Goal: Information Seeking & Learning: Learn about a topic

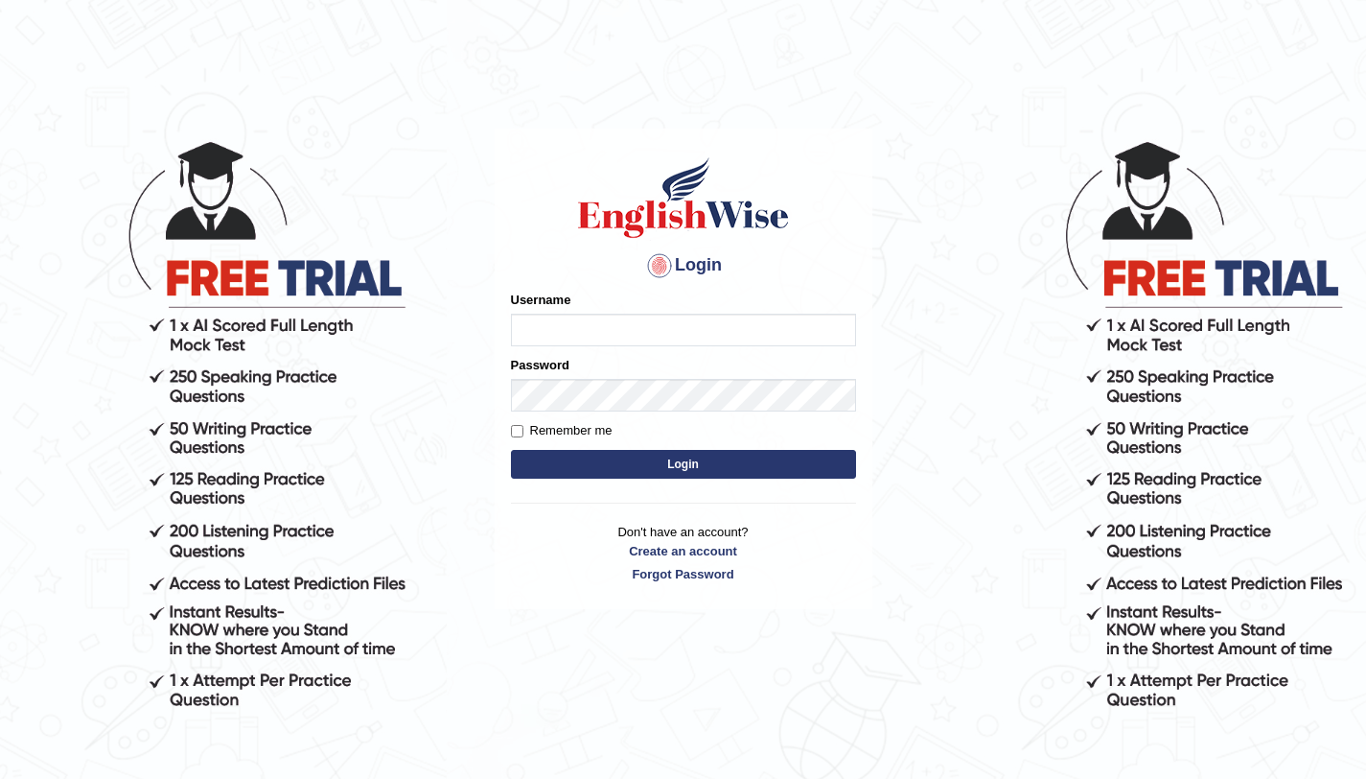
type input "amandeep73"
click at [656, 476] on button "Login" at bounding box center [683, 464] width 345 height 29
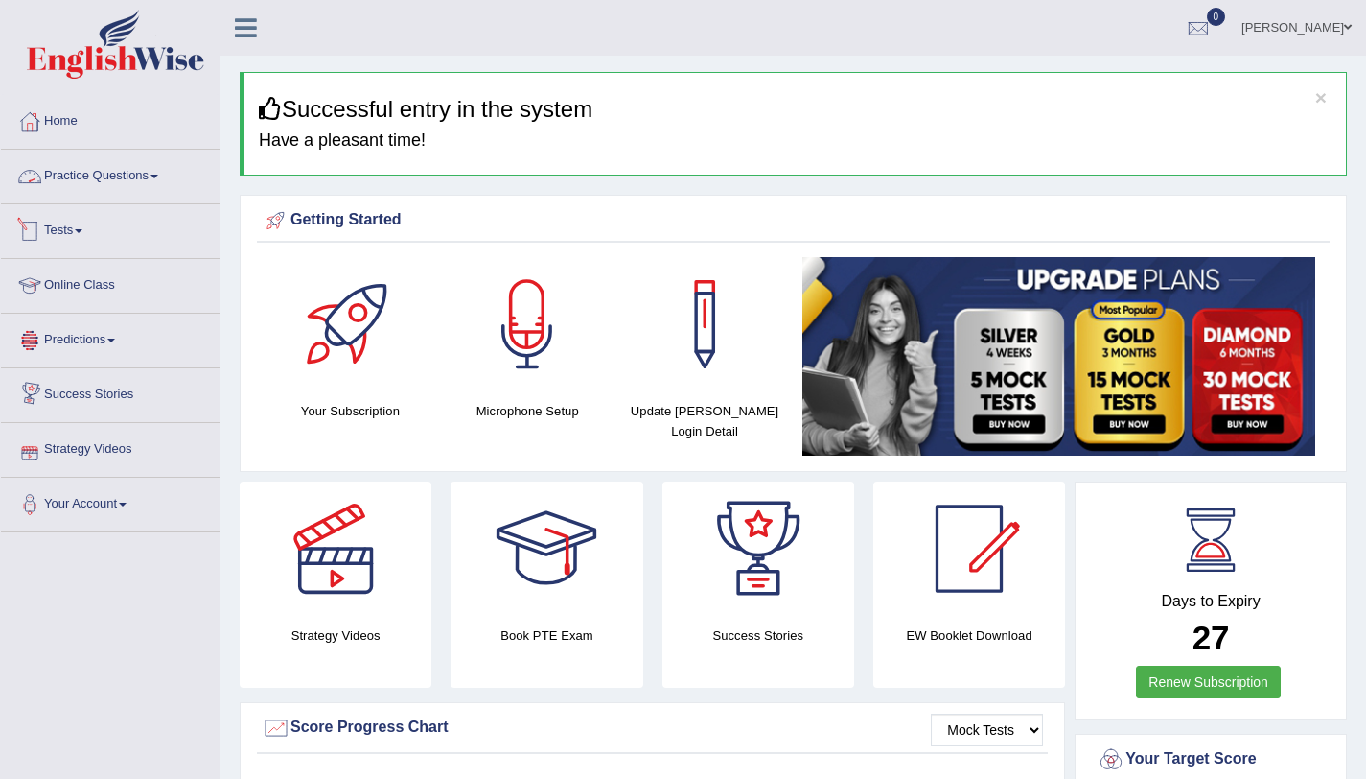
click at [122, 186] on link "Practice Questions" at bounding box center [110, 174] width 219 height 48
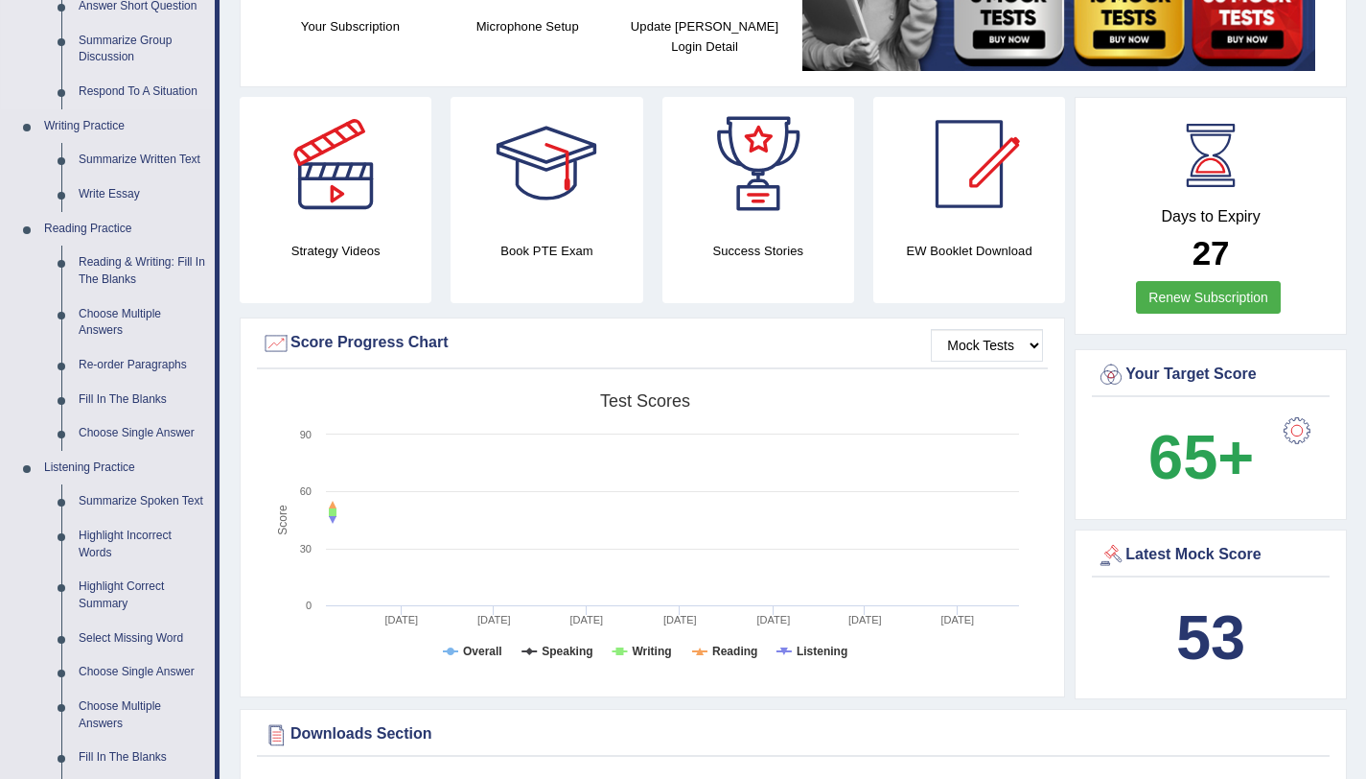
scroll to position [385, 0]
click at [135, 362] on link "Re-order Paragraphs" at bounding box center [142, 364] width 145 height 35
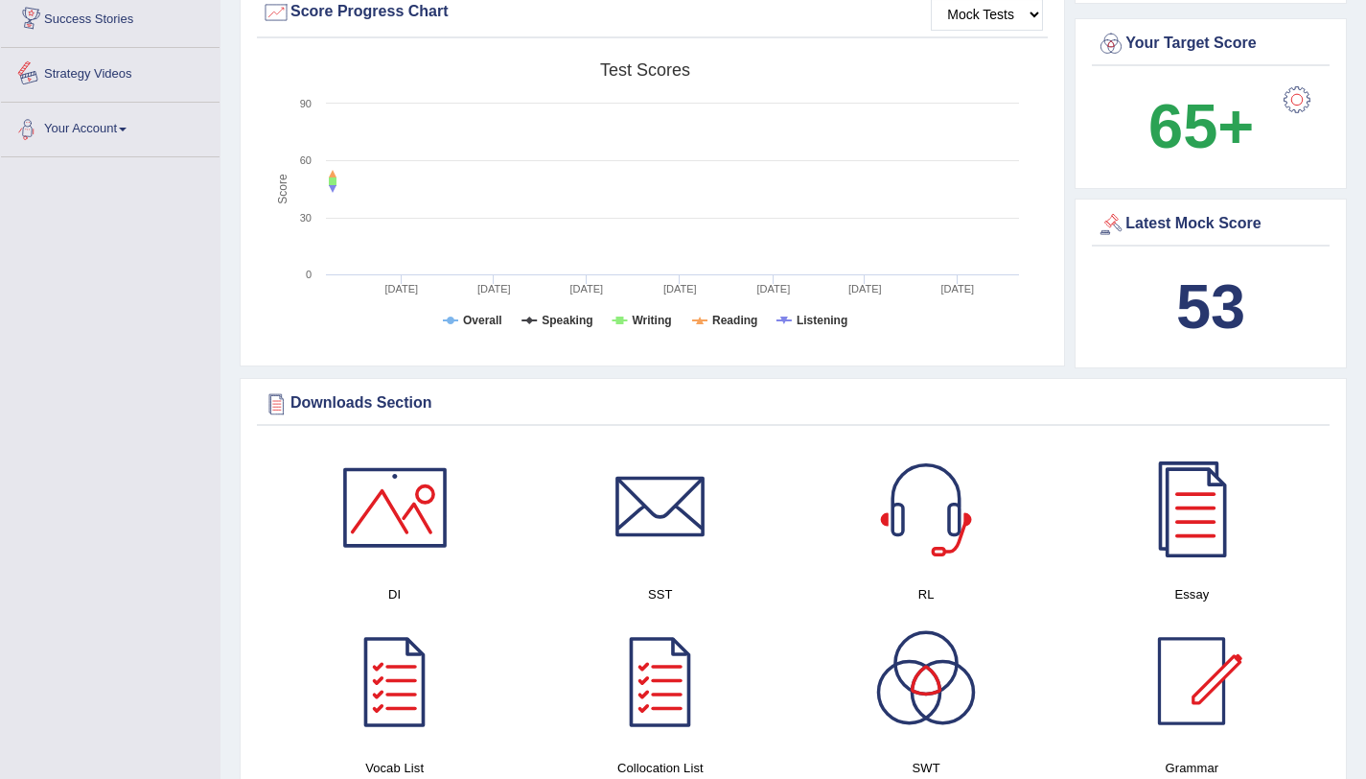
scroll to position [1367, 0]
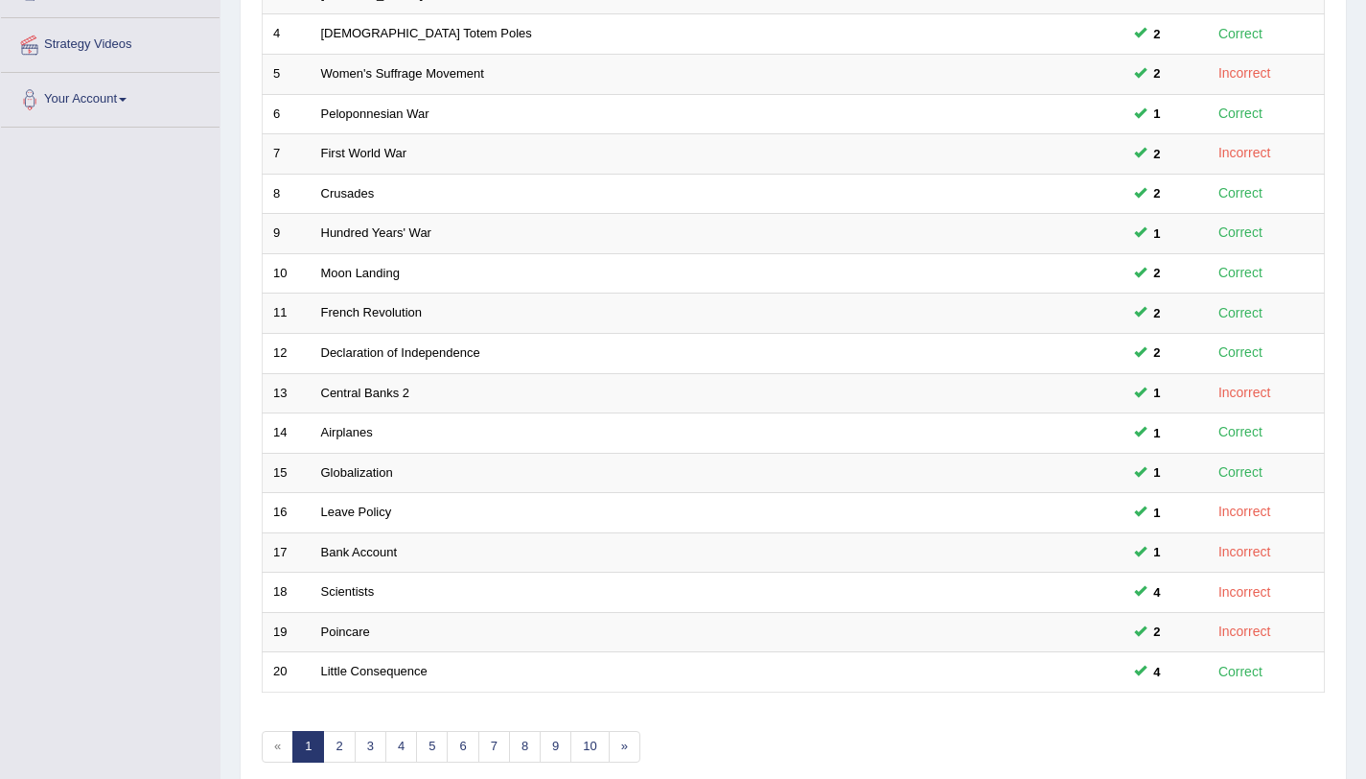
scroll to position [491, 0]
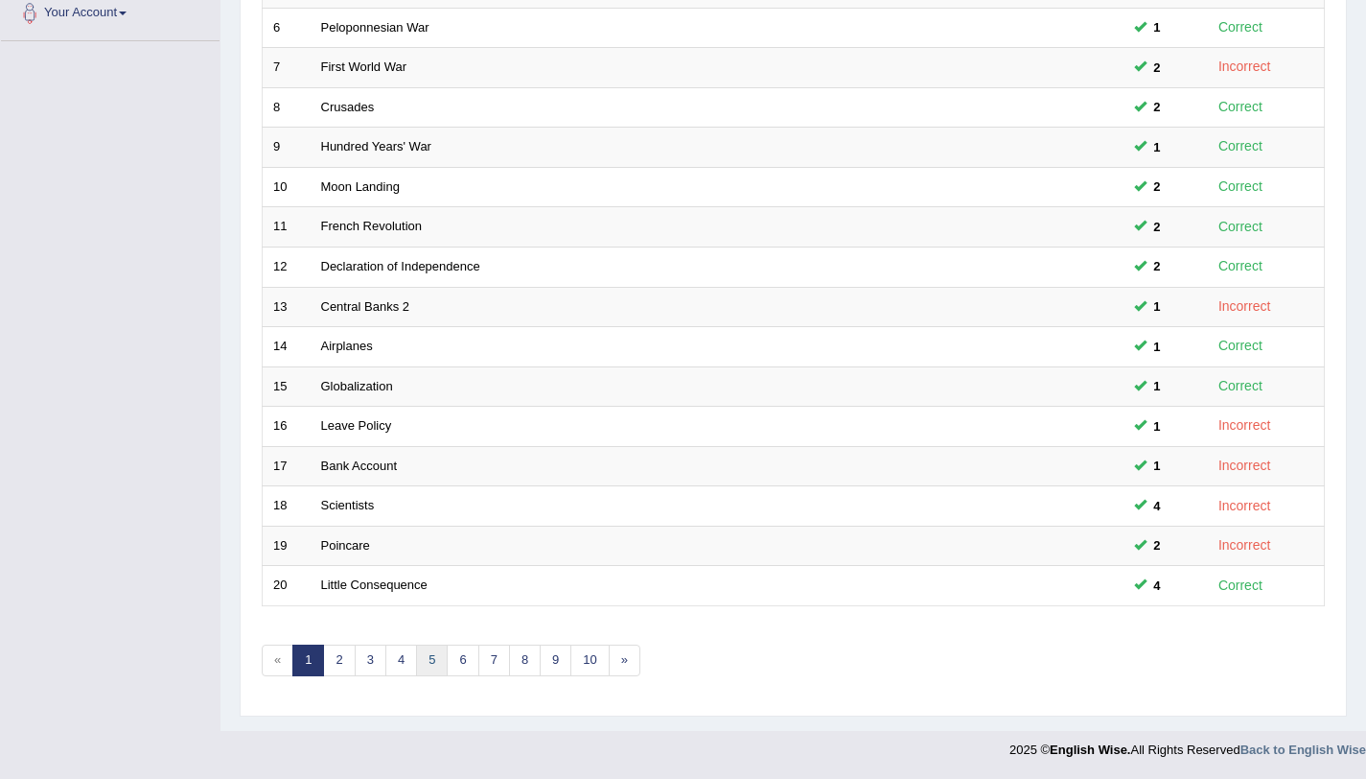
click at [446, 656] on link "5" at bounding box center [432, 660] width 32 height 32
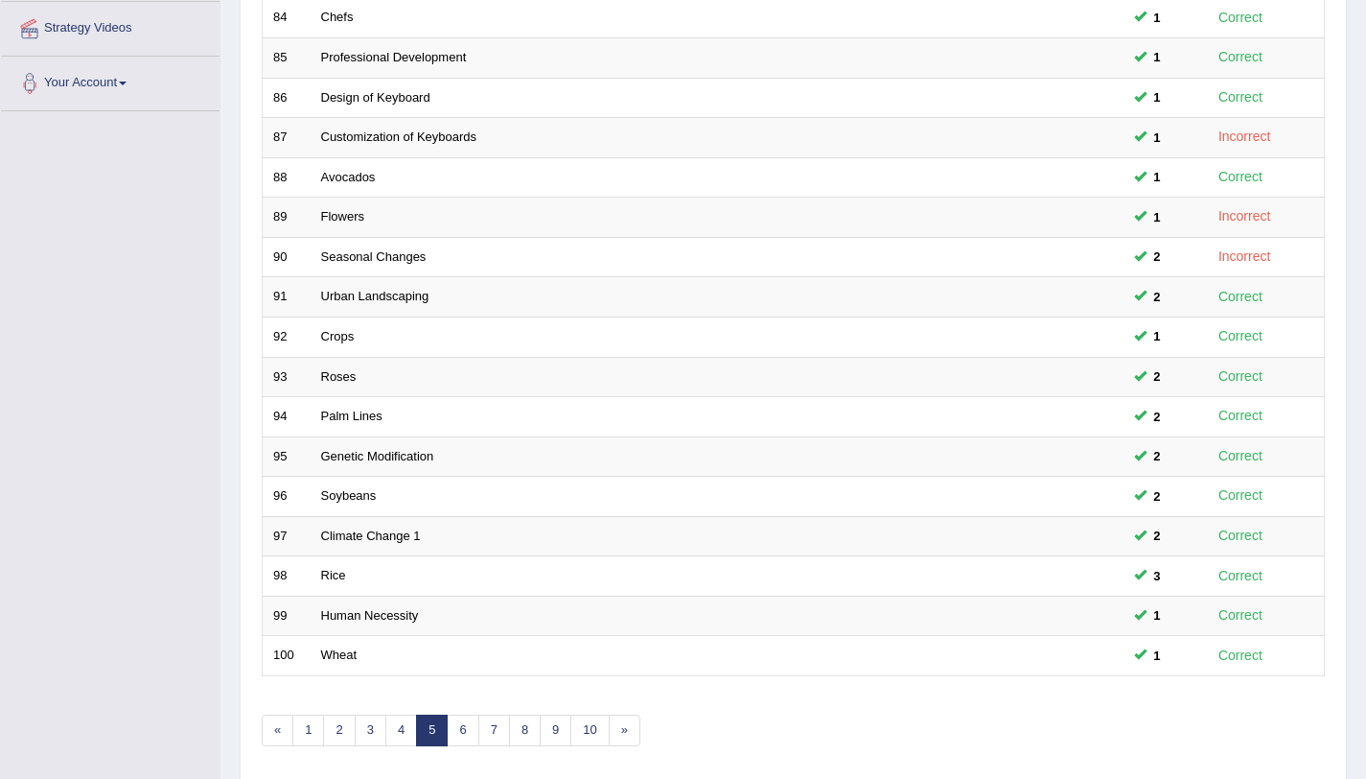
scroll to position [491, 0]
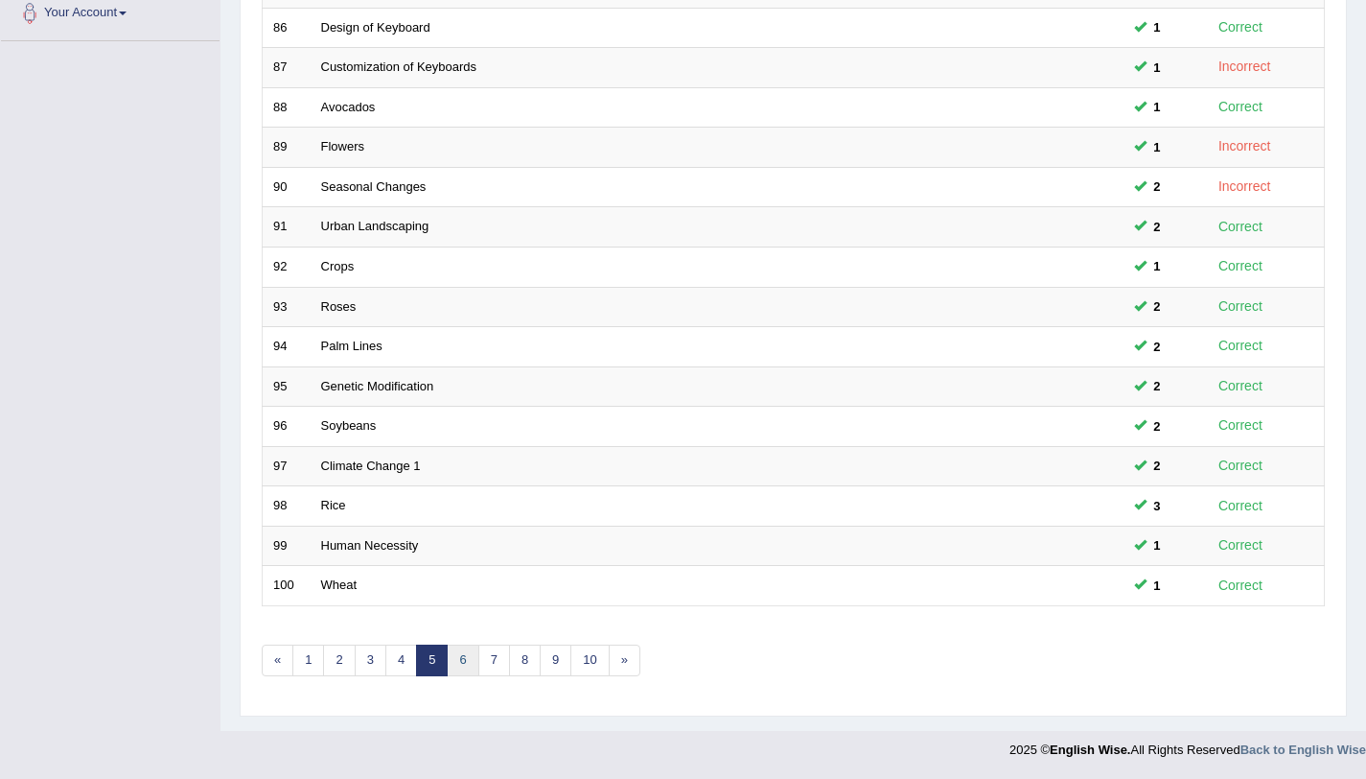
click at [465, 663] on link "6" at bounding box center [463, 660] width 32 height 32
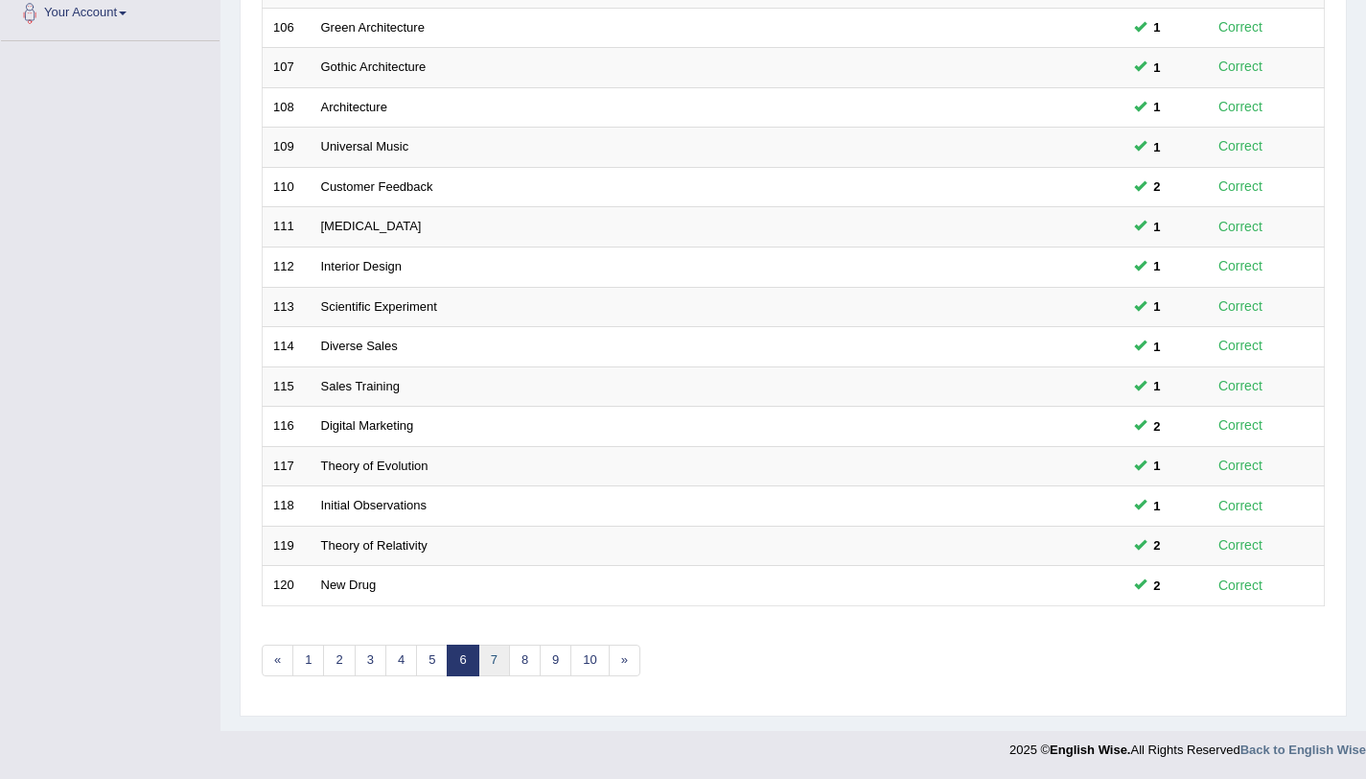
click at [488, 663] on link "7" at bounding box center [494, 660] width 32 height 32
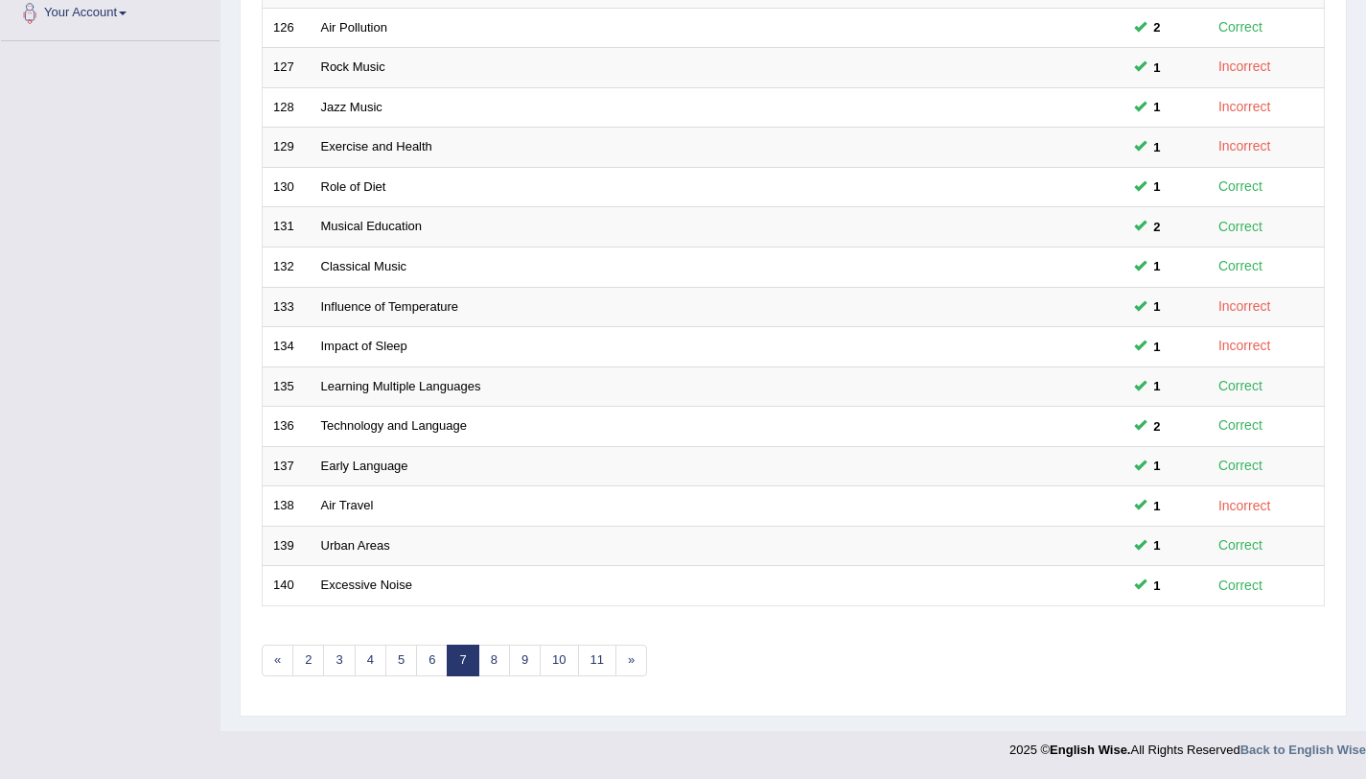
scroll to position [490, 0]
click at [500, 662] on link "8" at bounding box center [494, 661] width 32 height 32
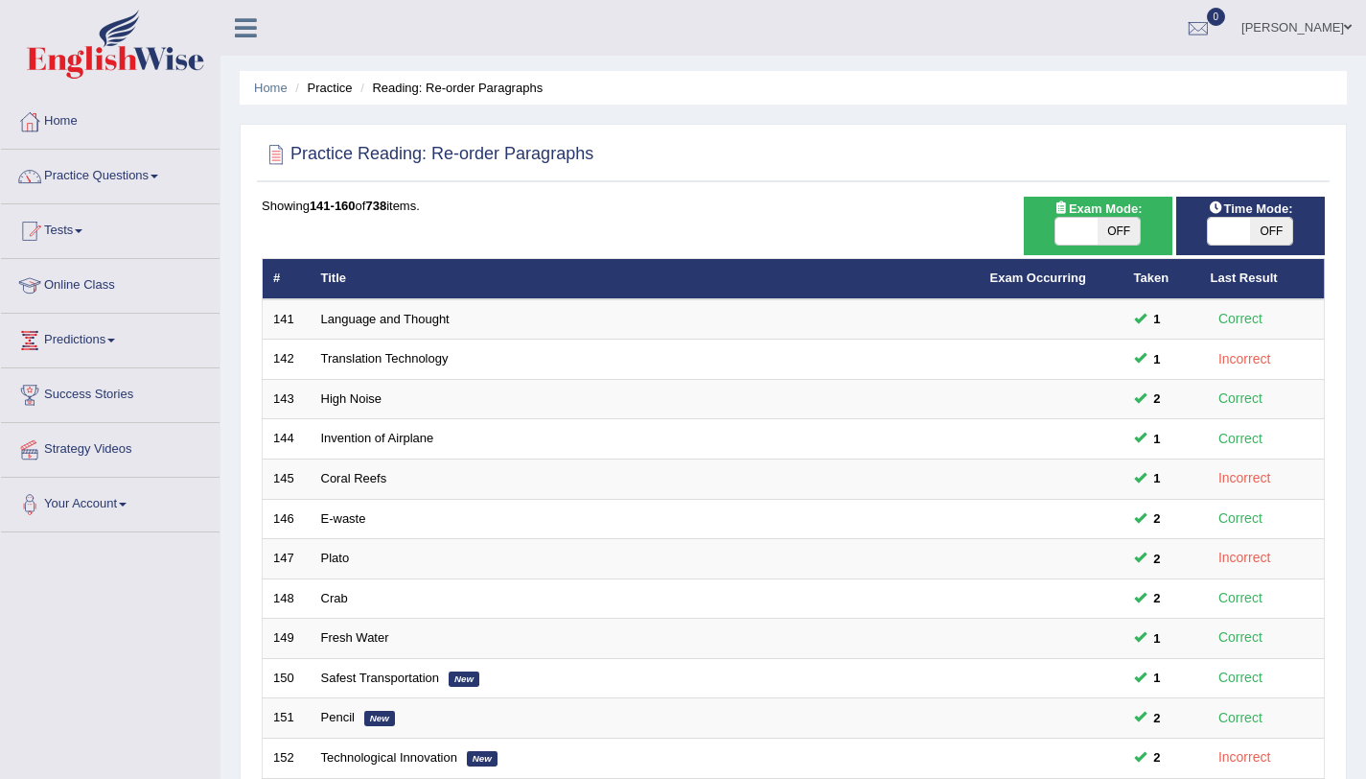
scroll to position [491, 0]
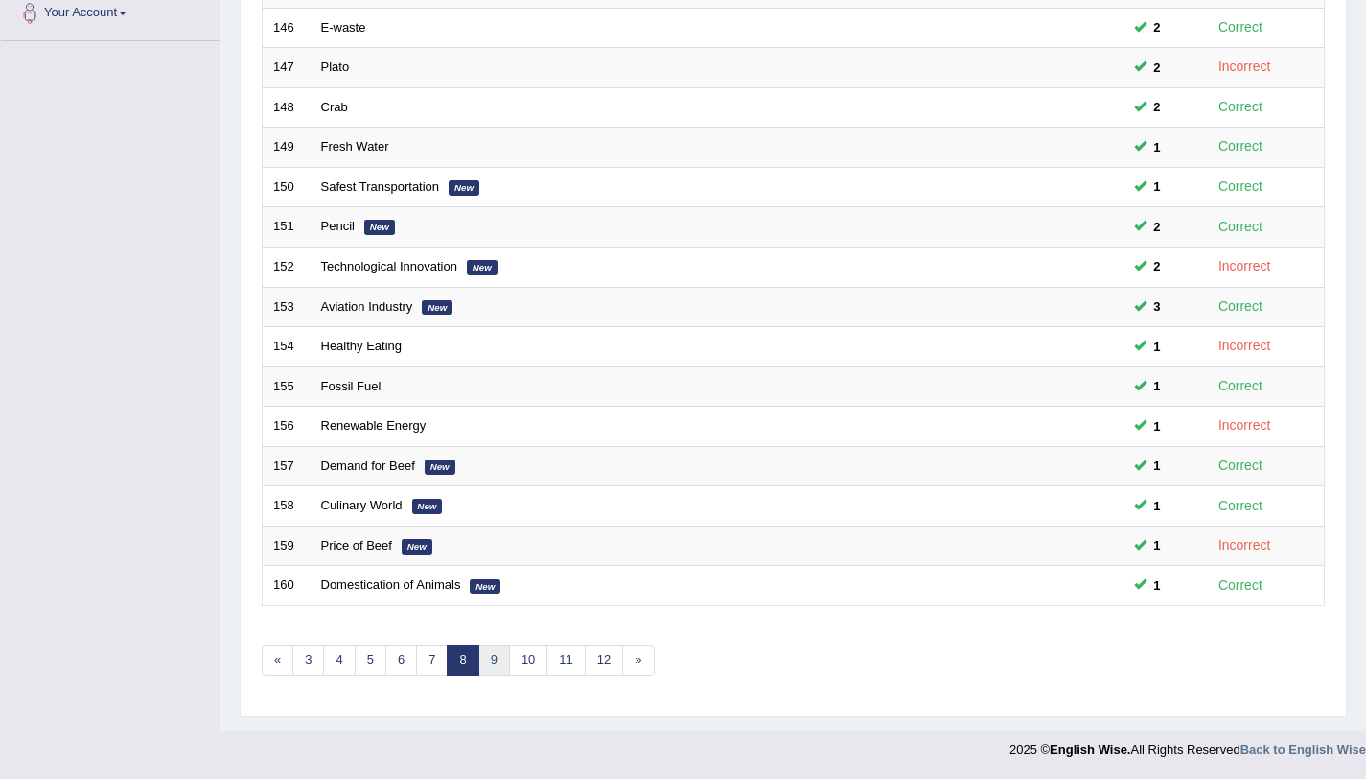
click at [492, 654] on link "9" at bounding box center [494, 660] width 32 height 32
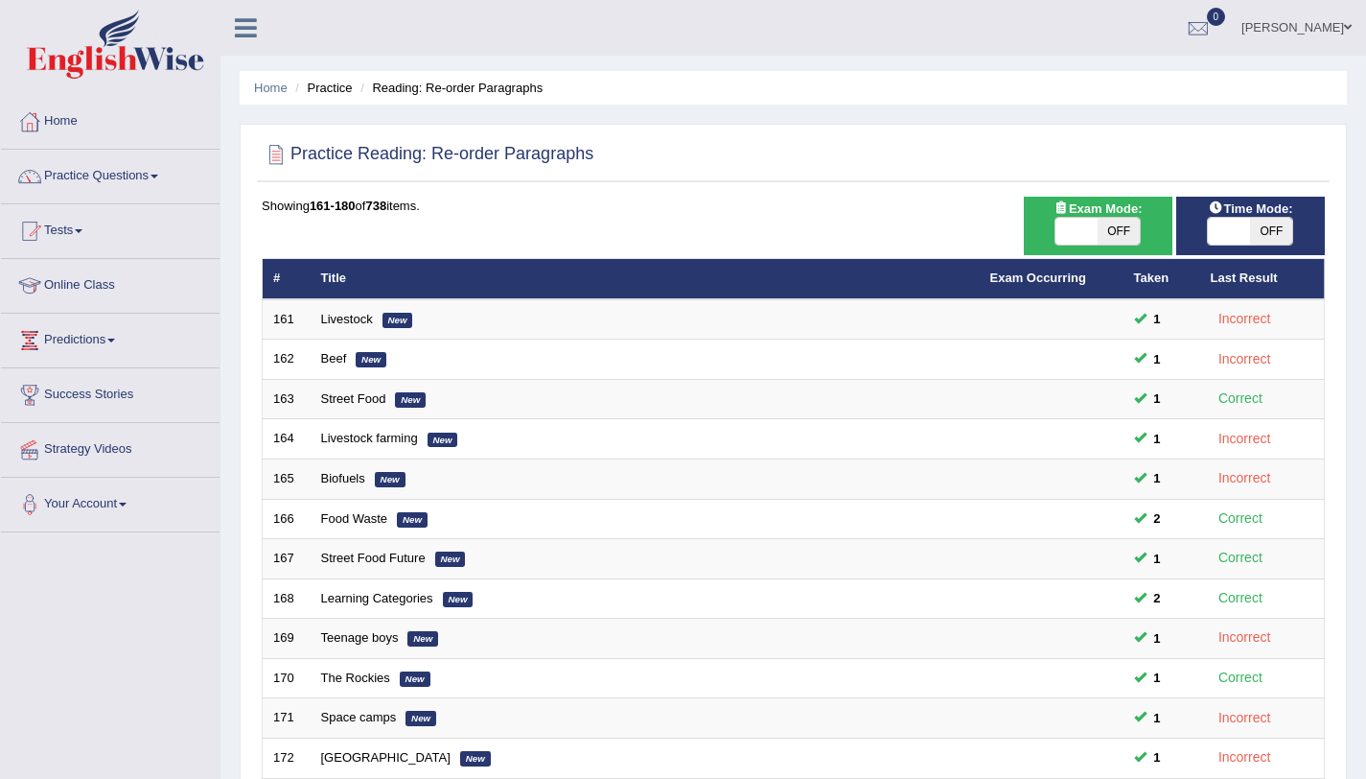
scroll to position [491, 0]
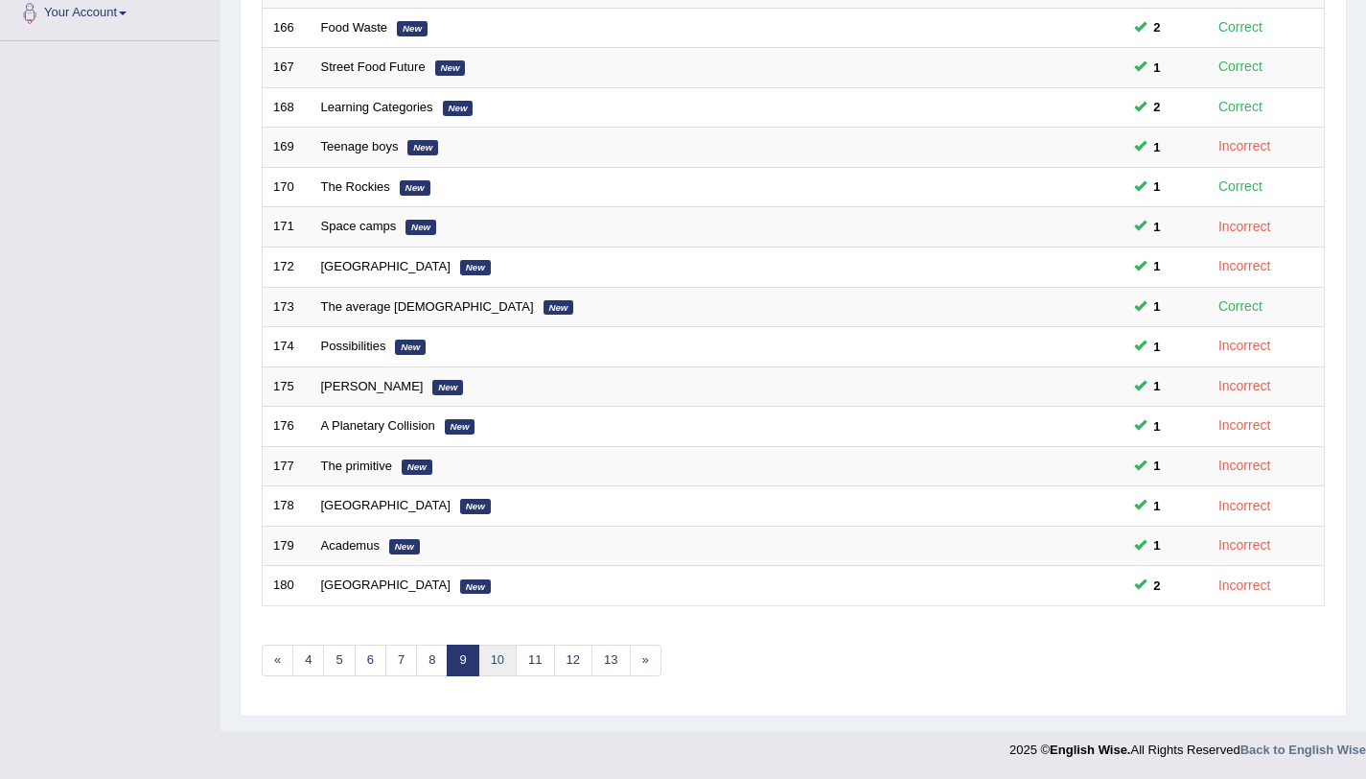
click at [498, 654] on link "10" at bounding box center [497, 660] width 38 height 32
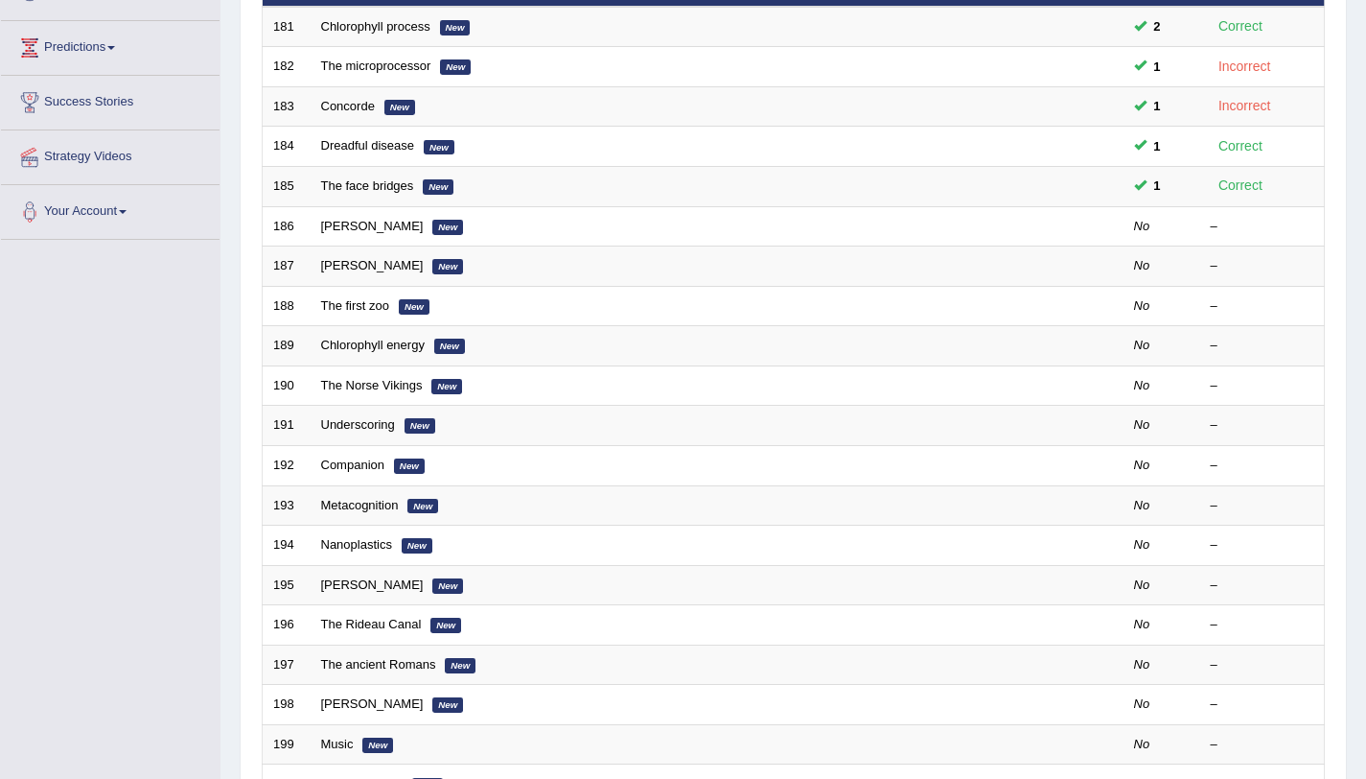
scroll to position [293, 0]
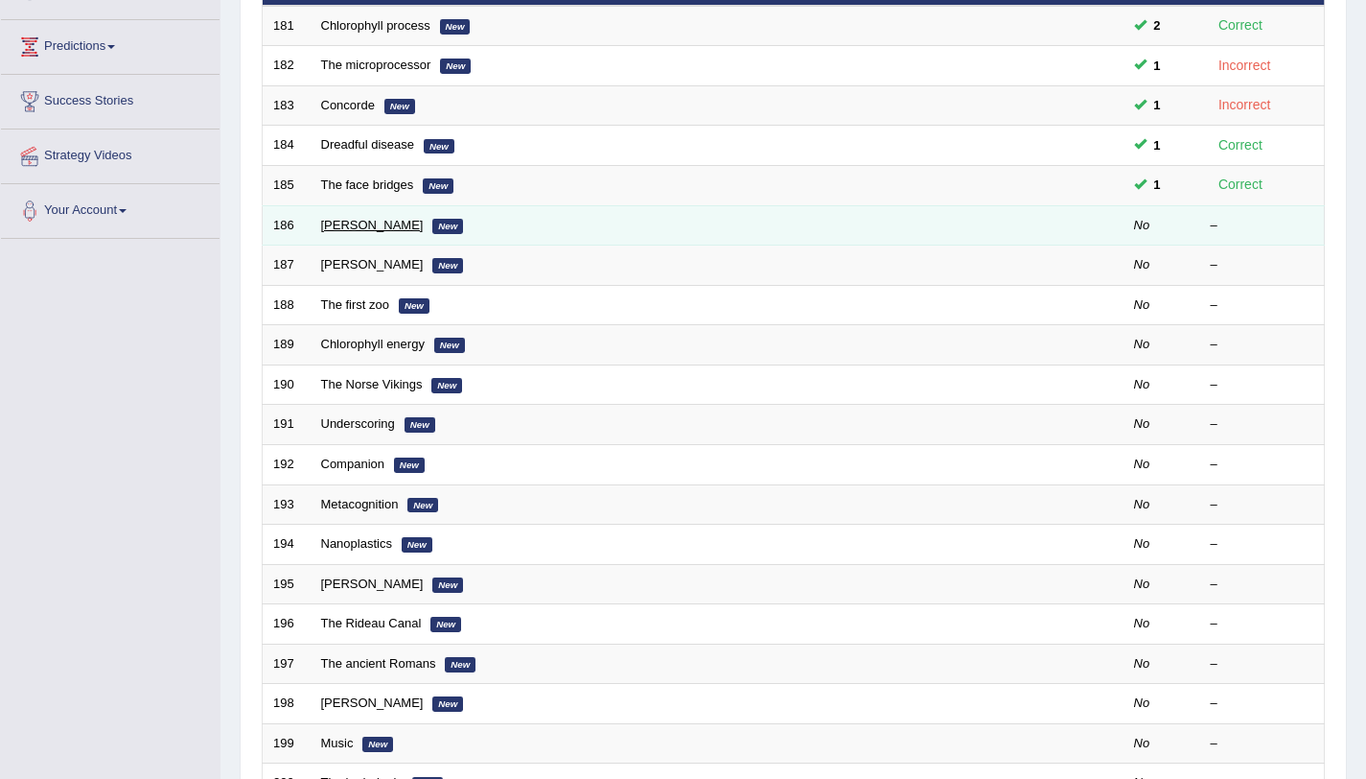
click at [363, 229] on link "[PERSON_NAME]" at bounding box center [372, 225] width 103 height 14
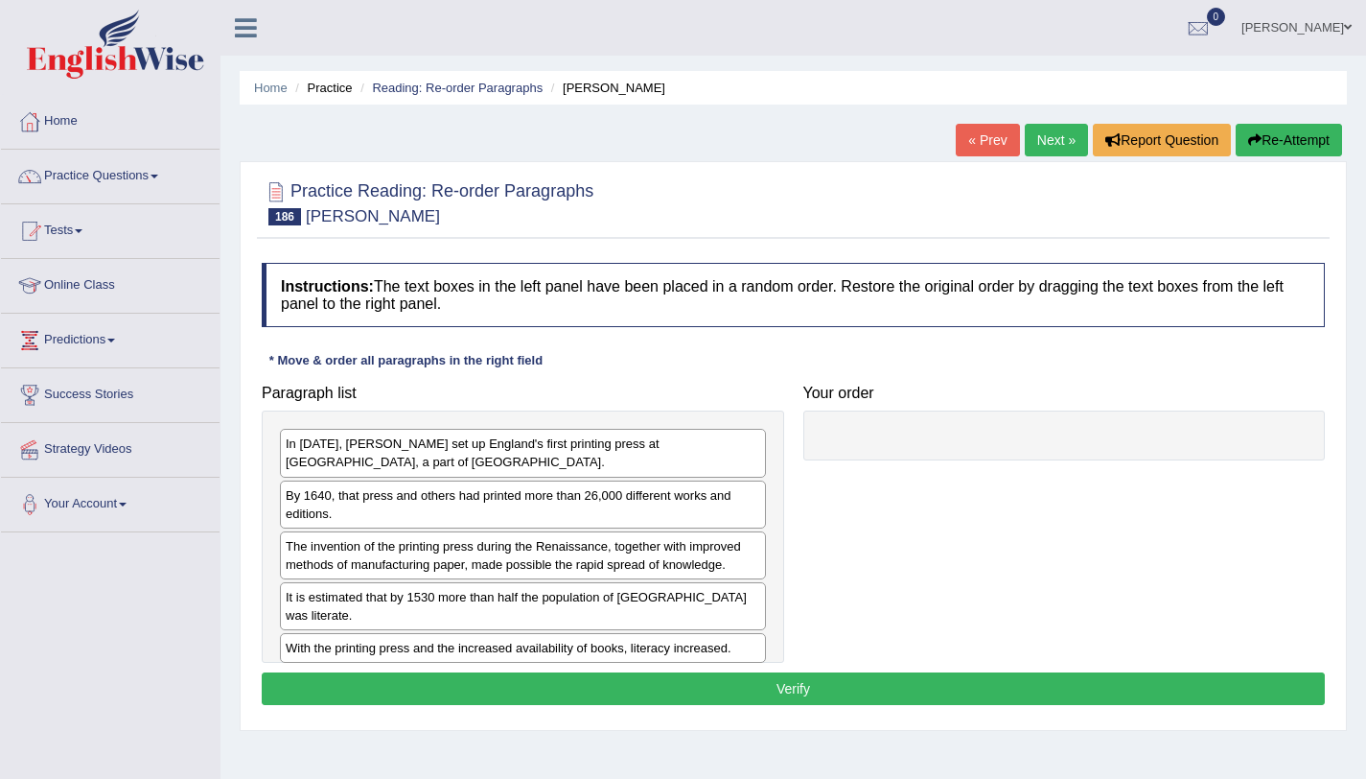
click at [363, 229] on div at bounding box center [793, 202] width 1063 height 58
click at [344, 454] on div "In 1476, William Caxton set up England's first printing press at Westminster, a…" at bounding box center [523, 453] width 486 height 48
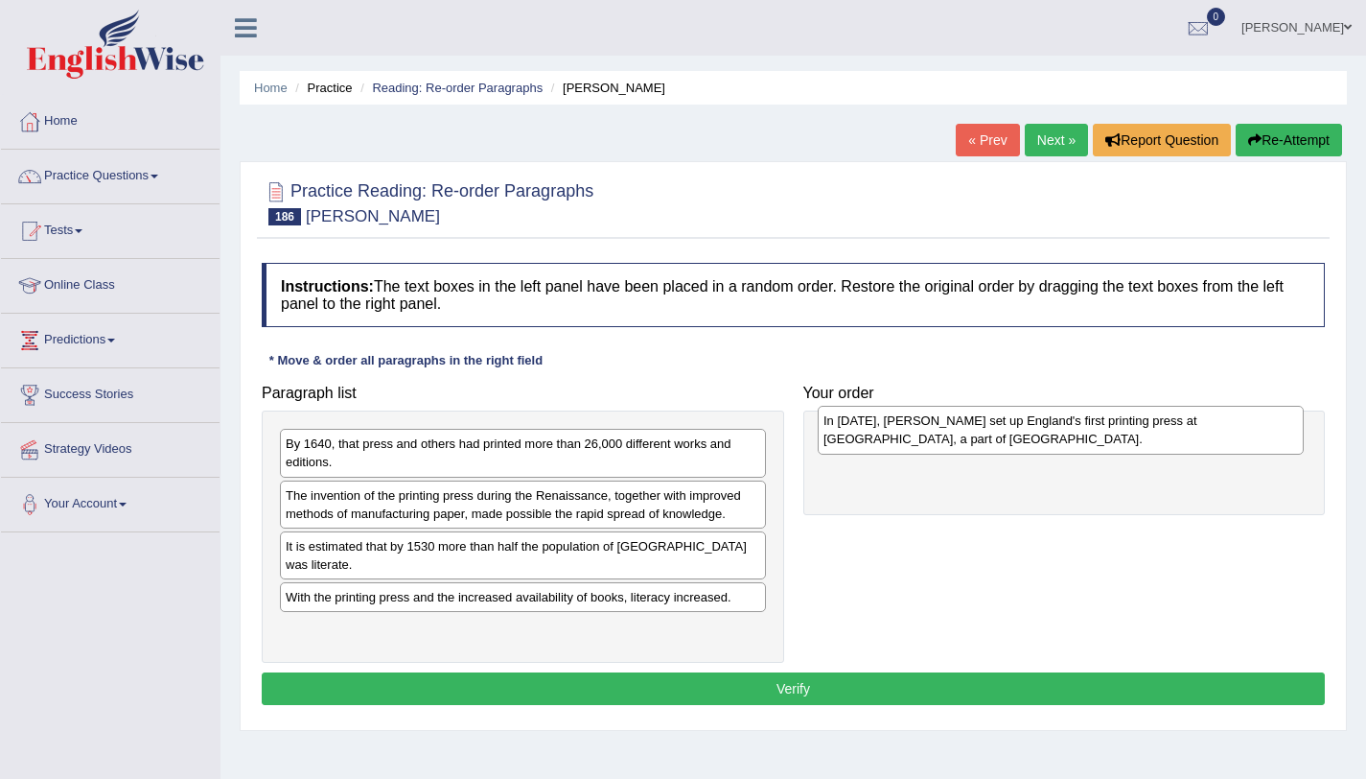
drag, startPoint x: 344, startPoint y: 454, endPoint x: 882, endPoint y: 431, distance: 538.4
click at [882, 431] on div "In 1476, William Caxton set up England's first printing press at Westminster, a…" at bounding box center [1061, 430] width 486 height 48
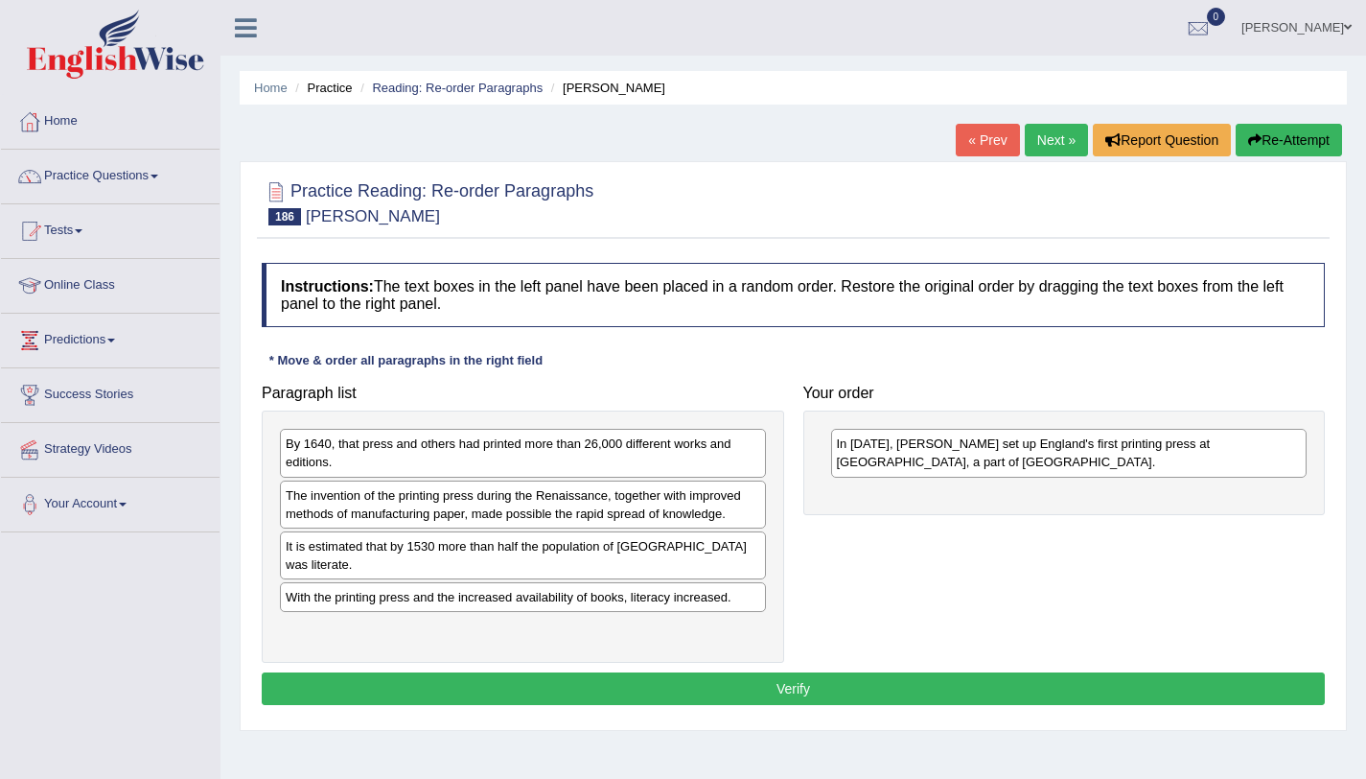
click at [411, 523] on div "The invention of the printing press during the Renaissance, together with impro…" at bounding box center [523, 504] width 486 height 48
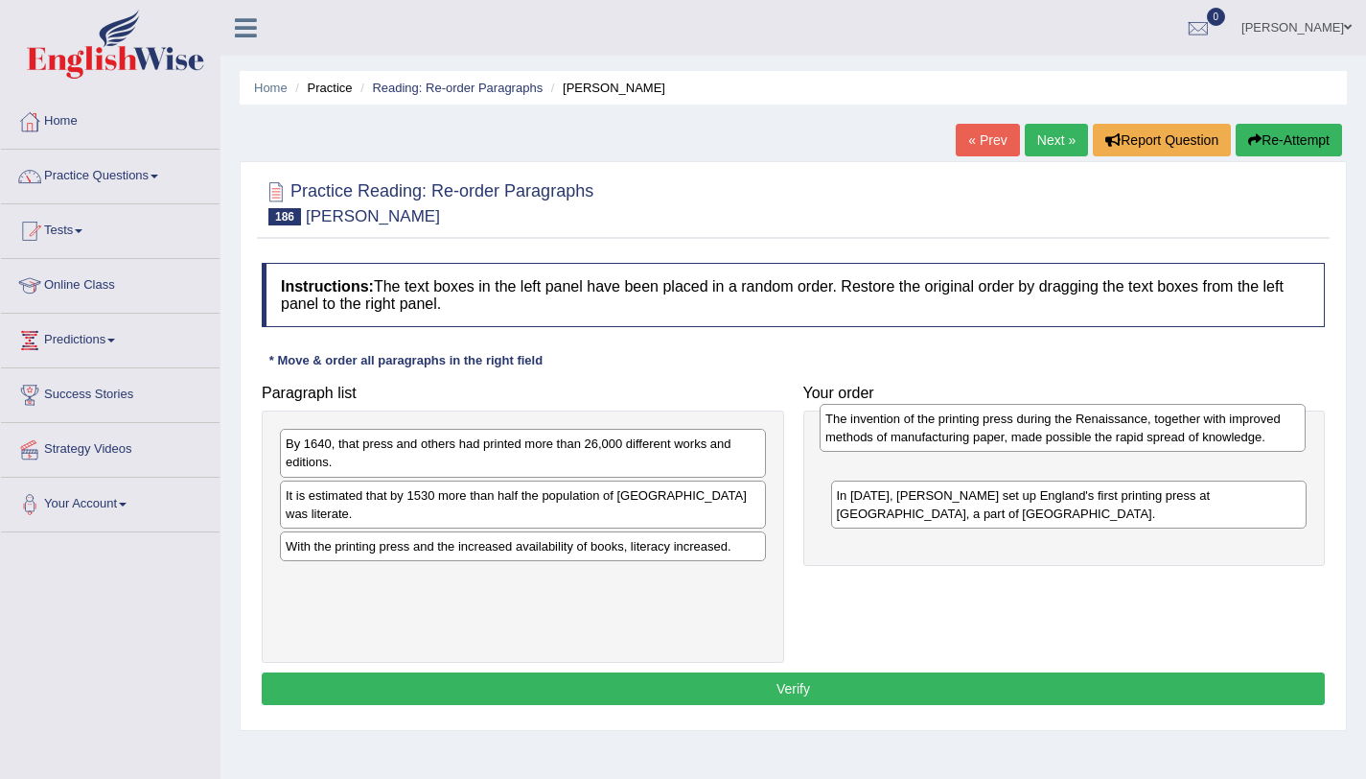
drag, startPoint x: 411, startPoint y: 523, endPoint x: 954, endPoint y: 445, distance: 548.2
click at [954, 445] on div "The invention of the printing press during the Renaissance, together with impro…" at bounding box center [1063, 428] width 486 height 48
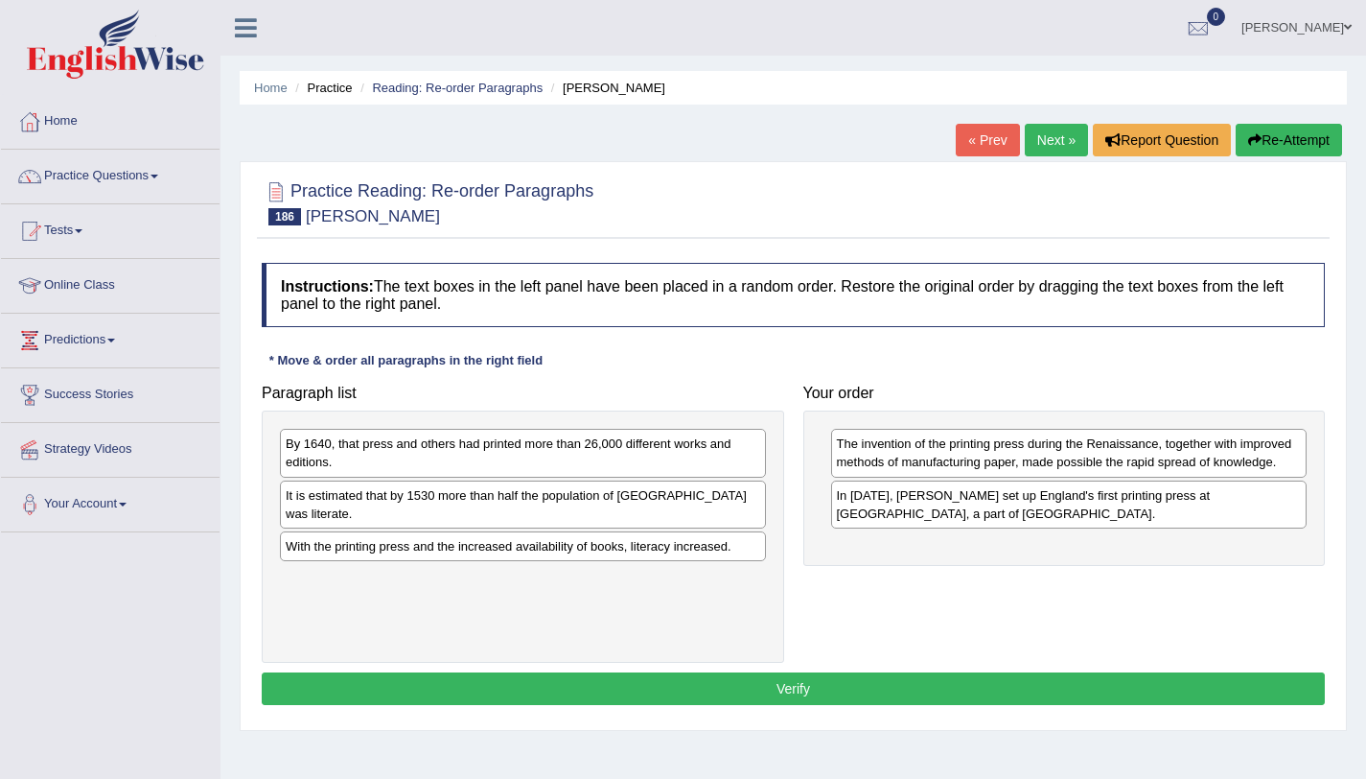
click at [618, 468] on div "By 1640, that press and others had printed more than 26,000 different works and…" at bounding box center [523, 453] width 486 height 48
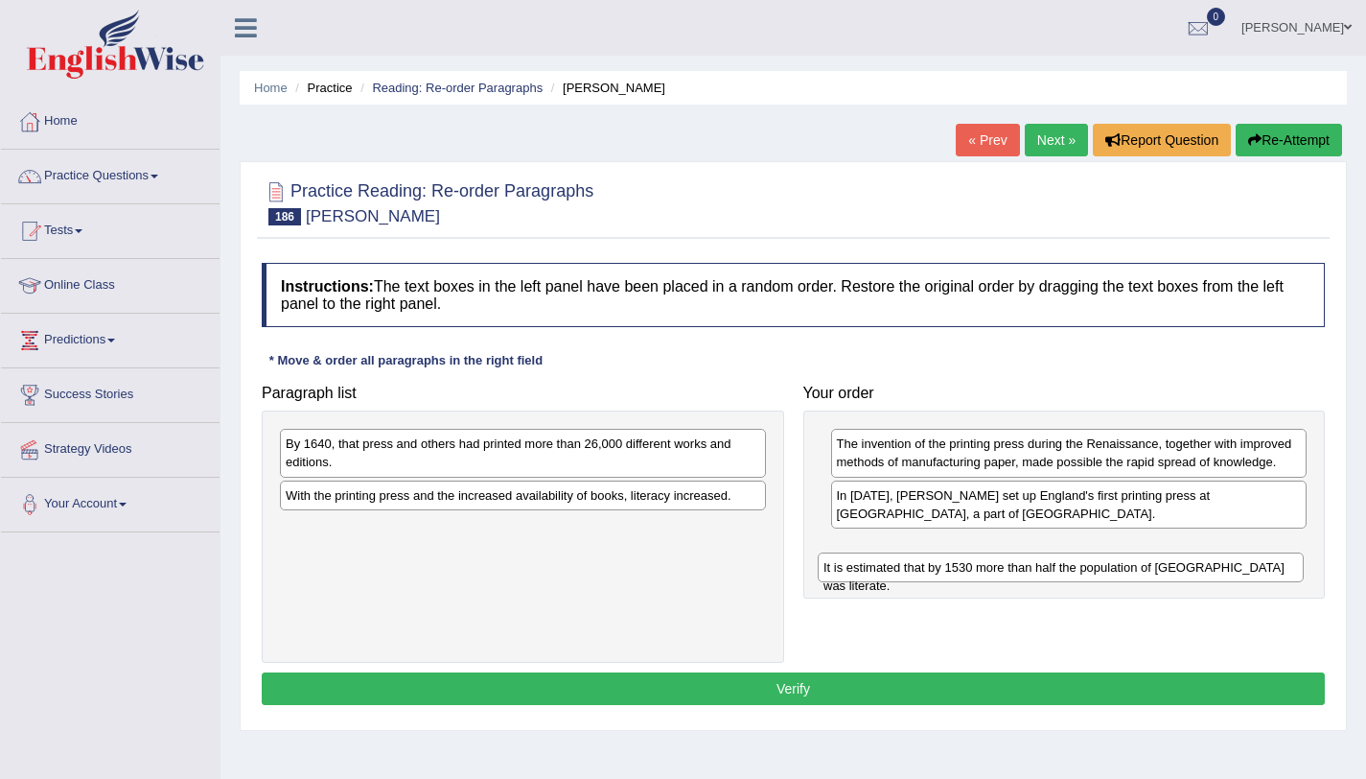
drag, startPoint x: 634, startPoint y: 496, endPoint x: 1192, endPoint y: 552, distance: 560.9
click at [1192, 552] on div "It is estimated that by 1530 more than half the population of England was liter…" at bounding box center [1061, 567] width 486 height 30
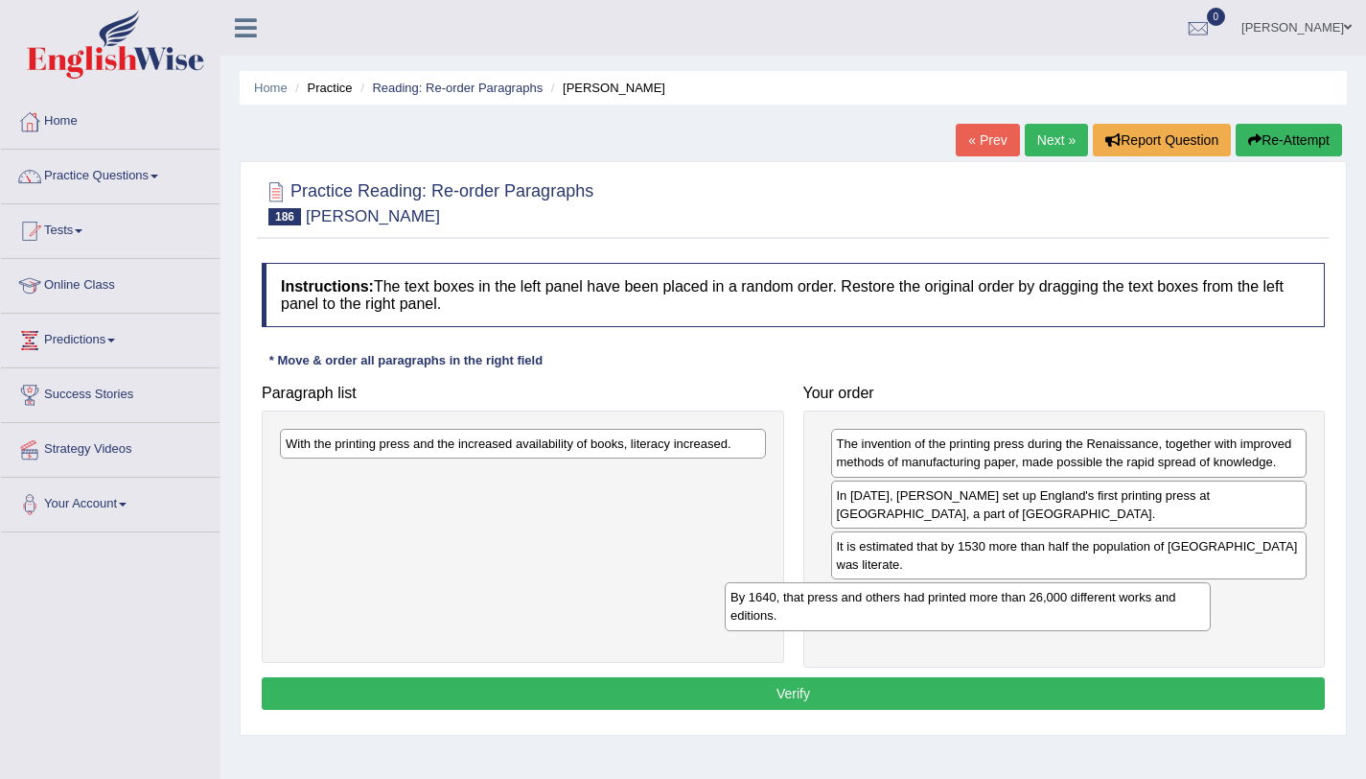
drag, startPoint x: 713, startPoint y: 462, endPoint x: 1193, endPoint y: 612, distance: 502.2
click at [1193, 612] on div "By 1640, that press and others had printed more than 26,000 different works and…" at bounding box center [968, 606] width 486 height 48
click at [391, 454] on div "With the printing press and the increased availability of books, literacy incre…" at bounding box center [523, 444] width 486 height 30
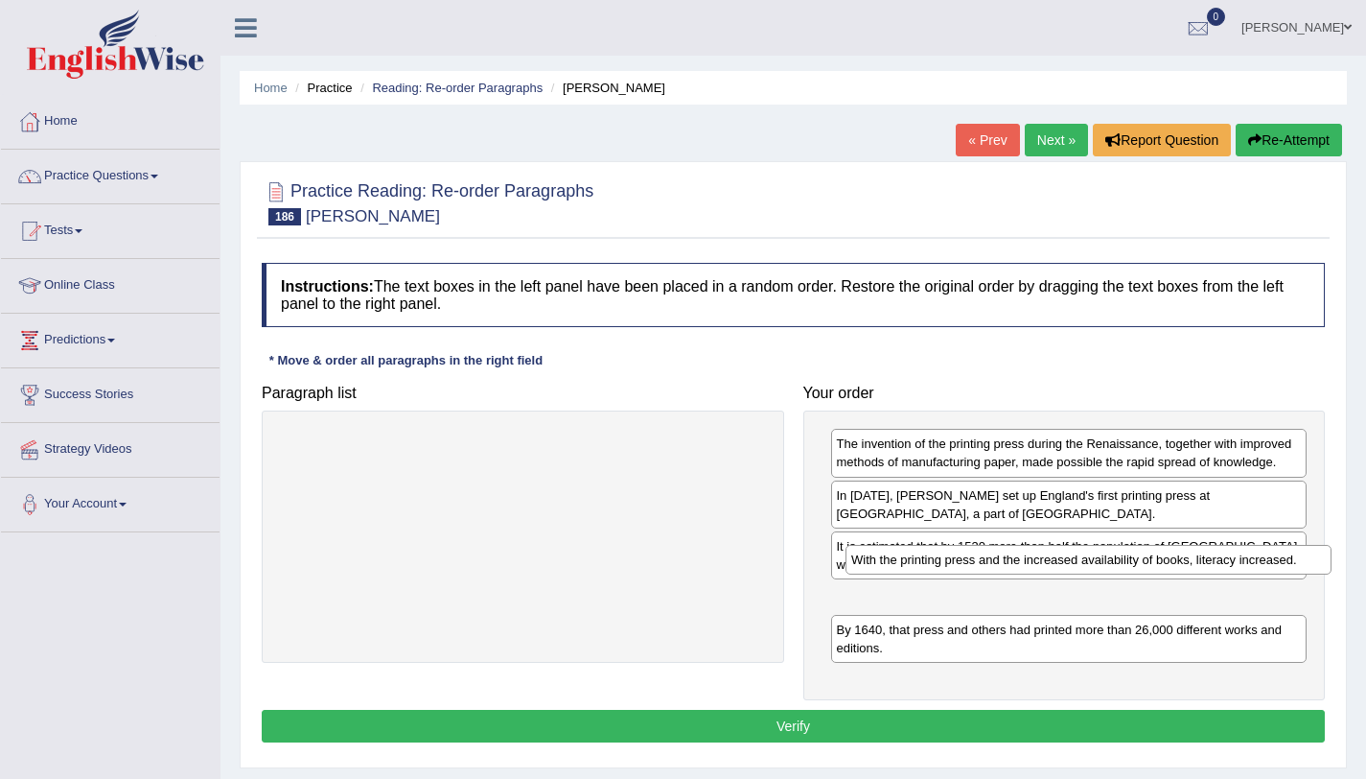
drag, startPoint x: 391, startPoint y: 454, endPoint x: 957, endPoint y: 570, distance: 577.5
click at [957, 570] on div "With the printing press and the increased availability of books, literacy incre…" at bounding box center [1089, 560] width 486 height 30
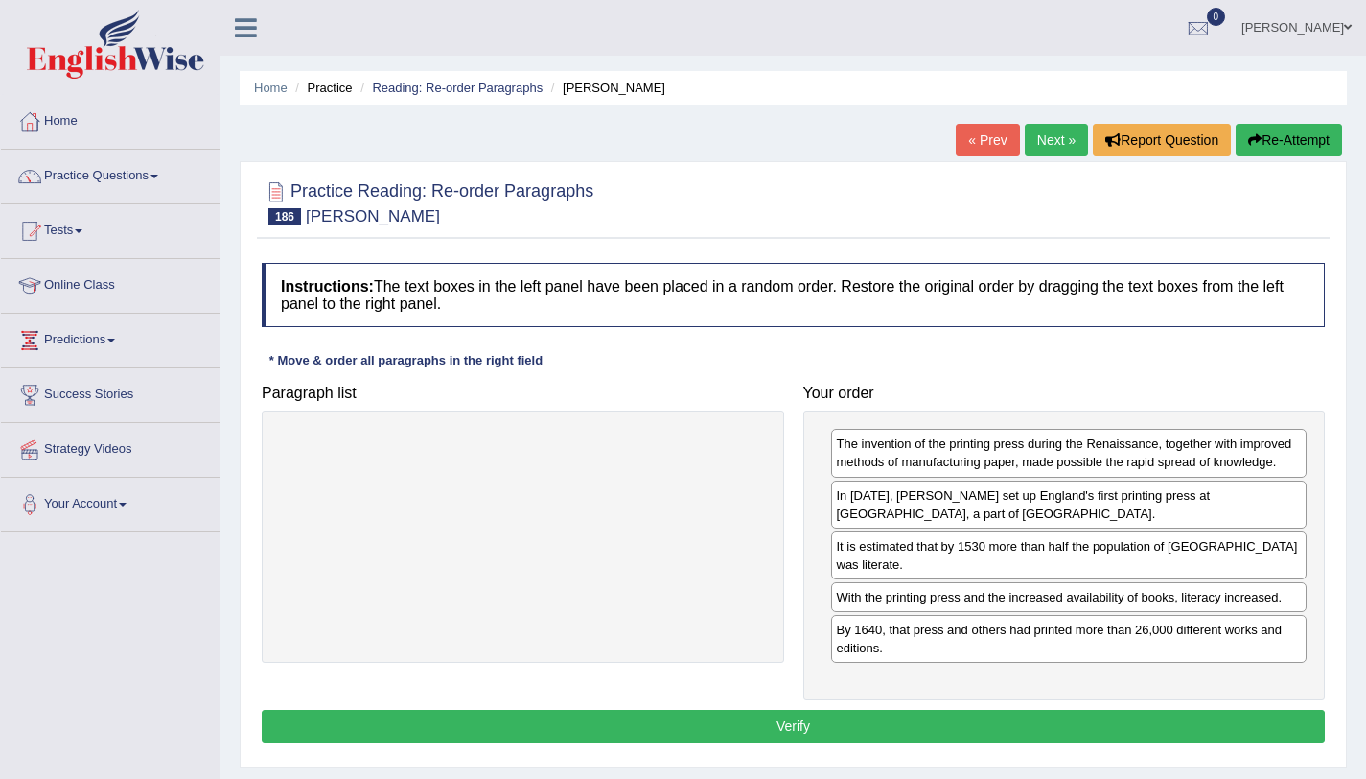
click at [933, 709] on button "Verify" at bounding box center [793, 725] width 1063 height 33
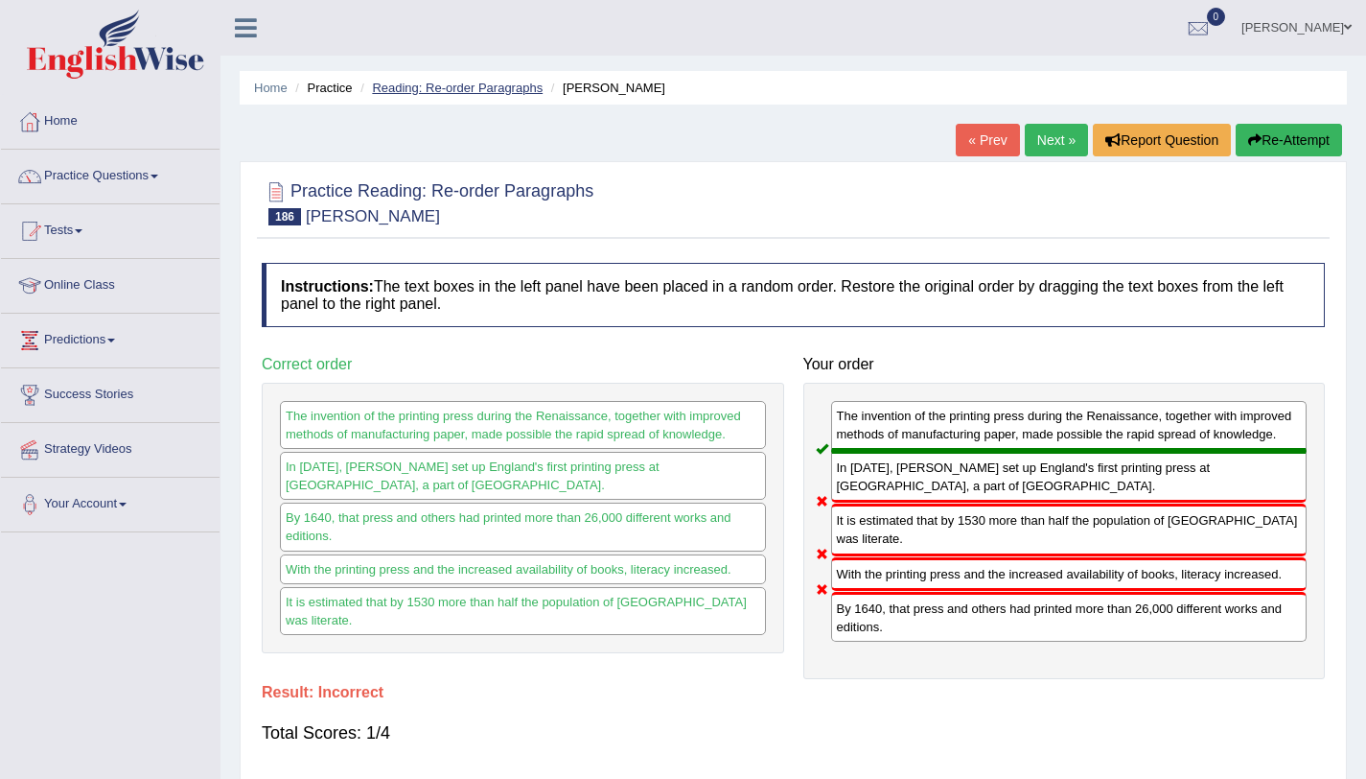
click at [482, 93] on link "Reading: Re-order Paragraphs" at bounding box center [457, 88] width 171 height 14
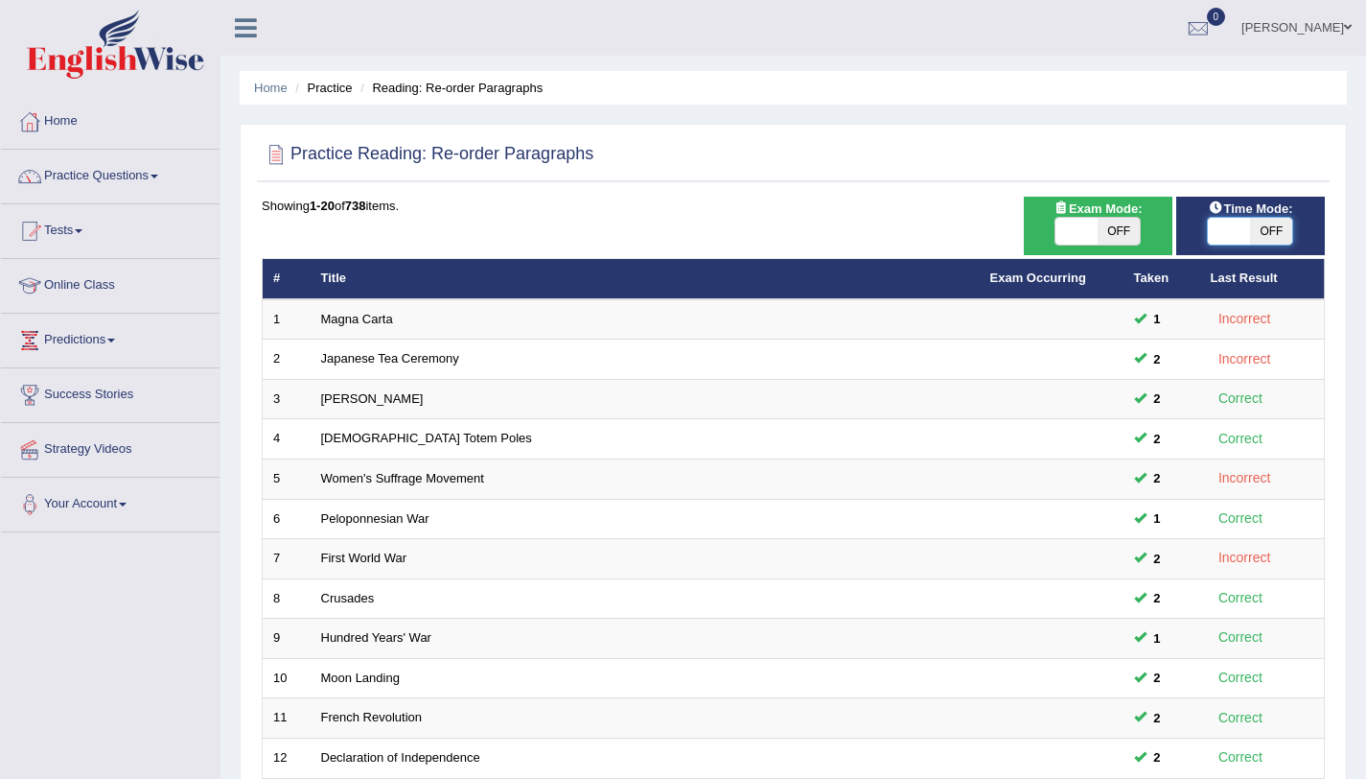
click at [1211, 224] on span at bounding box center [1229, 231] width 42 height 27
checkbox input "true"
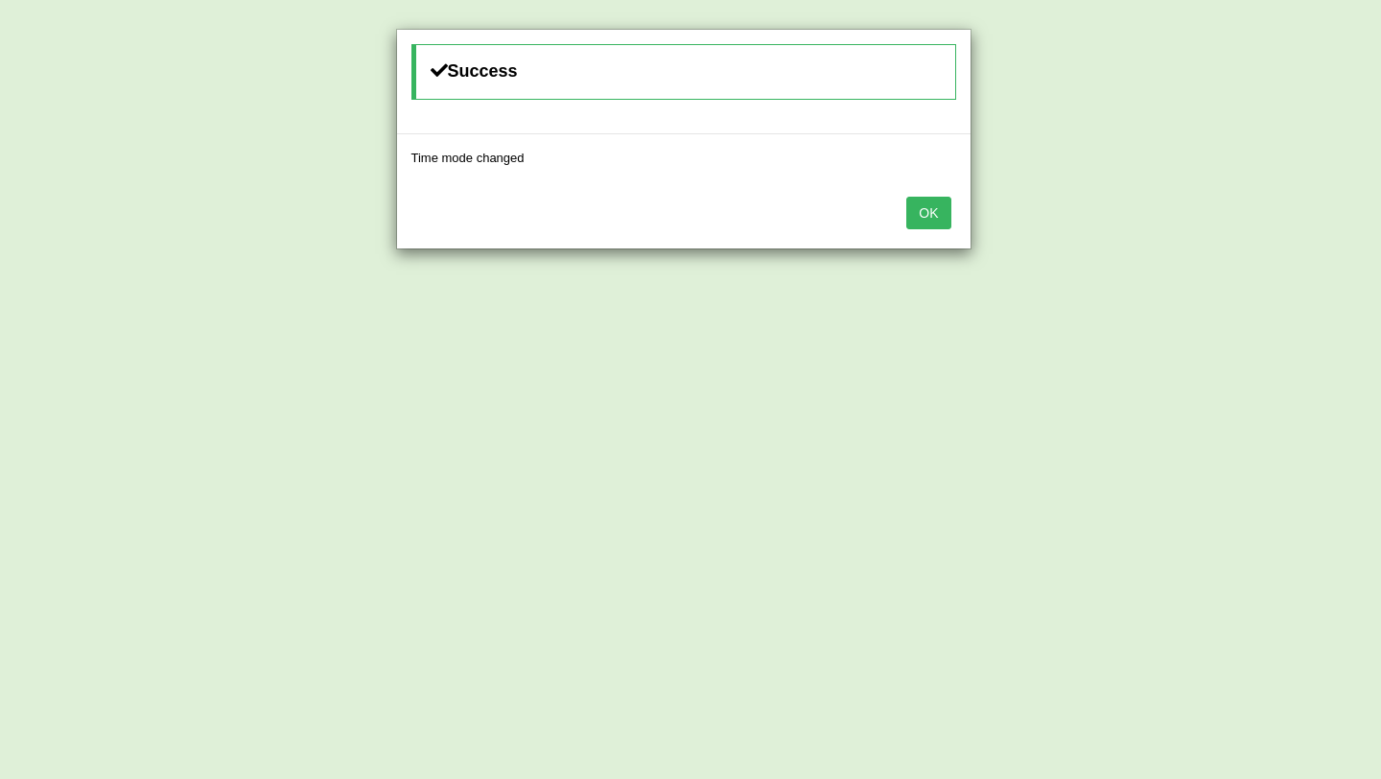
click at [925, 208] on button "OK" at bounding box center [928, 213] width 44 height 33
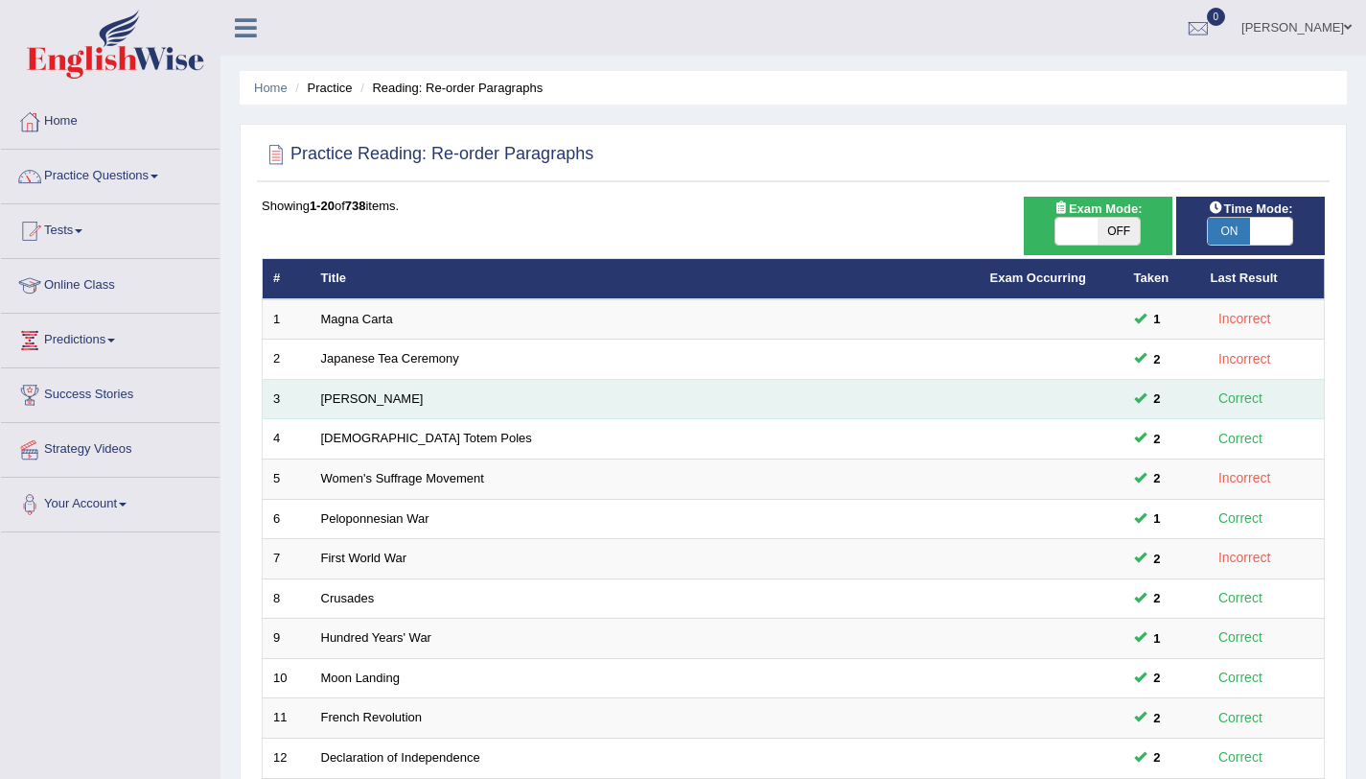
scroll to position [491, 0]
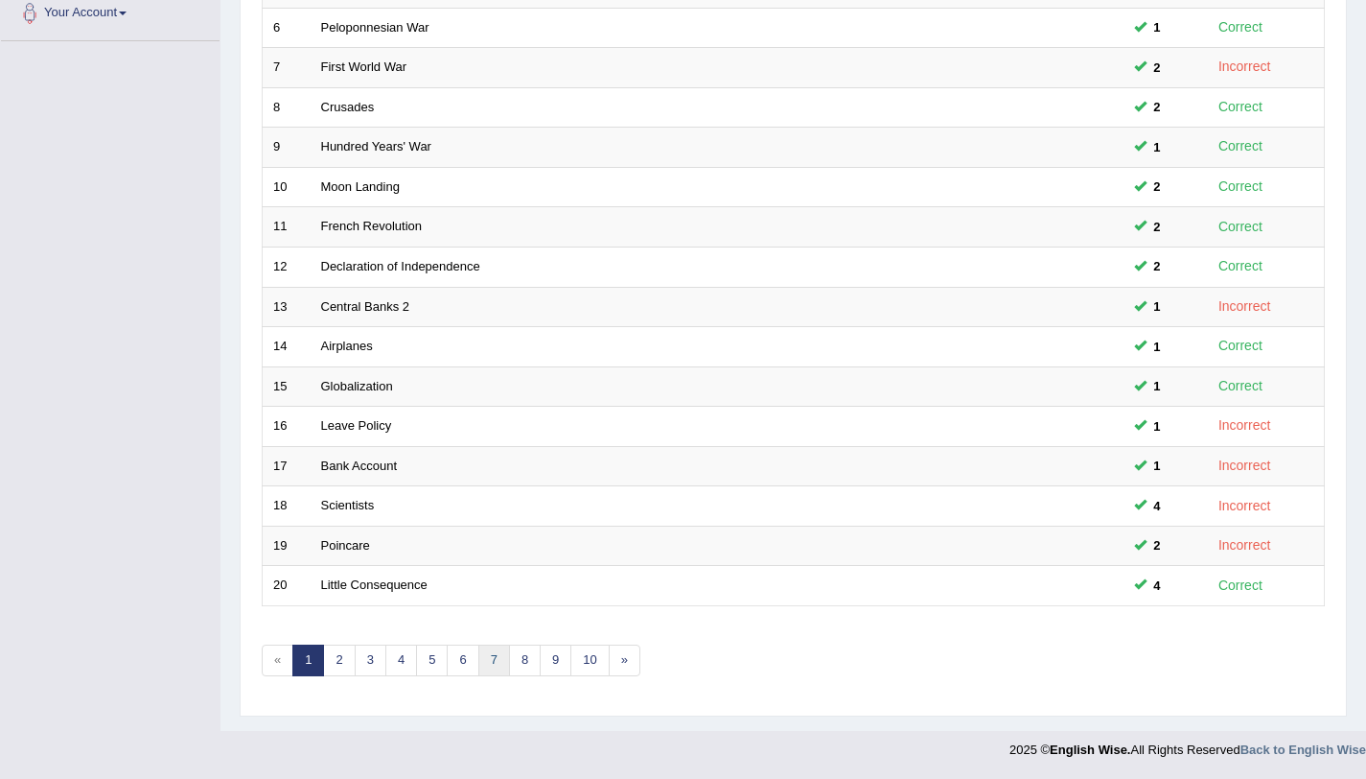
click at [498, 659] on link "7" at bounding box center [494, 660] width 32 height 32
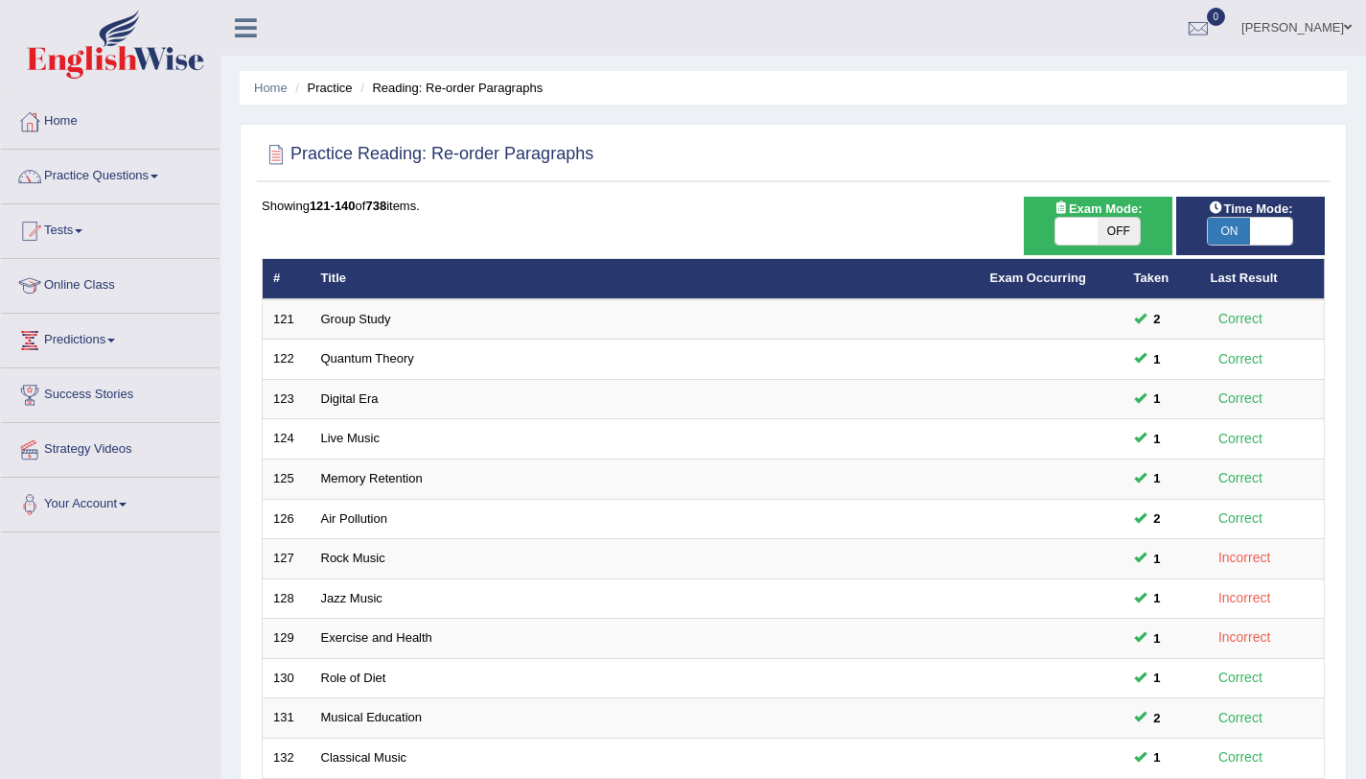
scroll to position [491, 0]
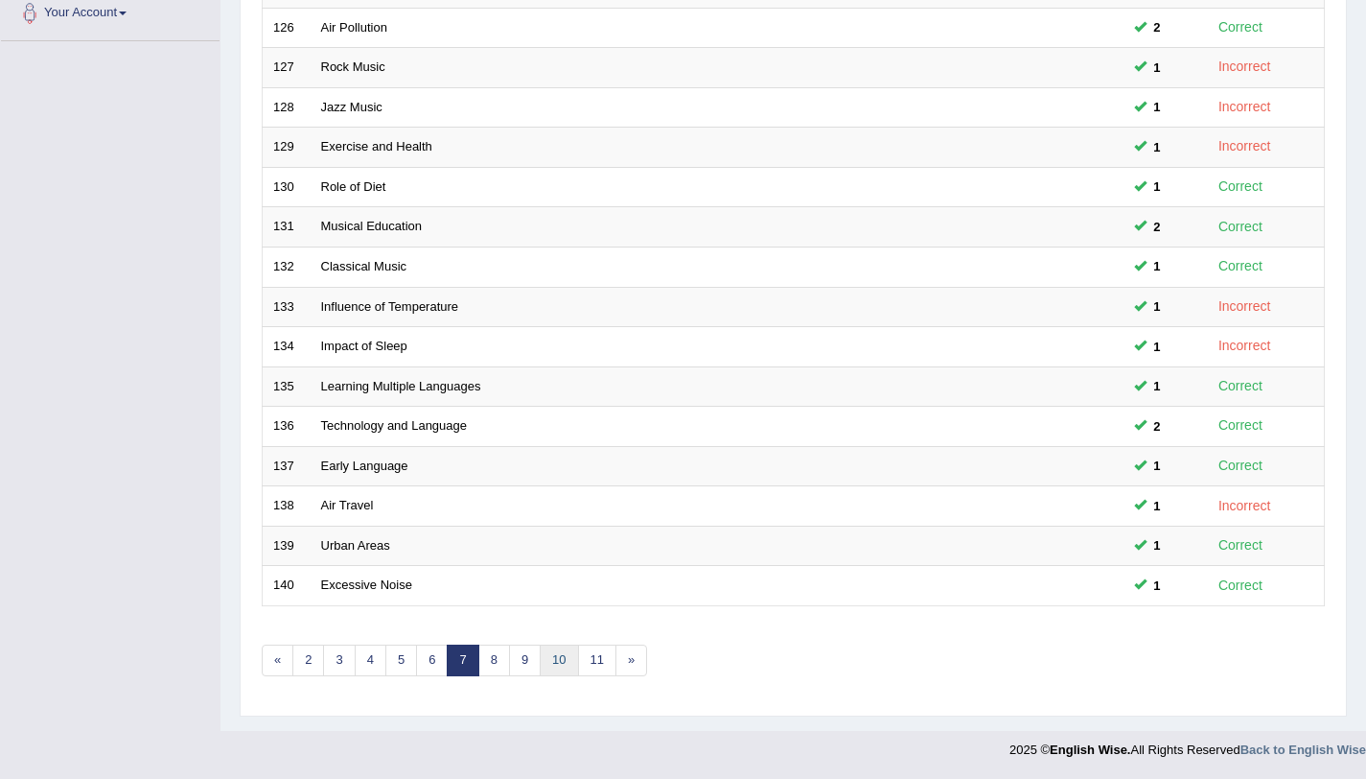
click at [559, 654] on link "10" at bounding box center [559, 660] width 38 height 32
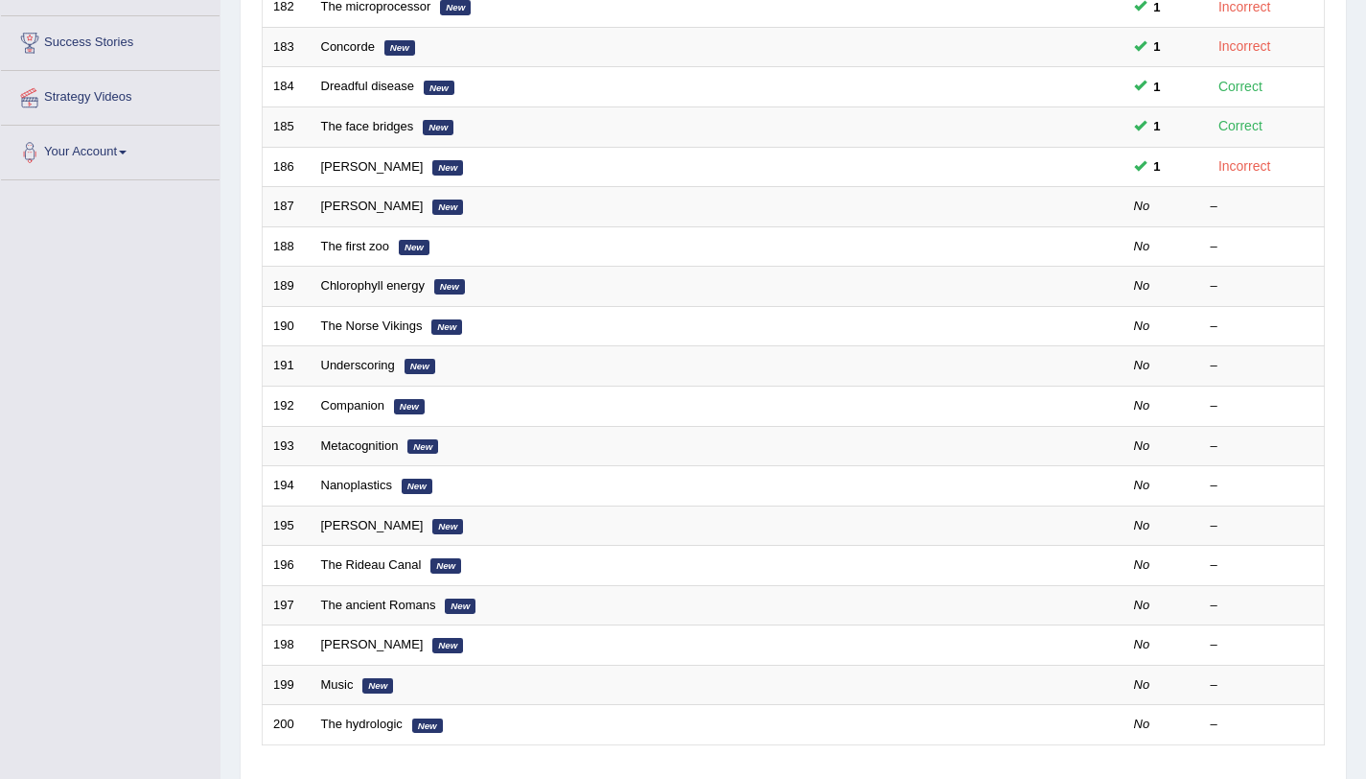
scroll to position [342, 0]
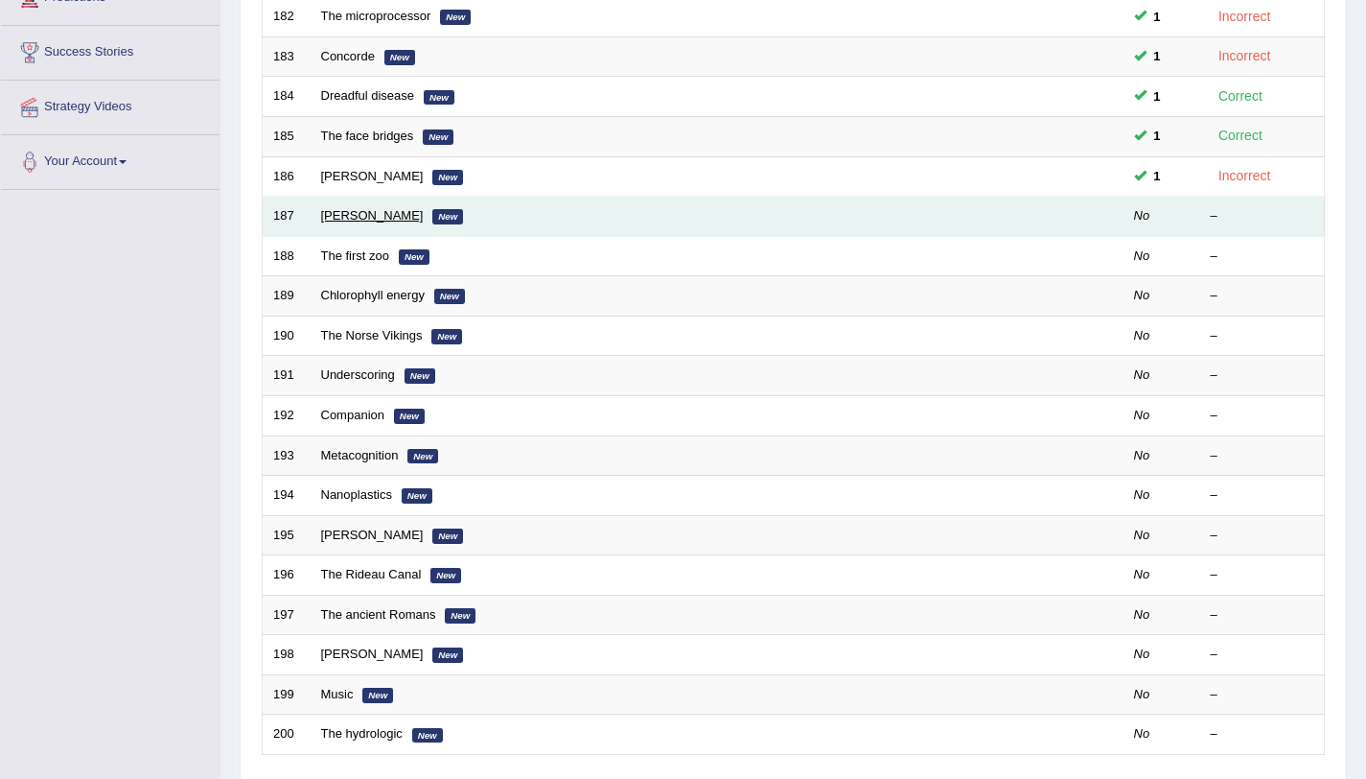
click at [340, 214] on link "[PERSON_NAME]" at bounding box center [372, 215] width 103 height 14
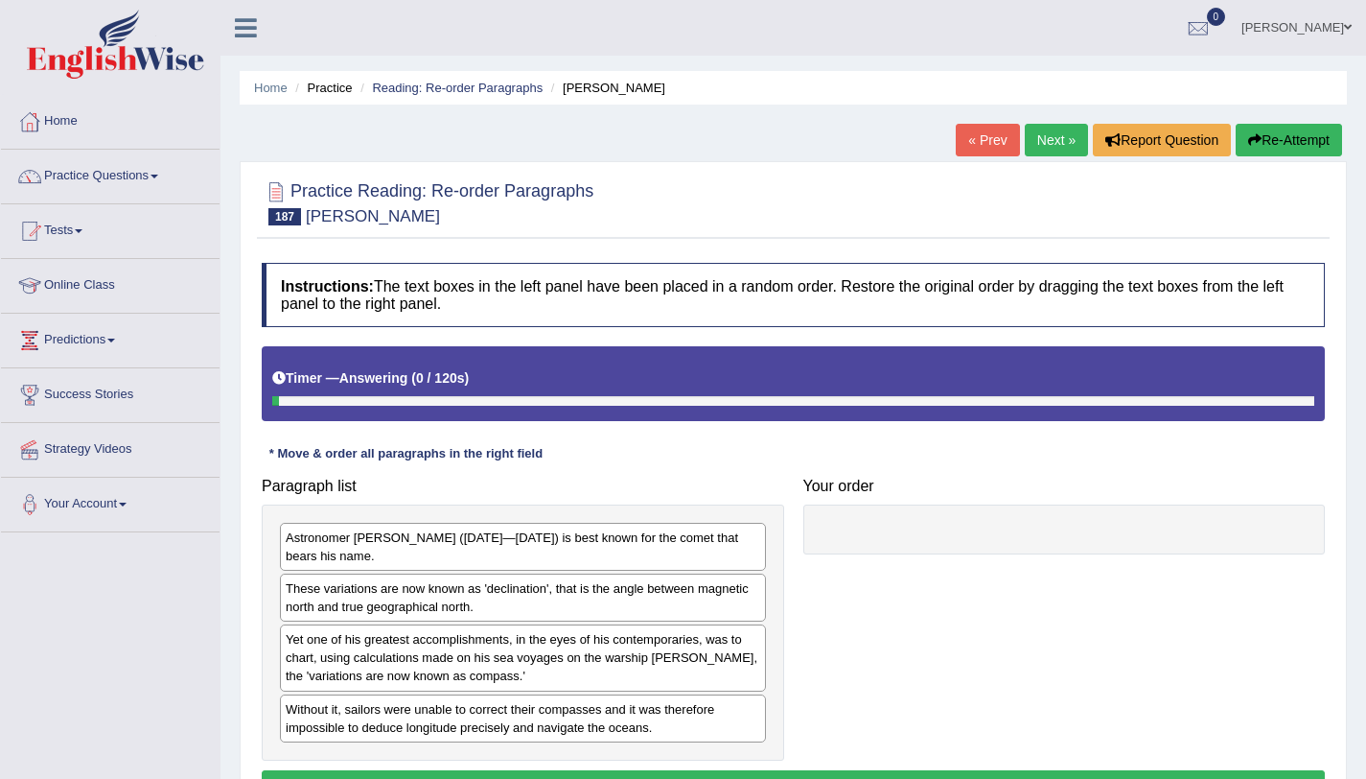
scroll to position [228, 0]
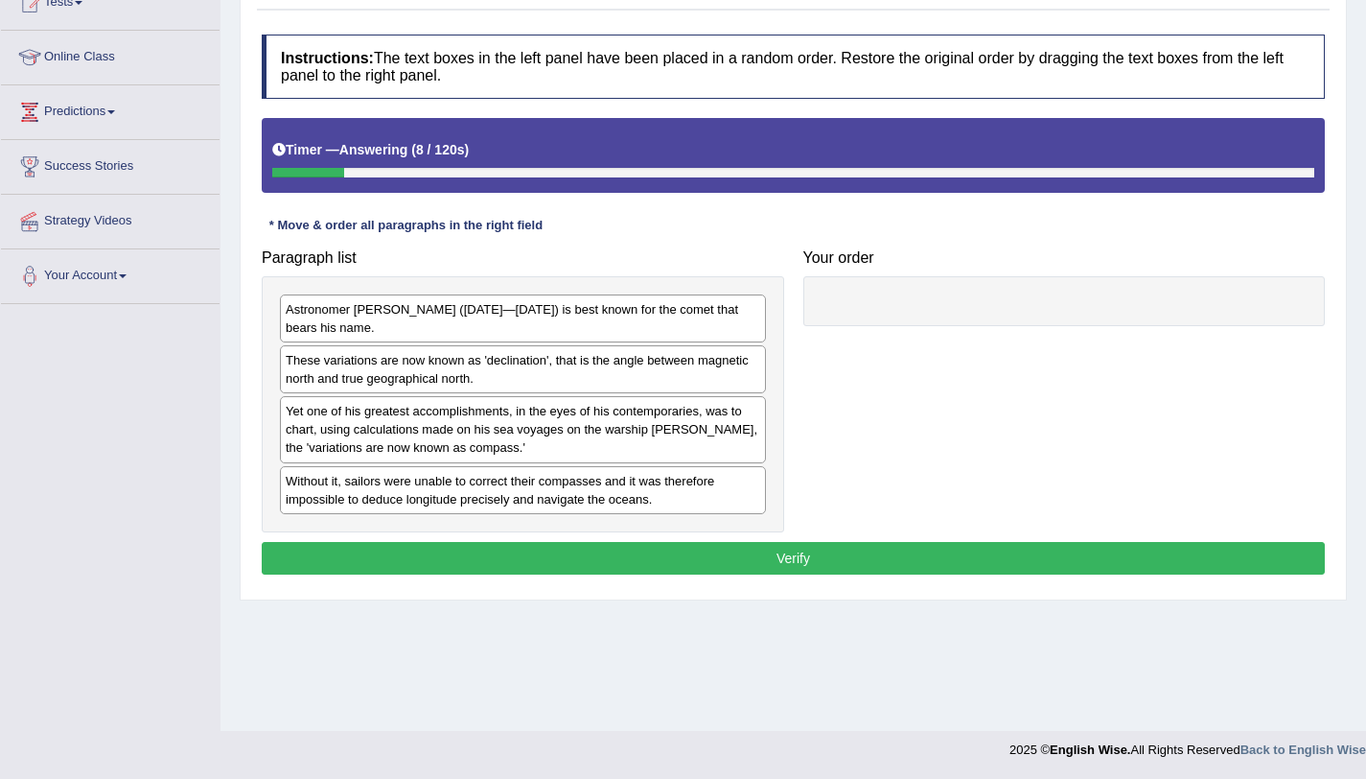
click at [402, 328] on div "Astronomer Sir Edmund Halley (1656—1742) is best known for the comet that bears…" at bounding box center [523, 318] width 486 height 48
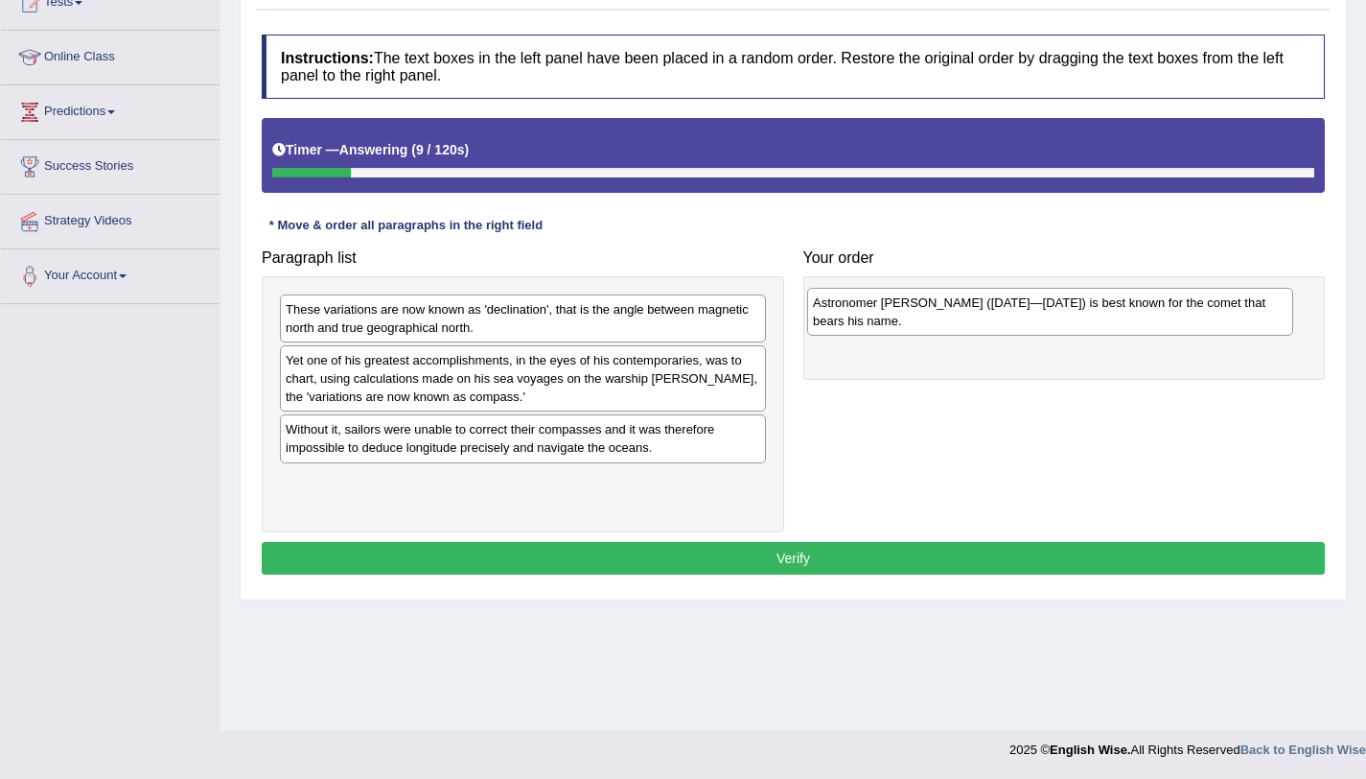
drag, startPoint x: 402, startPoint y: 328, endPoint x: 938, endPoint y: 308, distance: 536.3
click at [938, 308] on div "Astronomer Sir Edmund Halley (1656—1742) is best known for the comet that bears…" at bounding box center [1050, 312] width 486 height 48
click at [570, 383] on div "Yet one of his greatest accomplishments, in the eyes of his contemporaries, was…" at bounding box center [523, 378] width 486 height 66
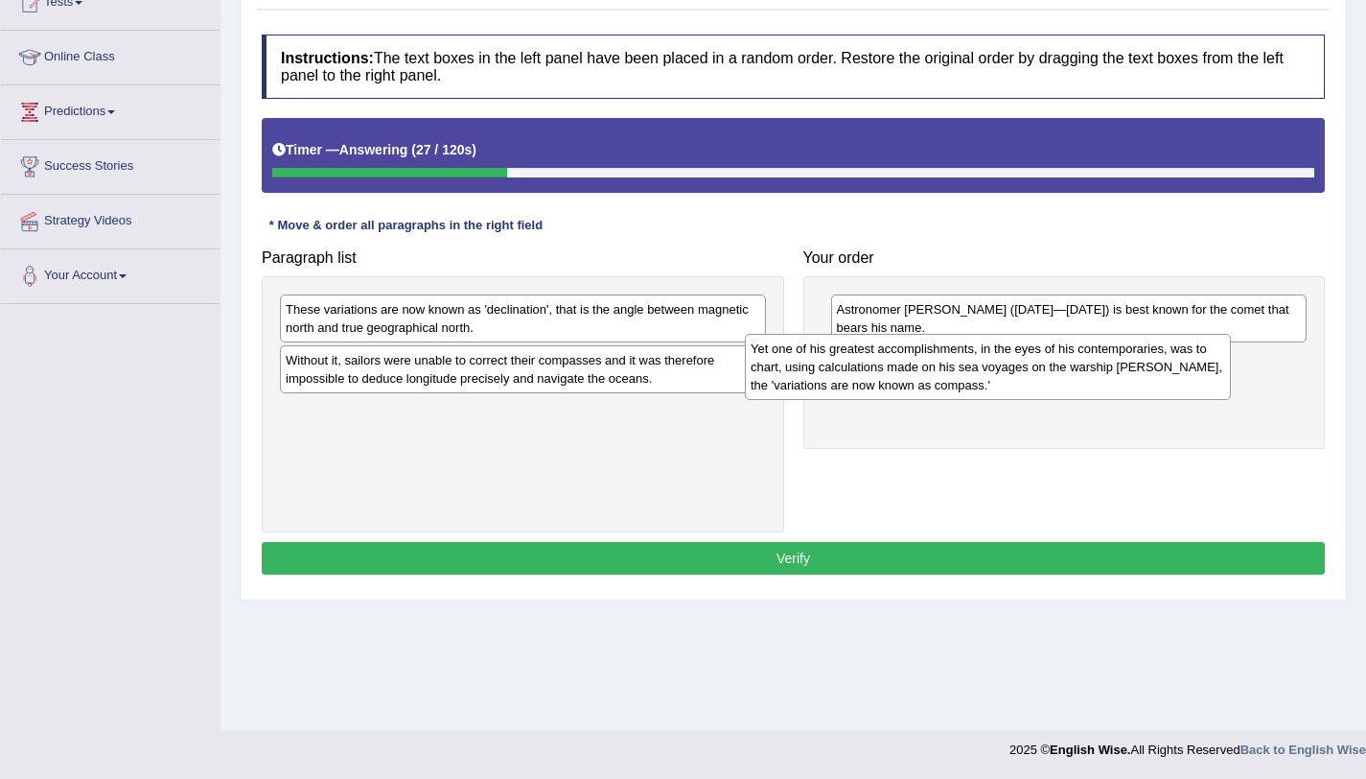
drag, startPoint x: 570, startPoint y: 383, endPoint x: 1051, endPoint y: 377, distance: 480.4
click at [1051, 377] on div "Yet one of his greatest accomplishments, in the eyes of his contemporaries, was…" at bounding box center [988, 367] width 486 height 66
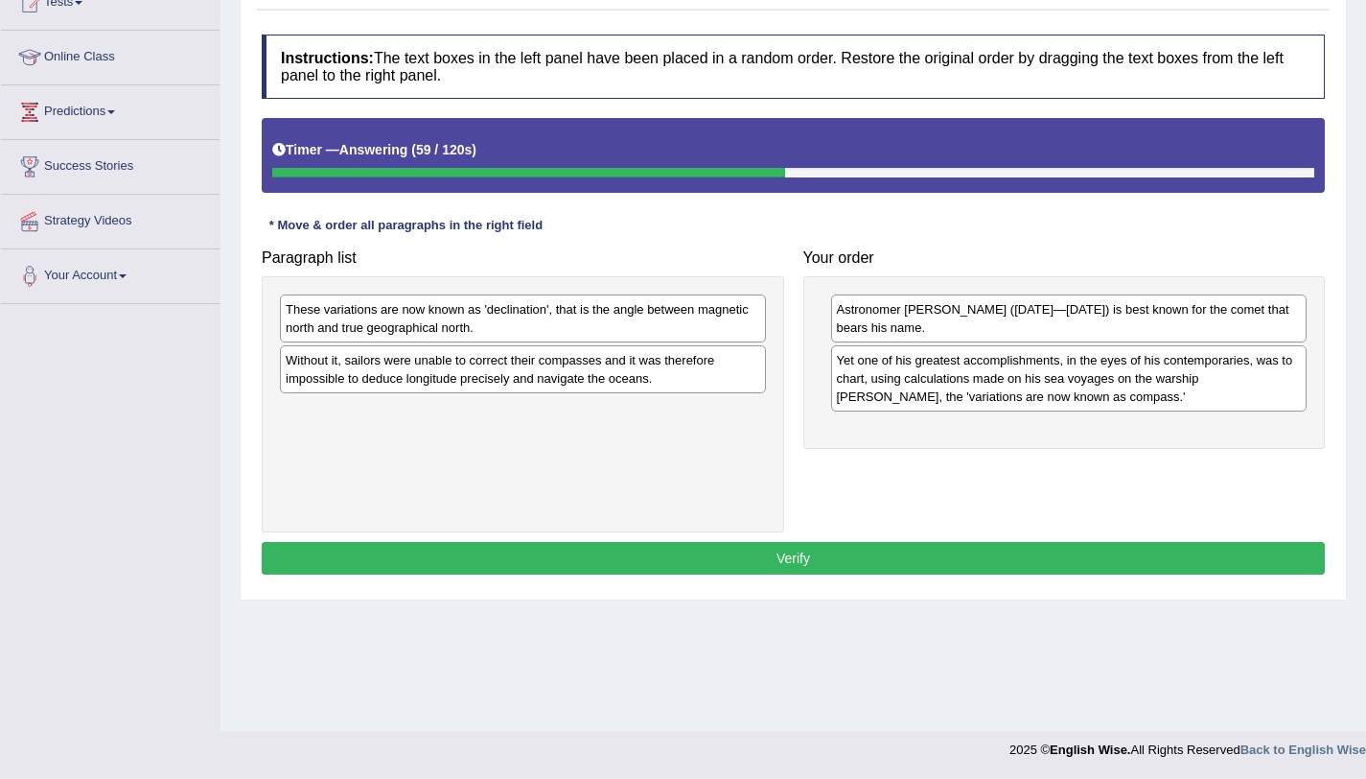
click at [508, 372] on div "Without it, sailors were unable to correct their compasses and it was therefore…" at bounding box center [523, 369] width 486 height 48
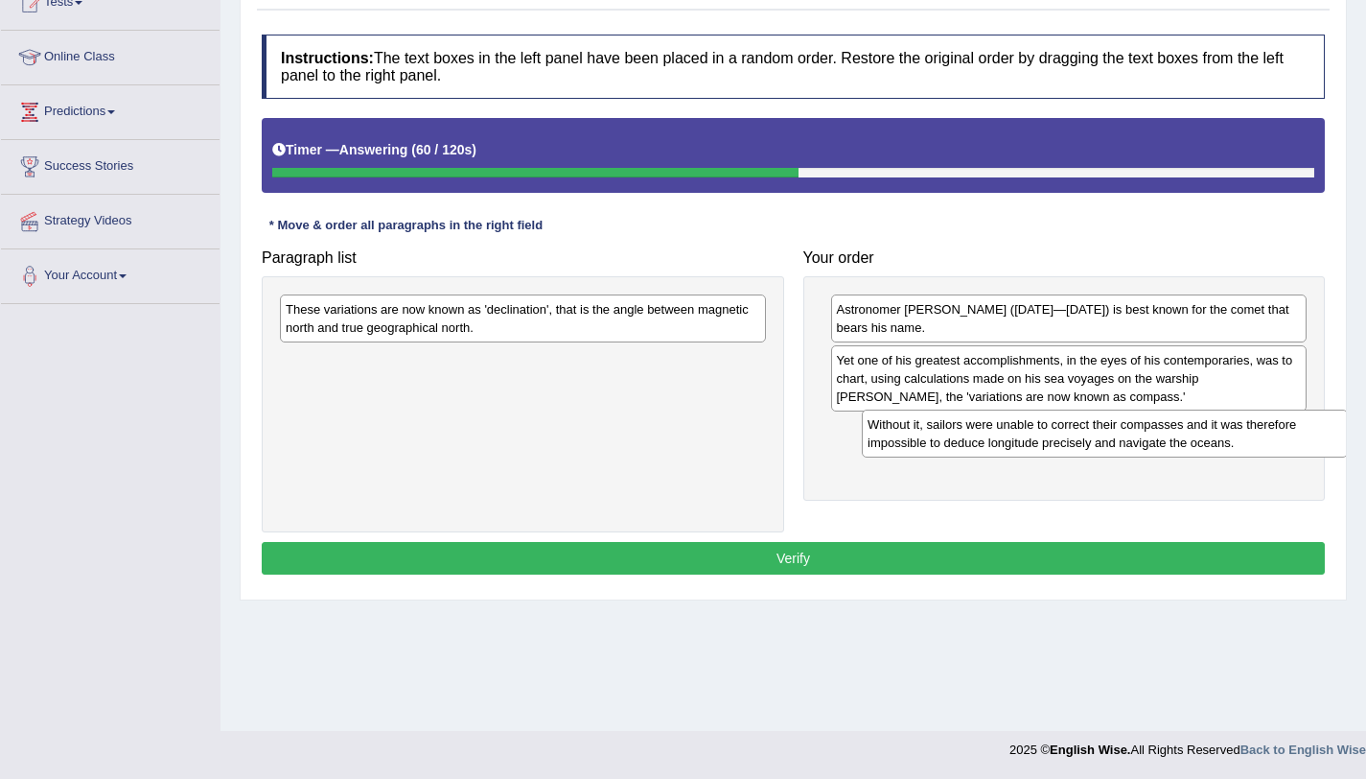
drag, startPoint x: 508, startPoint y: 372, endPoint x: 1093, endPoint y: 435, distance: 588.3
click at [1093, 435] on div "Without it, sailors were unable to correct their compasses and it was therefore…" at bounding box center [1105, 433] width 486 height 48
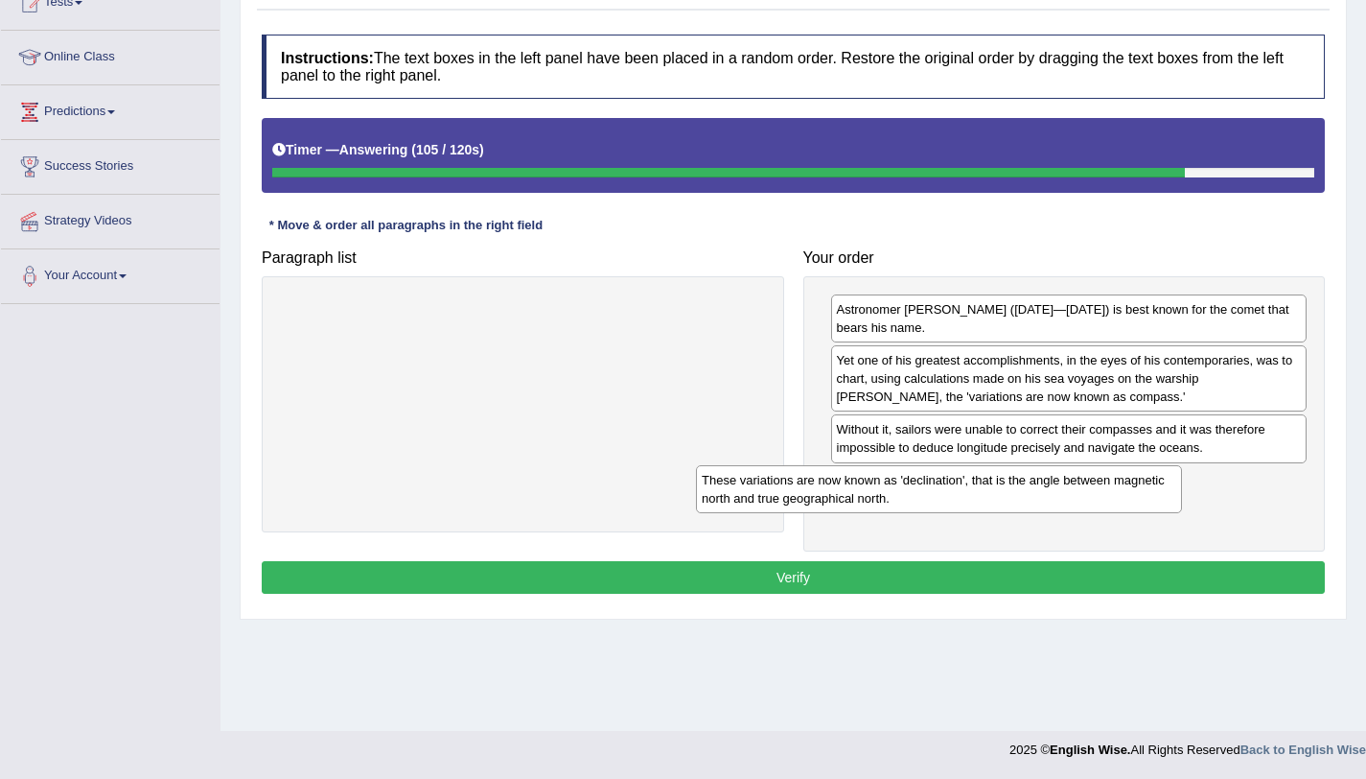
drag, startPoint x: 583, startPoint y: 330, endPoint x: 1008, endPoint y: 499, distance: 457.0
click at [1008, 499] on div "These variations are now known as 'declination', that is the angle between magn…" at bounding box center [939, 489] width 486 height 48
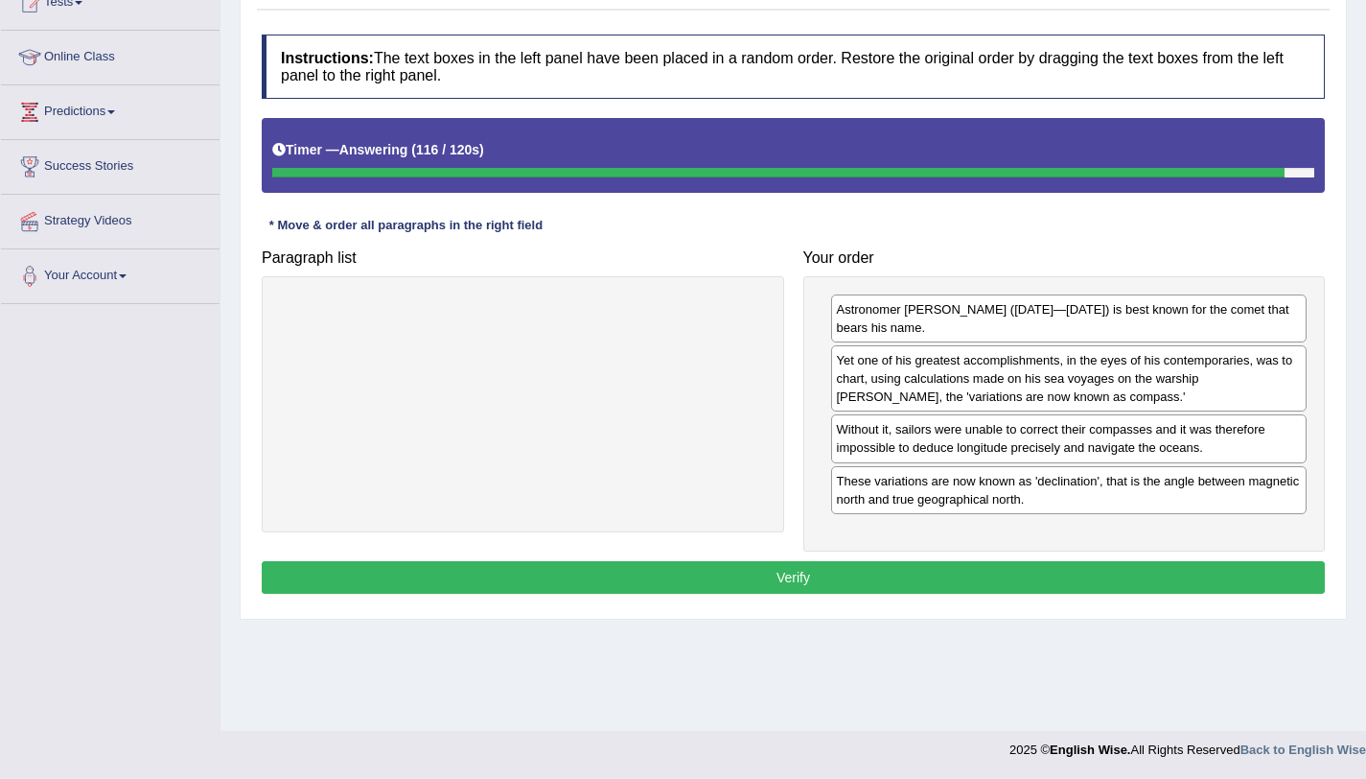
click at [884, 566] on button "Verify" at bounding box center [793, 577] width 1063 height 33
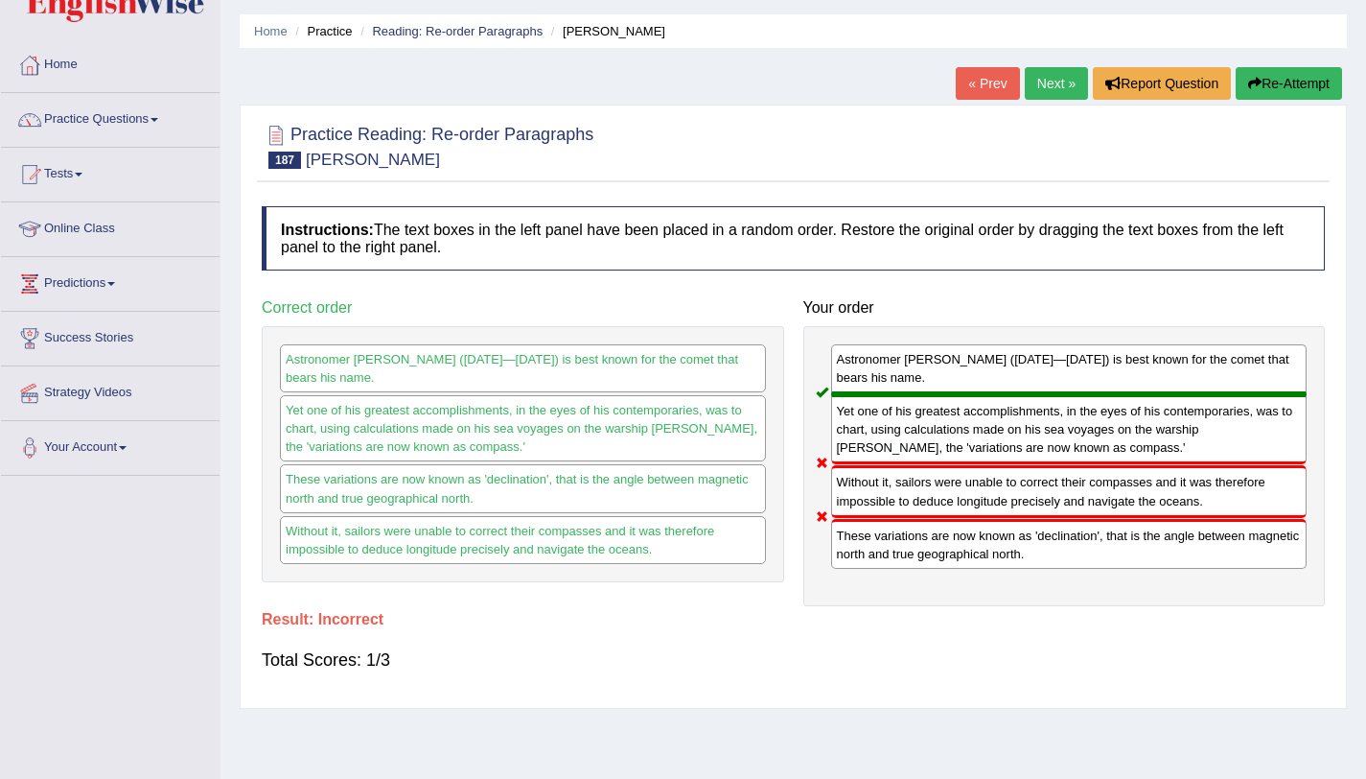
scroll to position [46, 0]
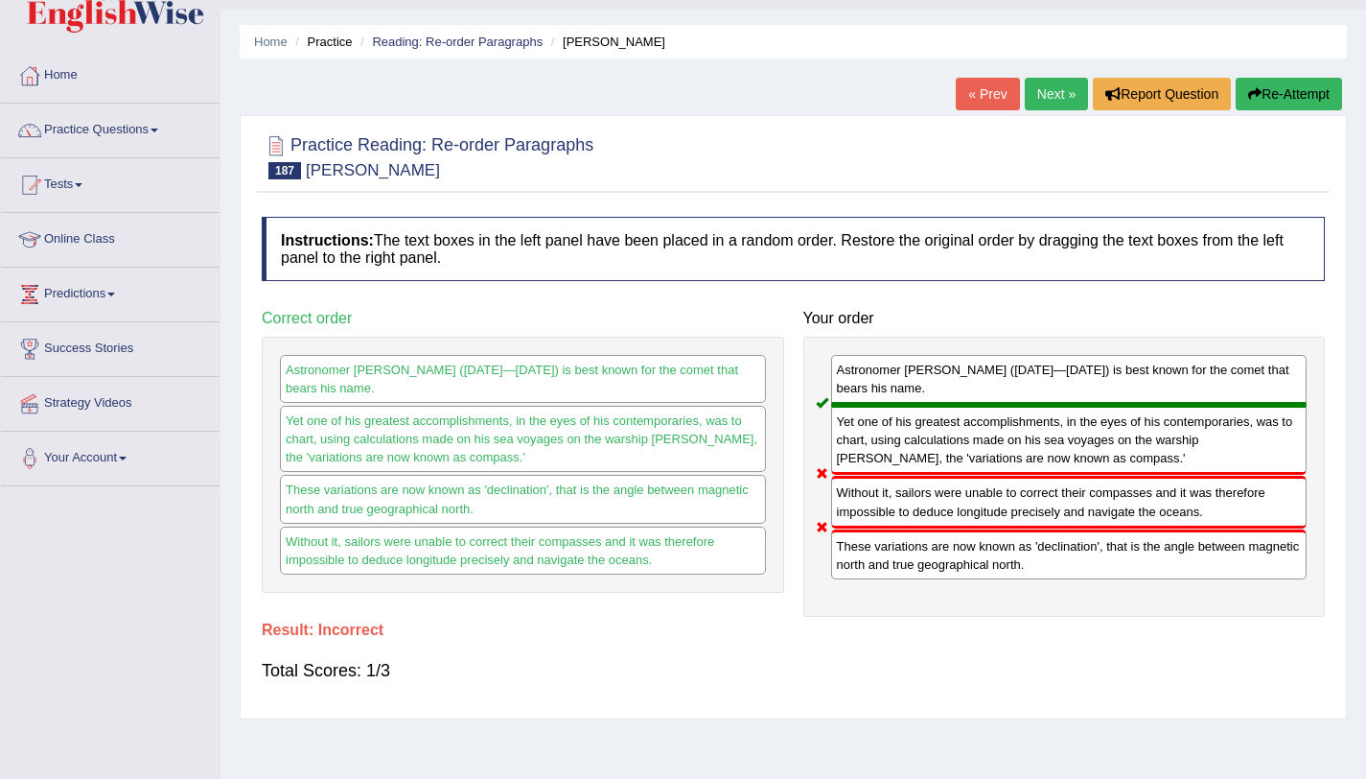
click at [1028, 91] on link "Next »" at bounding box center [1056, 94] width 63 height 33
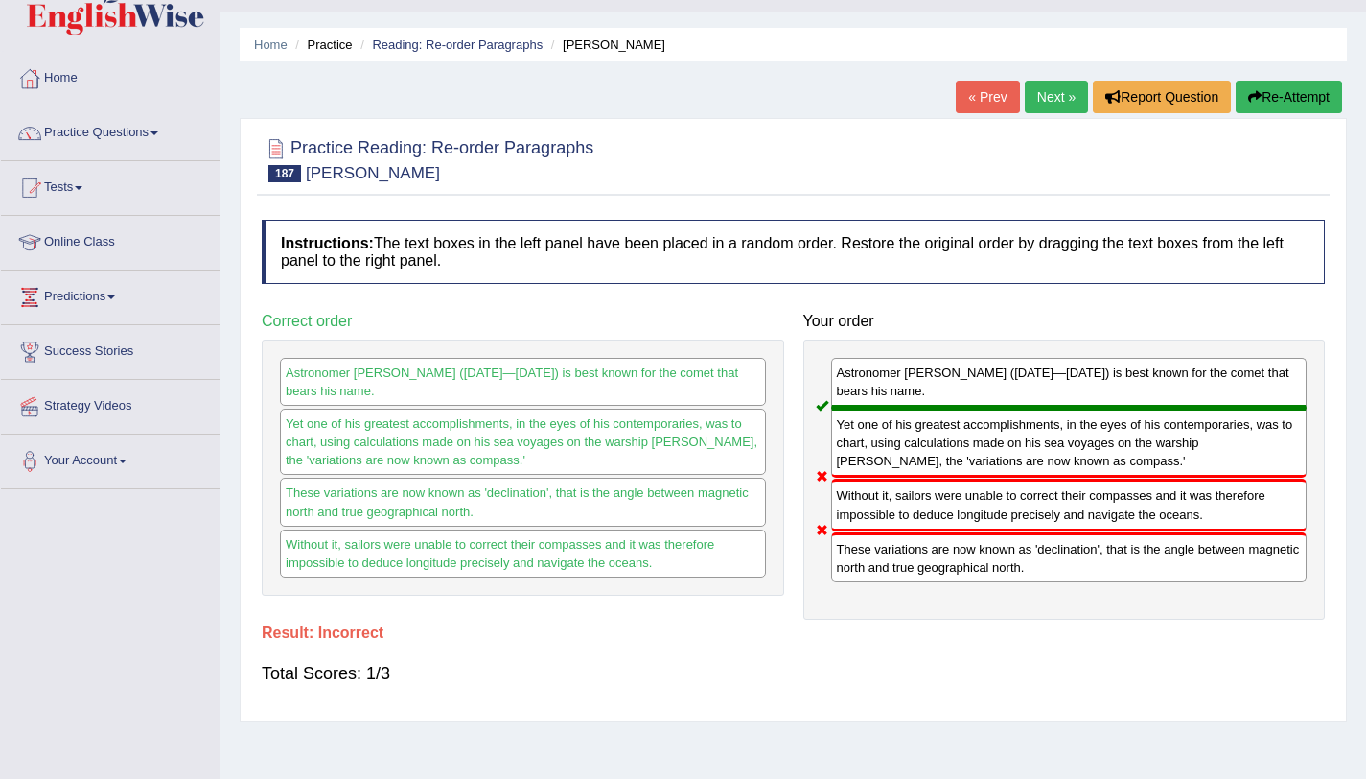
scroll to position [18, 0]
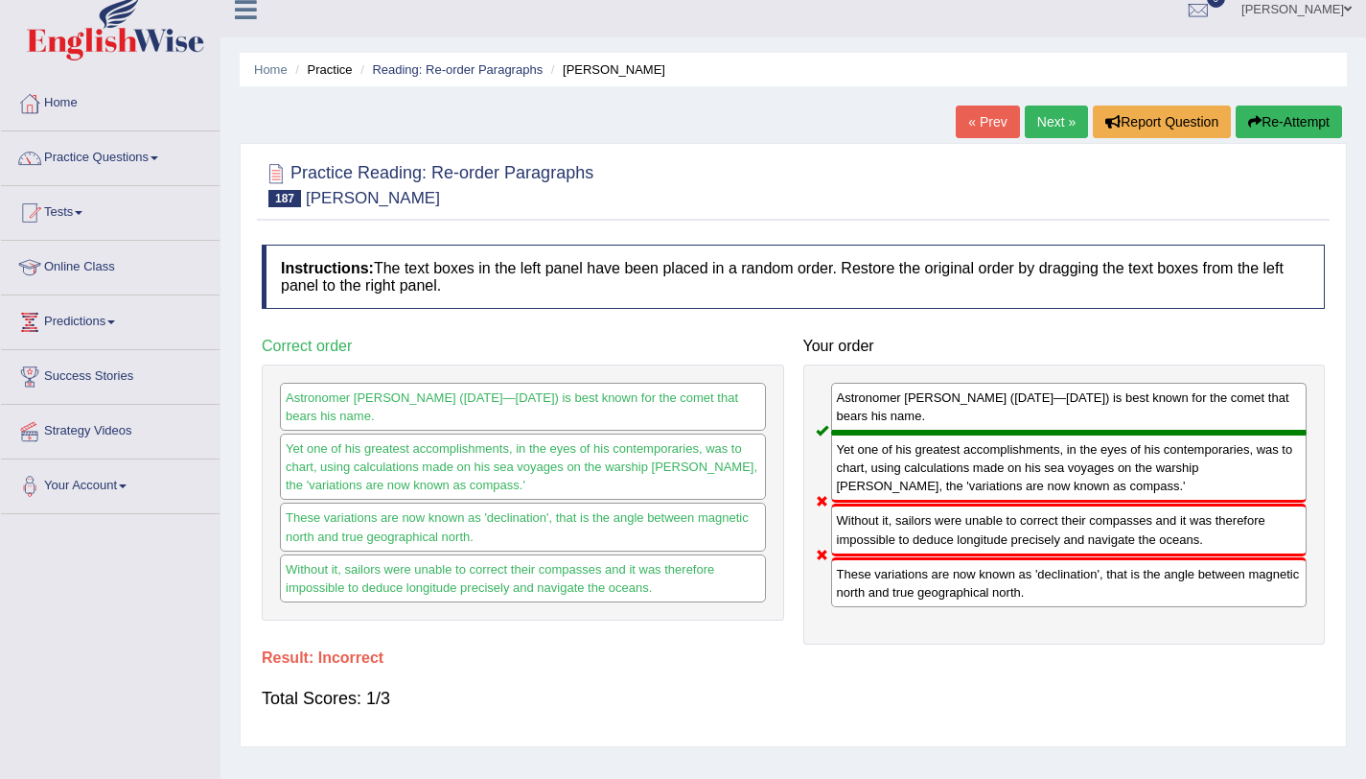
click at [1051, 128] on link "Next »" at bounding box center [1056, 121] width 63 height 33
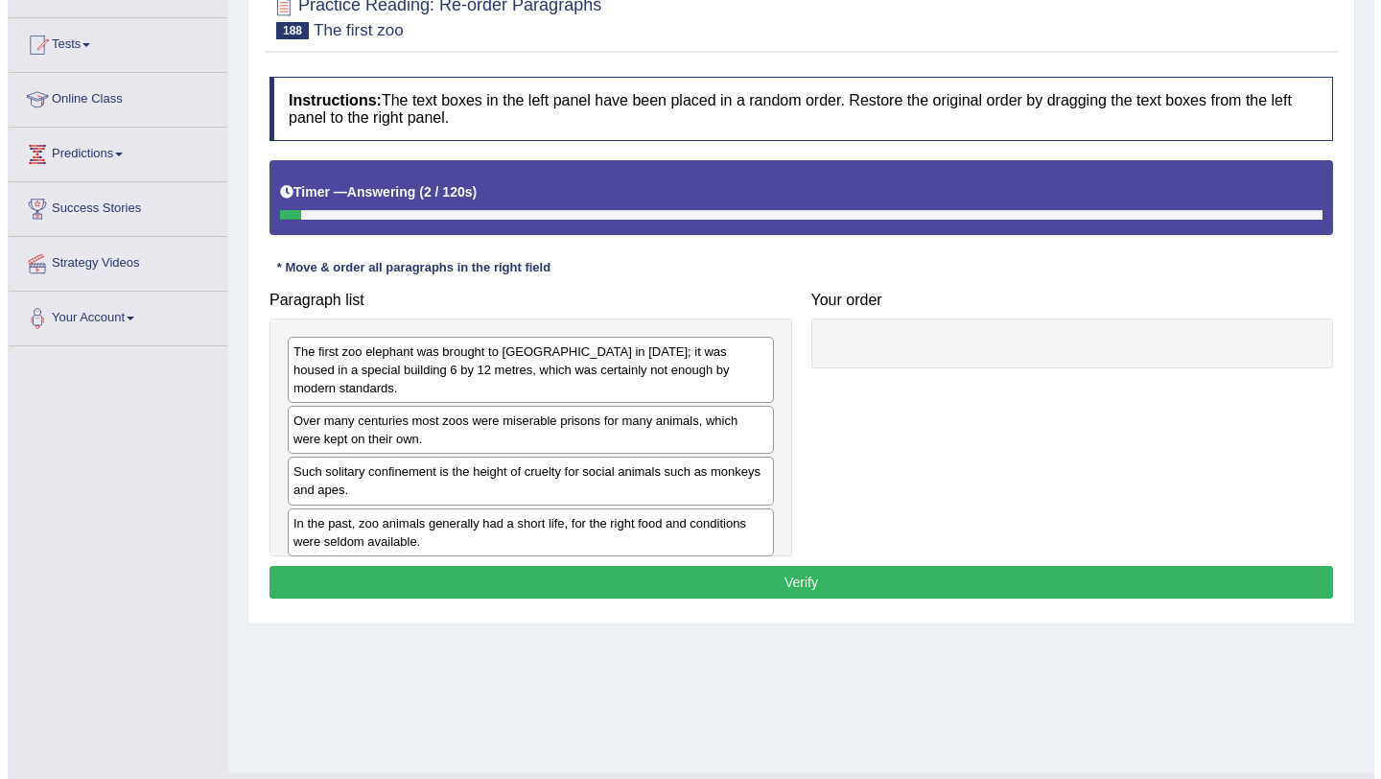
scroll to position [228, 0]
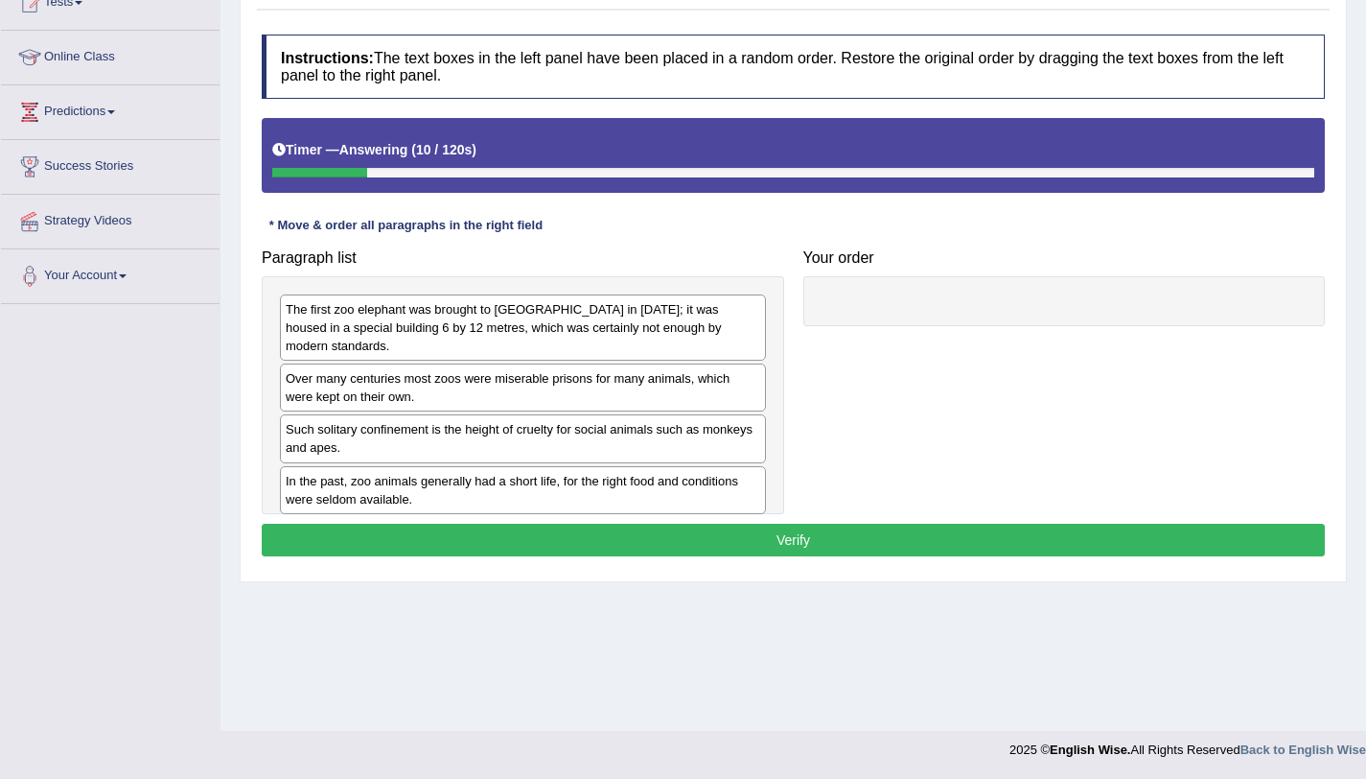
click at [445, 326] on div "The first zoo elephant was brought to Britain in 1254; it was housed in a speci…" at bounding box center [523, 327] width 486 height 66
click at [467, 381] on div "Over many centuries most zoos were miserable prisons for many animals, which we…" at bounding box center [523, 387] width 486 height 48
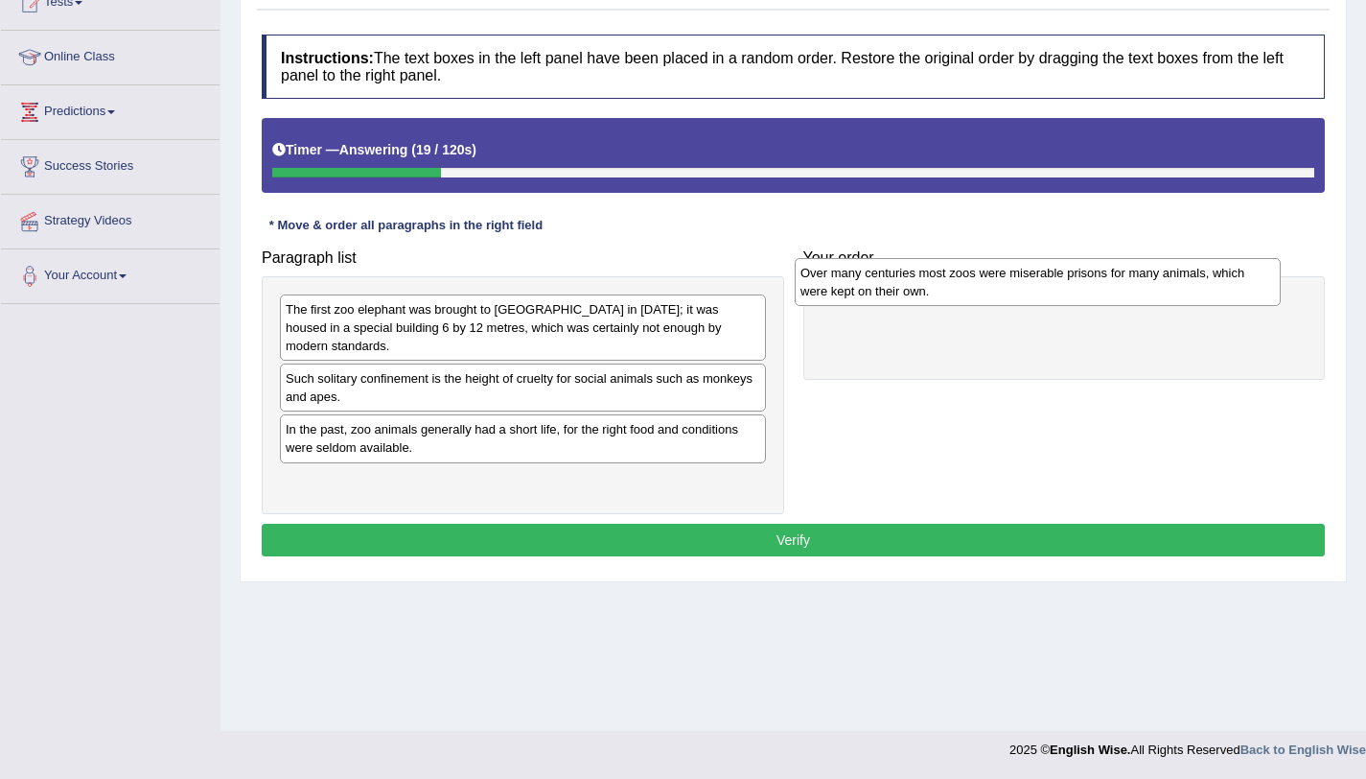
drag, startPoint x: 467, startPoint y: 381, endPoint x: 982, endPoint y: 293, distance: 522.2
click at [982, 293] on div "Over many centuries most zoos were miserable prisons for many animals, which we…" at bounding box center [1038, 282] width 486 height 48
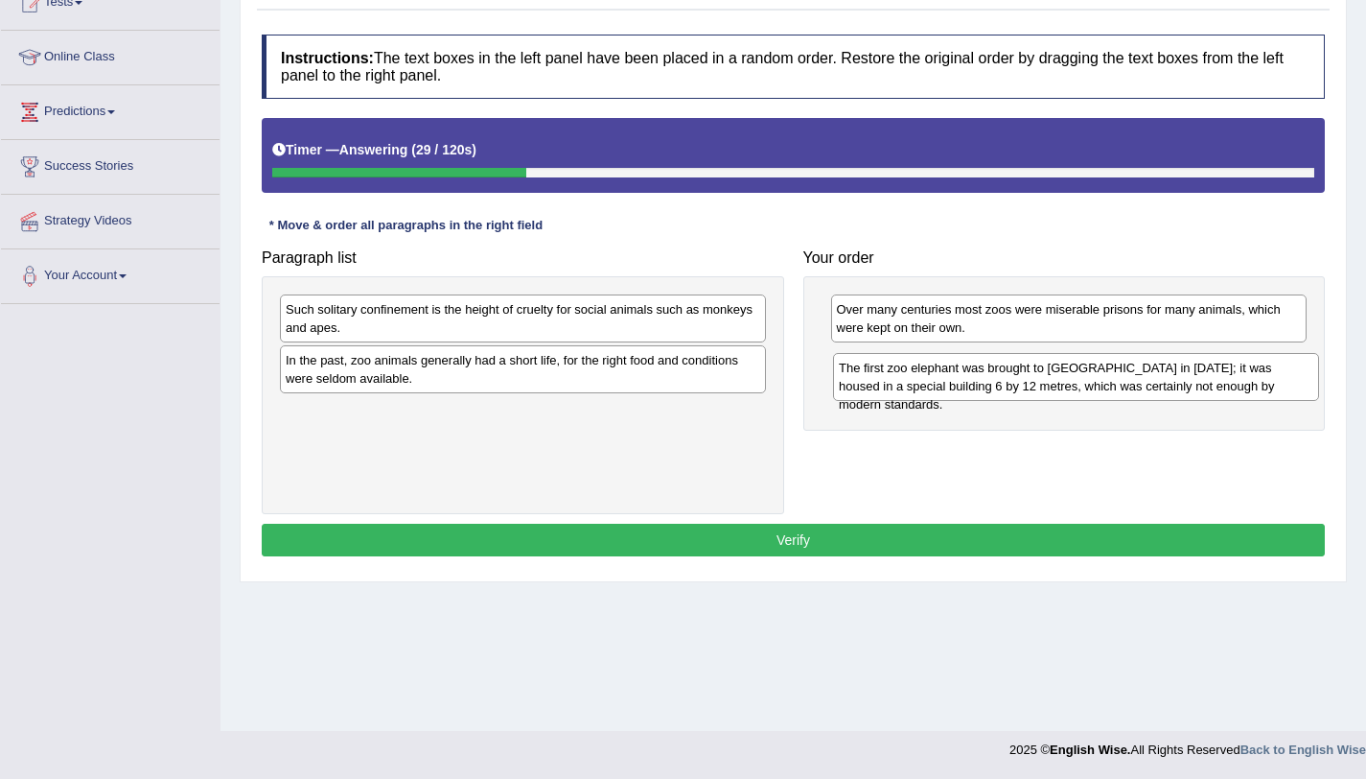
drag, startPoint x: 436, startPoint y: 328, endPoint x: 989, endPoint y: 386, distance: 556.3
click at [989, 386] on div "The first zoo elephant was brought to Britain in 1254; it was housed in a speci…" at bounding box center [1076, 377] width 486 height 48
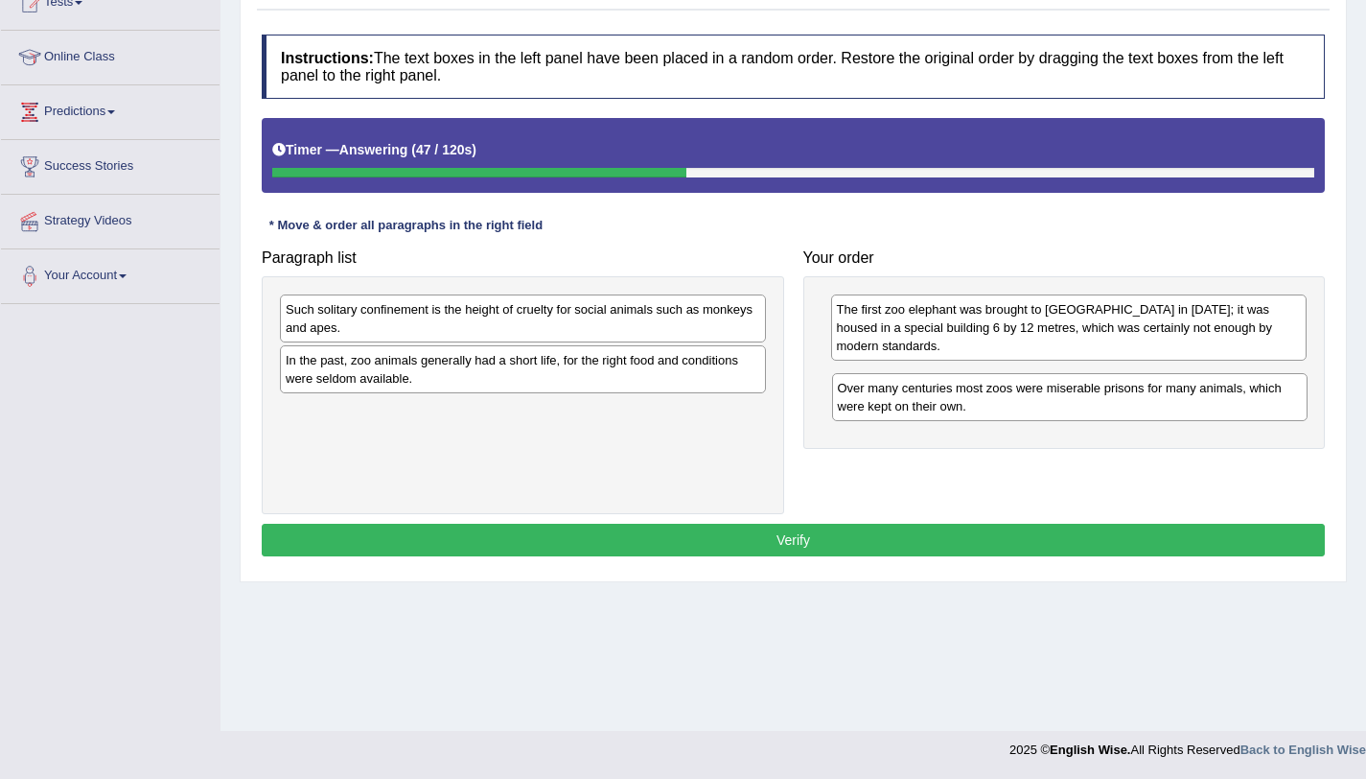
drag, startPoint x: 937, startPoint y: 318, endPoint x: 939, endPoint y: 395, distance: 76.7
click at [939, 395] on div "Over many centuries most zoos were miserable prisons for many animals, which we…" at bounding box center [1070, 397] width 477 height 48
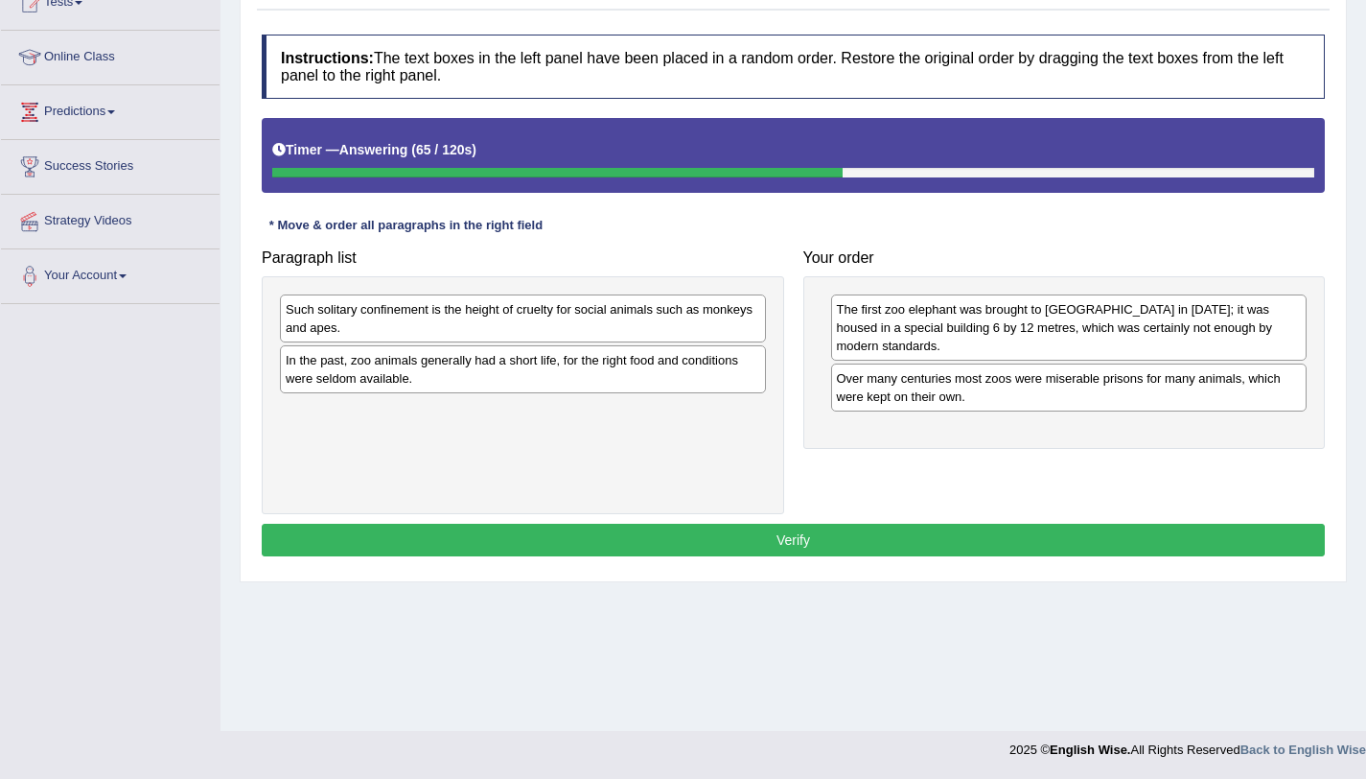
click at [709, 368] on div "In the past, zoo animals generally had a short life, for the right food and con…" at bounding box center [523, 369] width 486 height 48
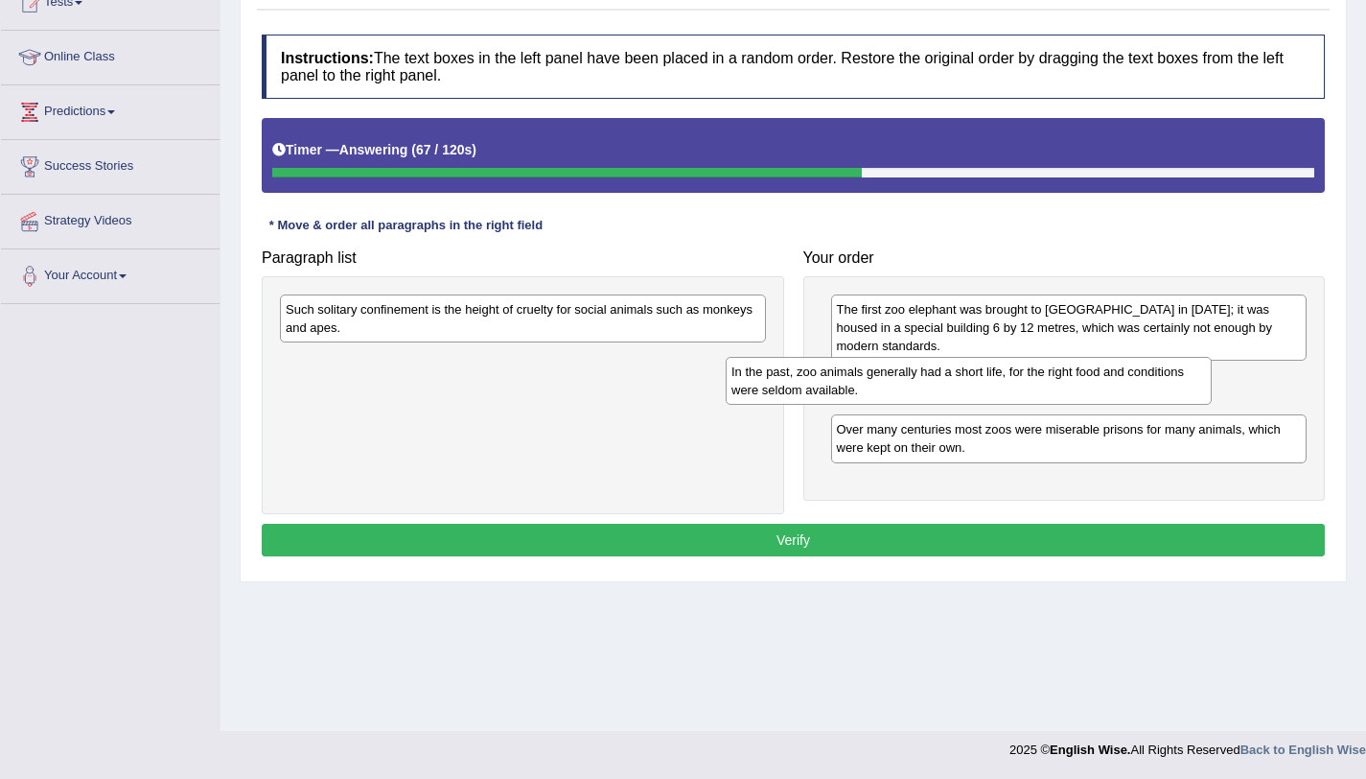
drag, startPoint x: 709, startPoint y: 368, endPoint x: 1198, endPoint y: 372, distance: 489.9
click at [1198, 372] on div "In the past, zoo animals generally had a short life, for the right food and con…" at bounding box center [969, 381] width 486 height 48
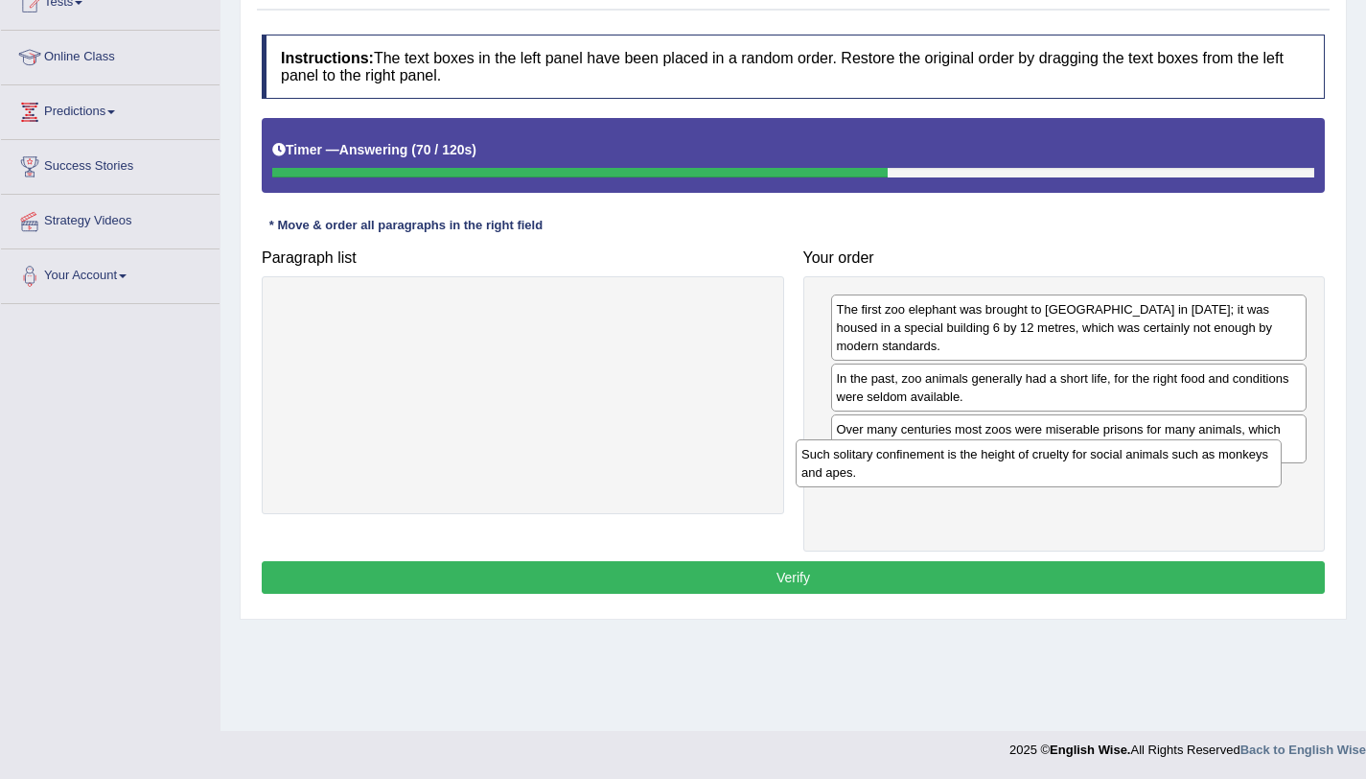
drag, startPoint x: 511, startPoint y: 329, endPoint x: 1030, endPoint y: 472, distance: 538.0
click at [1030, 472] on div "Such solitary confinement is the height of cruelty for social animals such as m…" at bounding box center [1039, 463] width 486 height 48
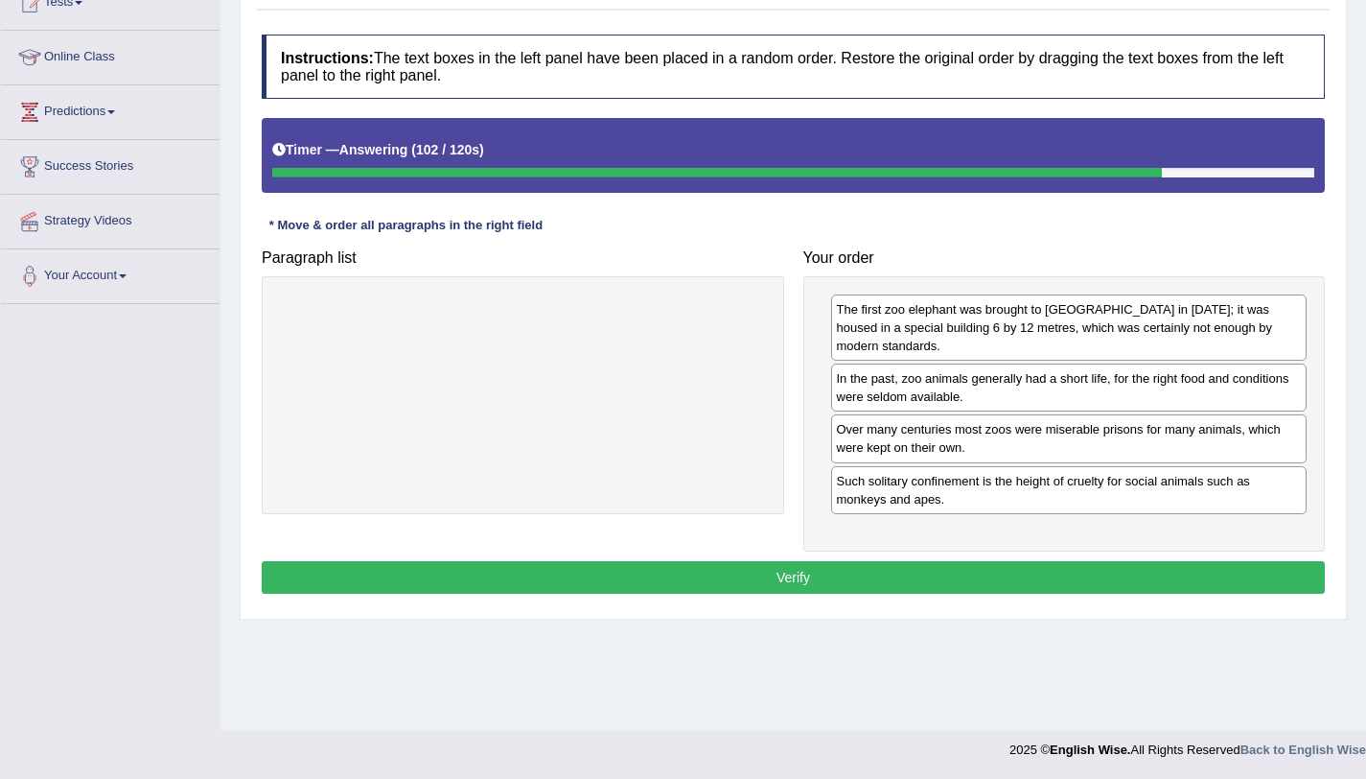
click at [883, 481] on div "Such solitary confinement is the height of cruelty for social animals such as m…" at bounding box center [1069, 490] width 477 height 48
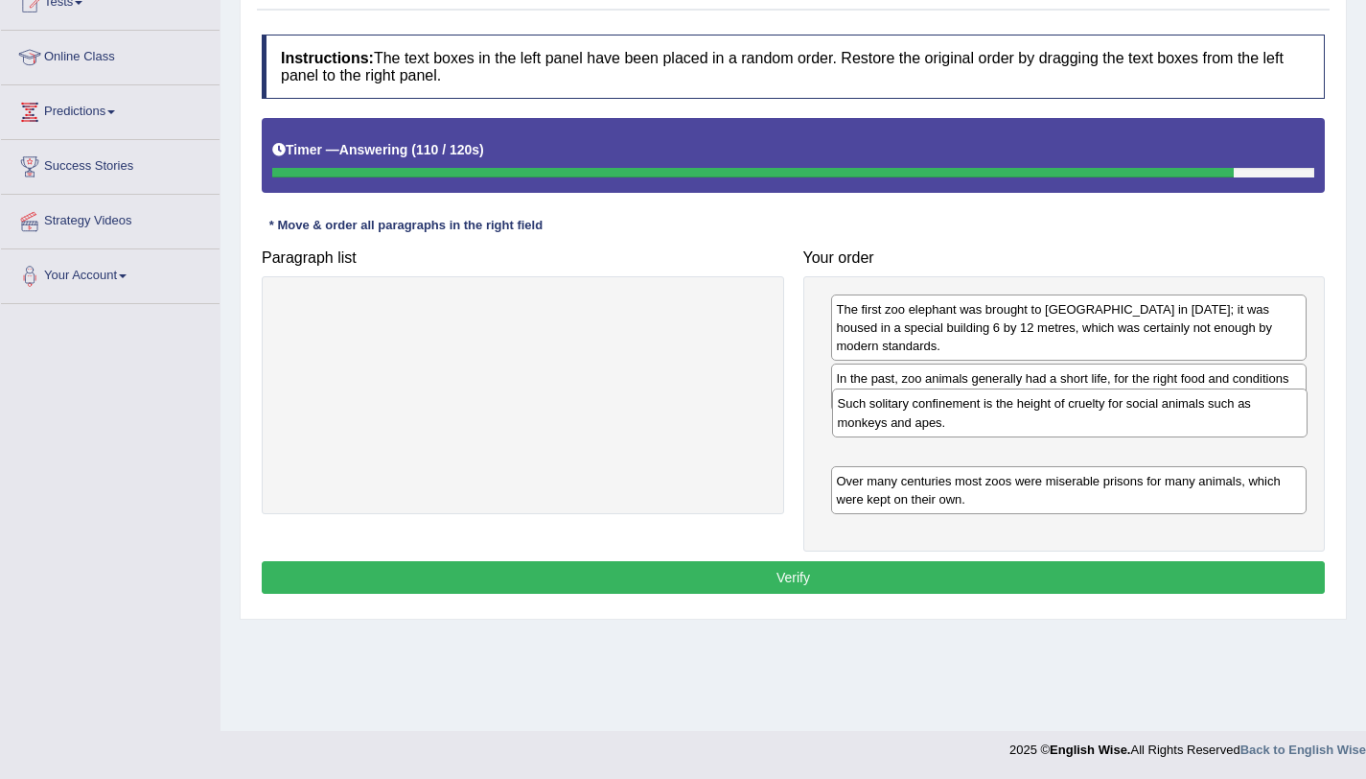
drag, startPoint x: 883, startPoint y: 481, endPoint x: 884, endPoint y: 423, distance: 58.5
click at [884, 423] on div "Such solitary confinement is the height of cruelty for social animals such as m…" at bounding box center [1070, 412] width 477 height 48
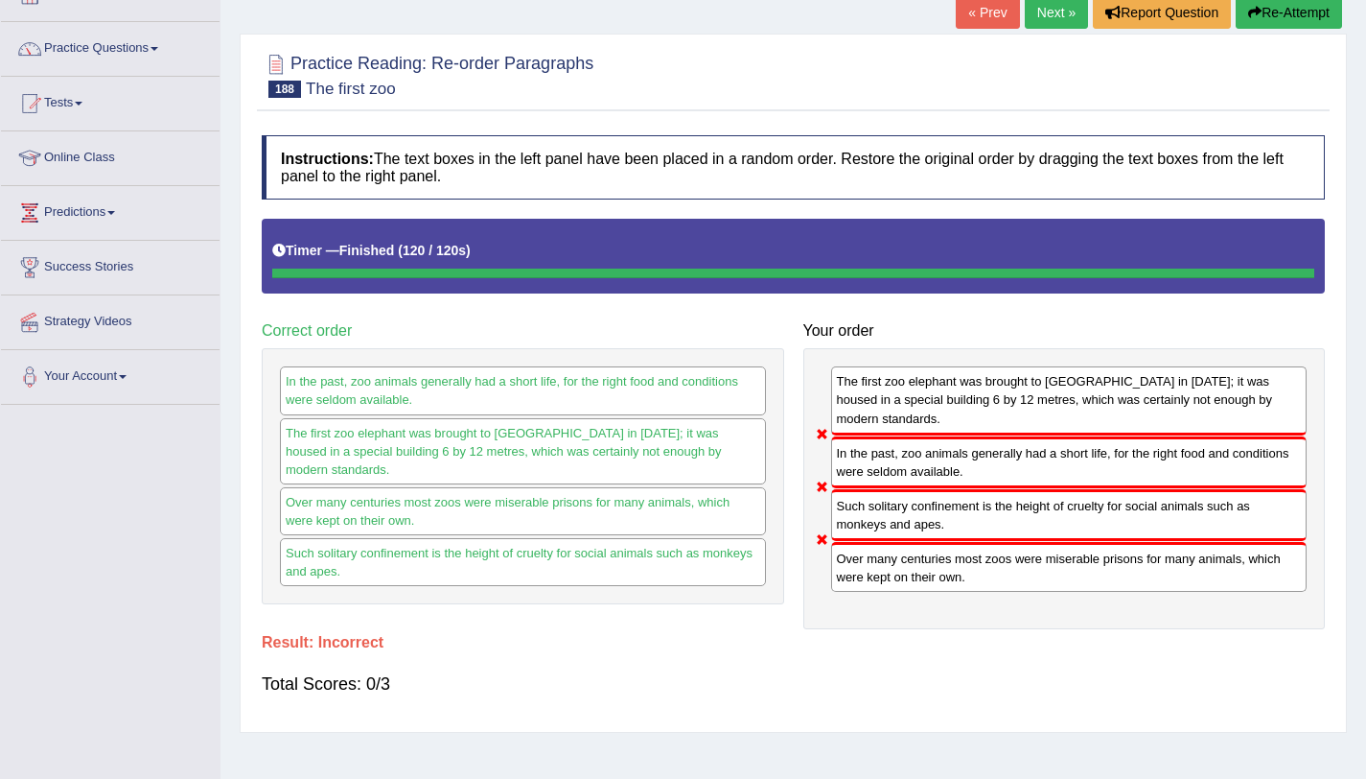
scroll to position [35, 0]
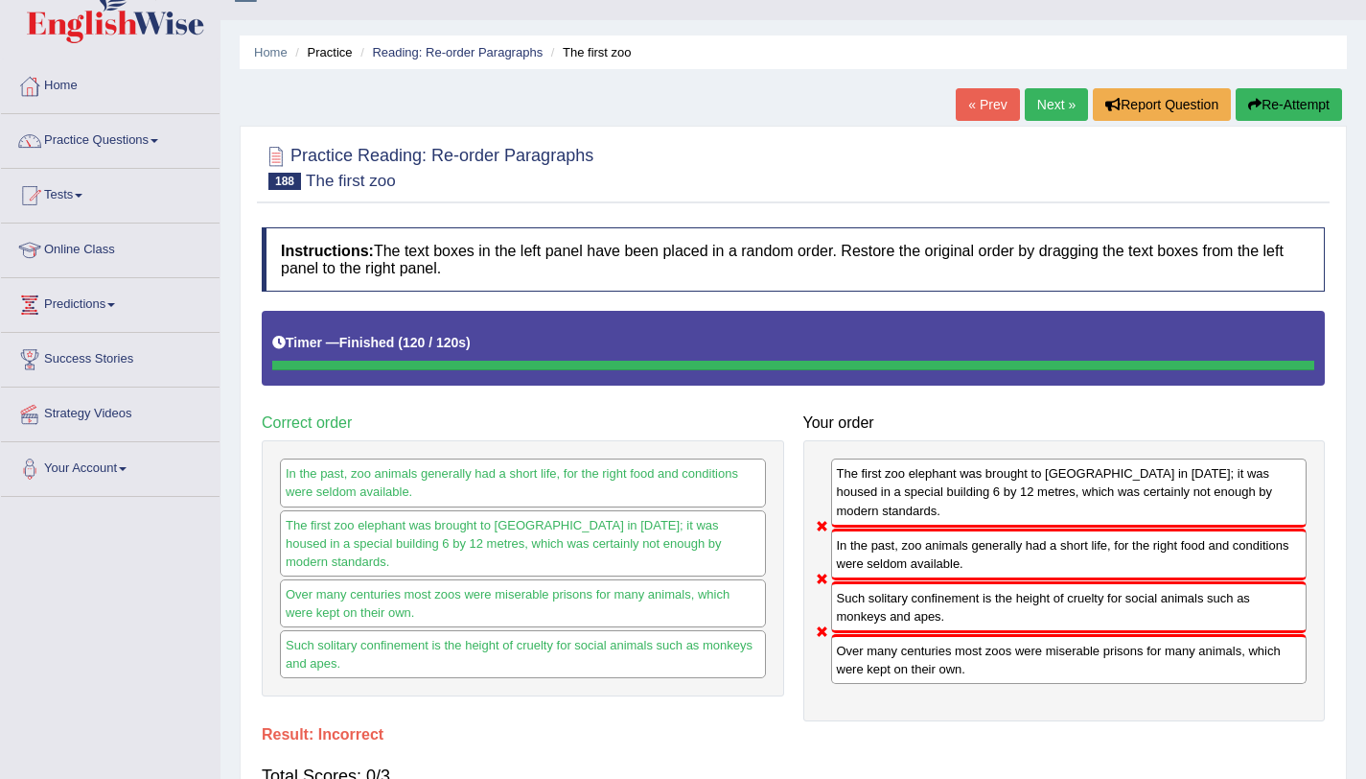
click at [1041, 115] on link "Next »" at bounding box center [1056, 104] width 63 height 33
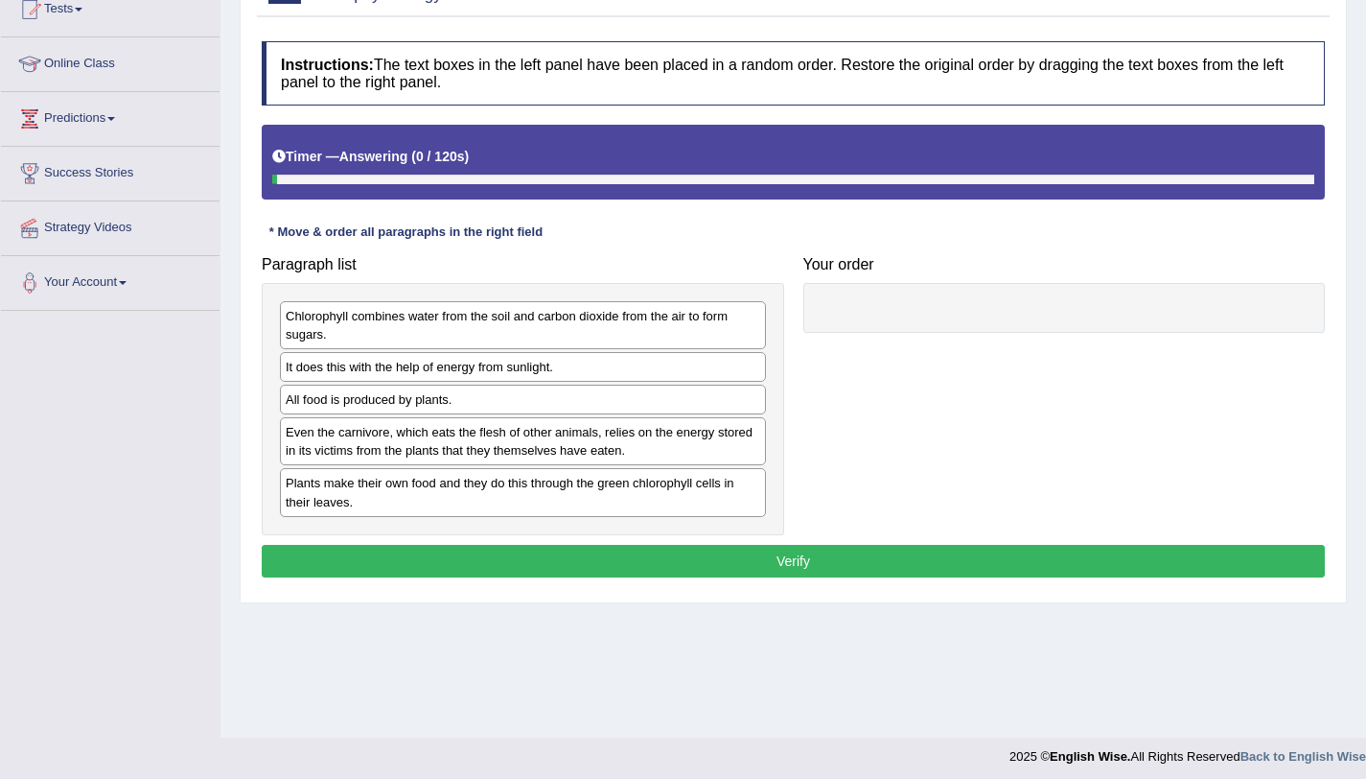
scroll to position [228, 0]
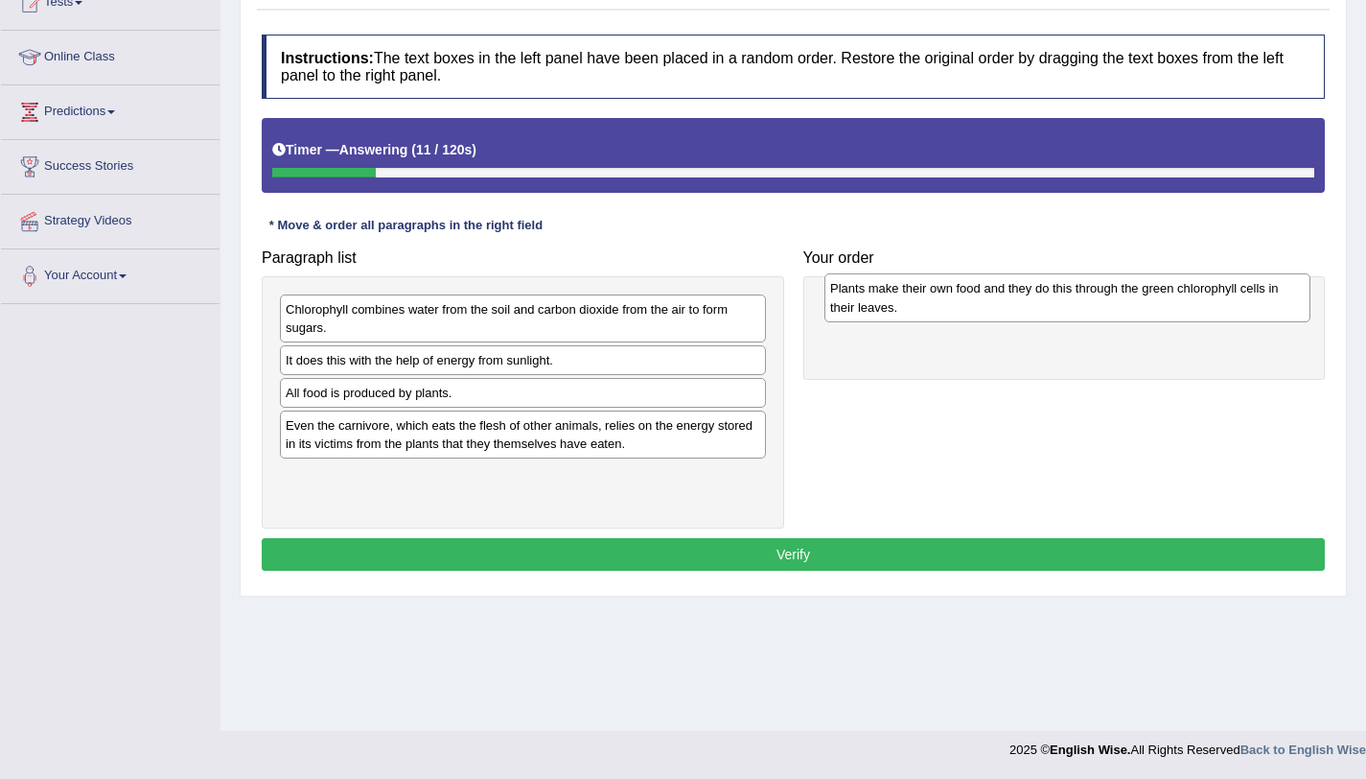
drag, startPoint x: 502, startPoint y: 501, endPoint x: 1047, endPoint y: 314, distance: 576.1
click at [1047, 314] on div "Plants make their own food and they do this through the green chlorophyll cells…" at bounding box center [1068, 297] width 486 height 48
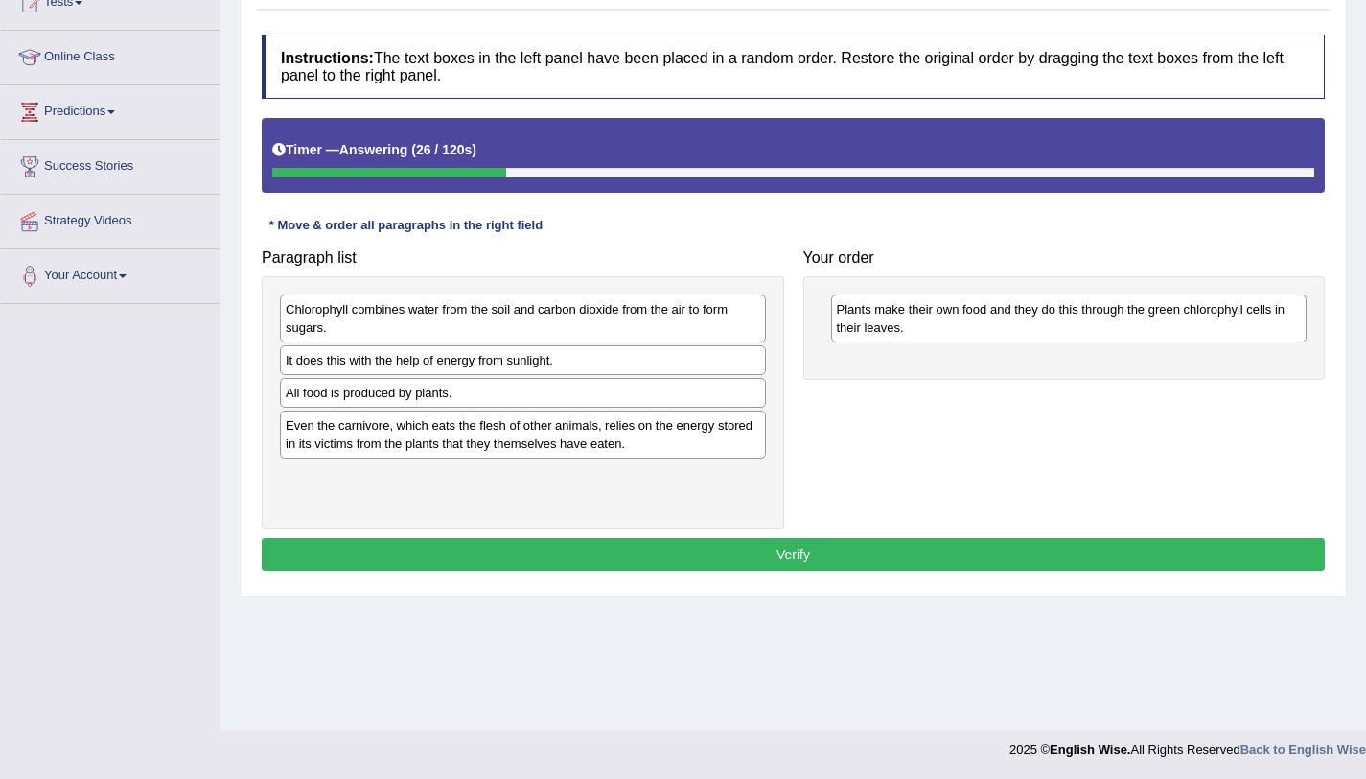
click at [479, 445] on div "Even the carnivore, which eats the flesh of other animals, relies on the energy…" at bounding box center [523, 434] width 486 height 48
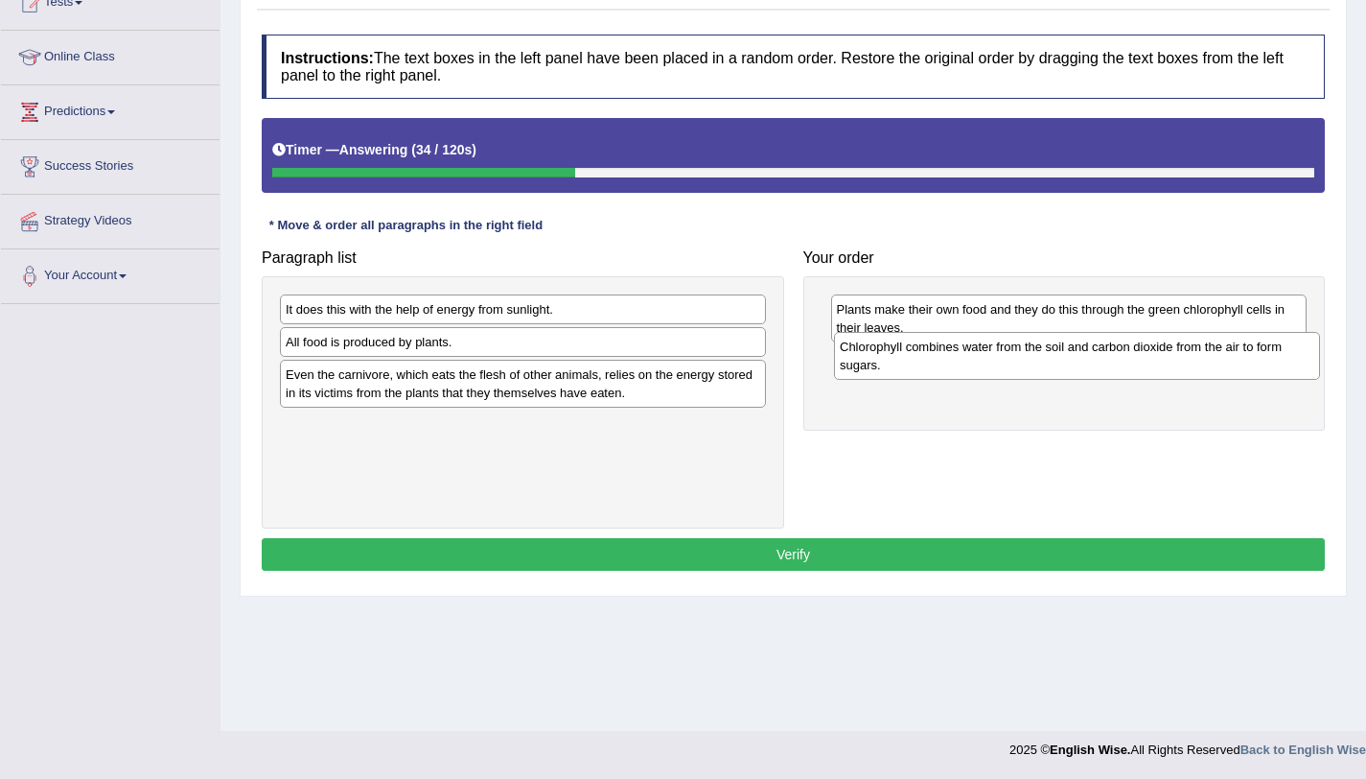
drag, startPoint x: 530, startPoint y: 328, endPoint x: 1084, endPoint y: 365, distance: 555.4
click at [1084, 365] on div "Chlorophyll combines water from the soil and carbon dioxide from the air to for…" at bounding box center [1077, 356] width 486 height 48
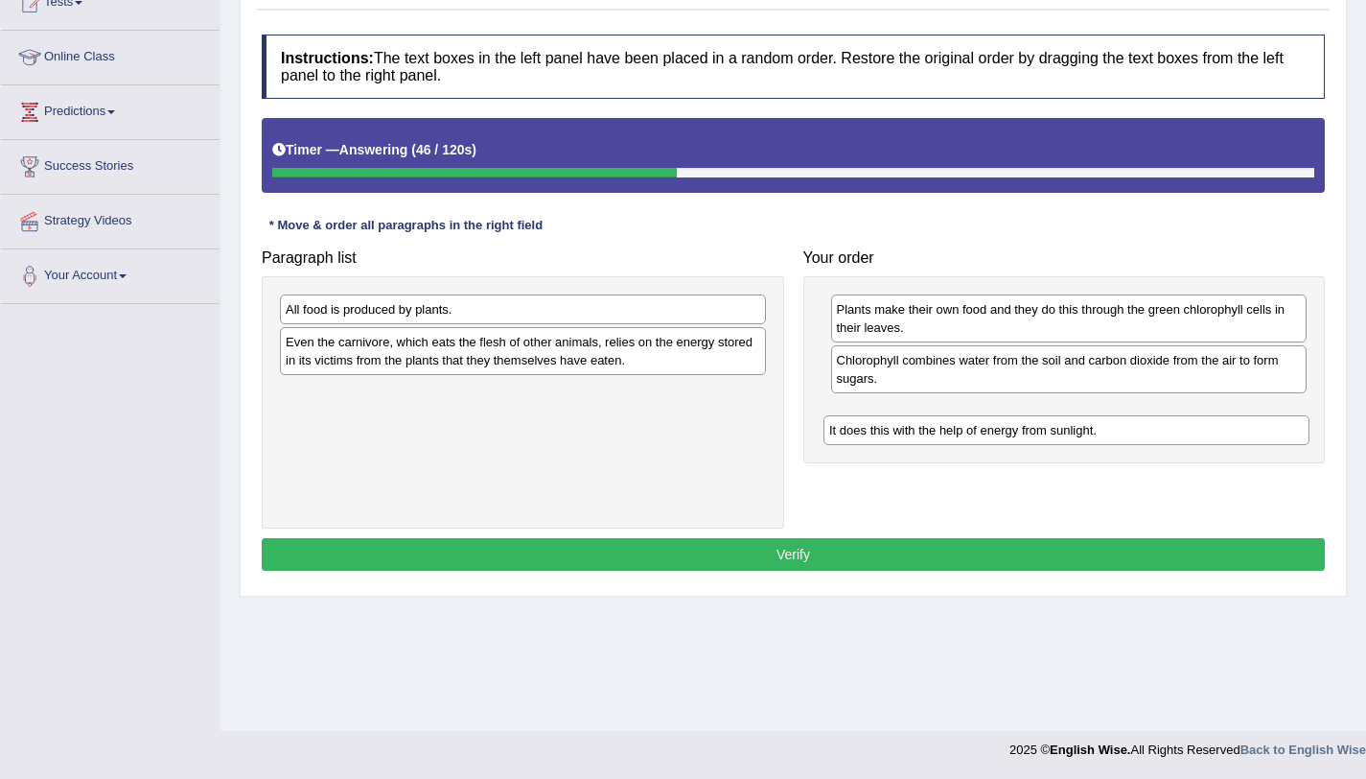
drag, startPoint x: 506, startPoint y: 310, endPoint x: 1049, endPoint y: 430, distance: 556.0
click at [1049, 430] on div "It does this with the help of energy from sunlight." at bounding box center [1067, 430] width 486 height 30
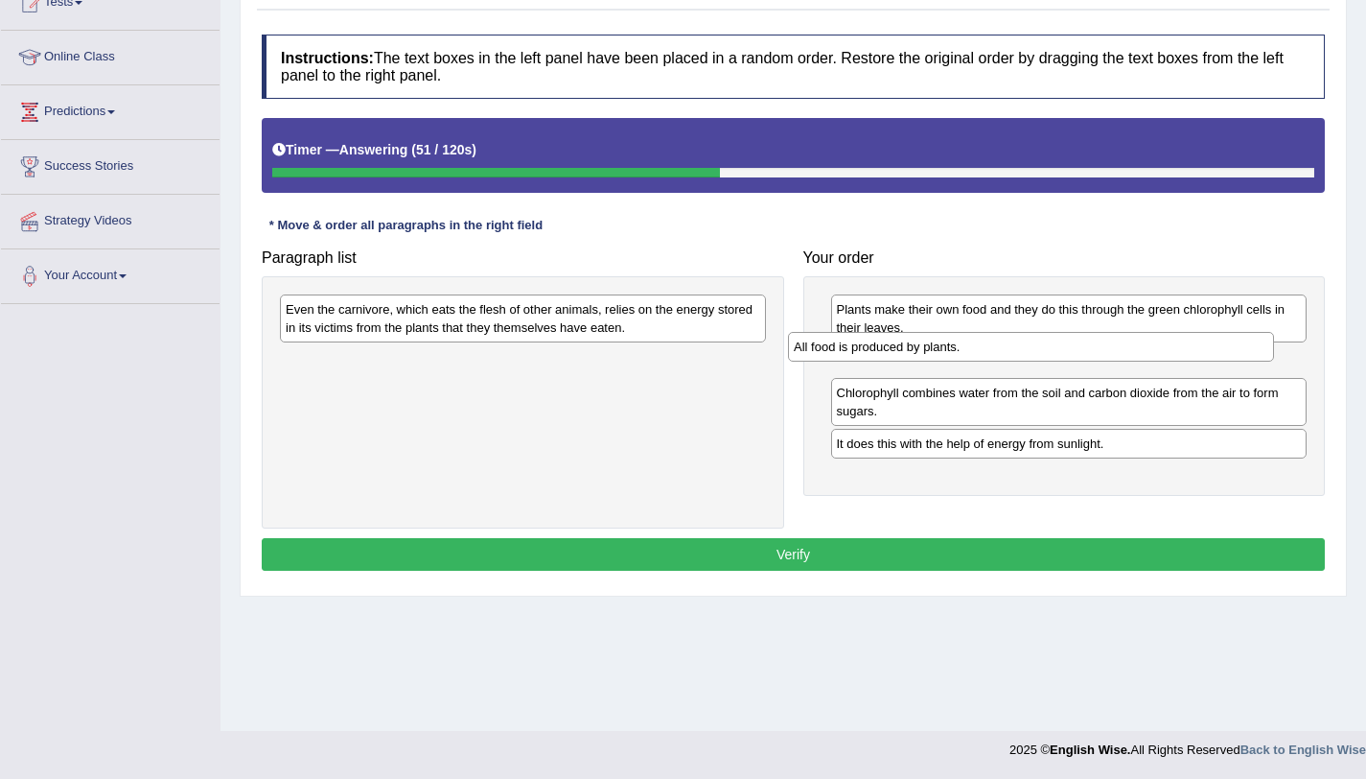
drag, startPoint x: 684, startPoint y: 312, endPoint x: 1192, endPoint y: 349, distance: 509.5
click at [1192, 349] on div "All food is produced by plants." at bounding box center [1031, 347] width 486 height 30
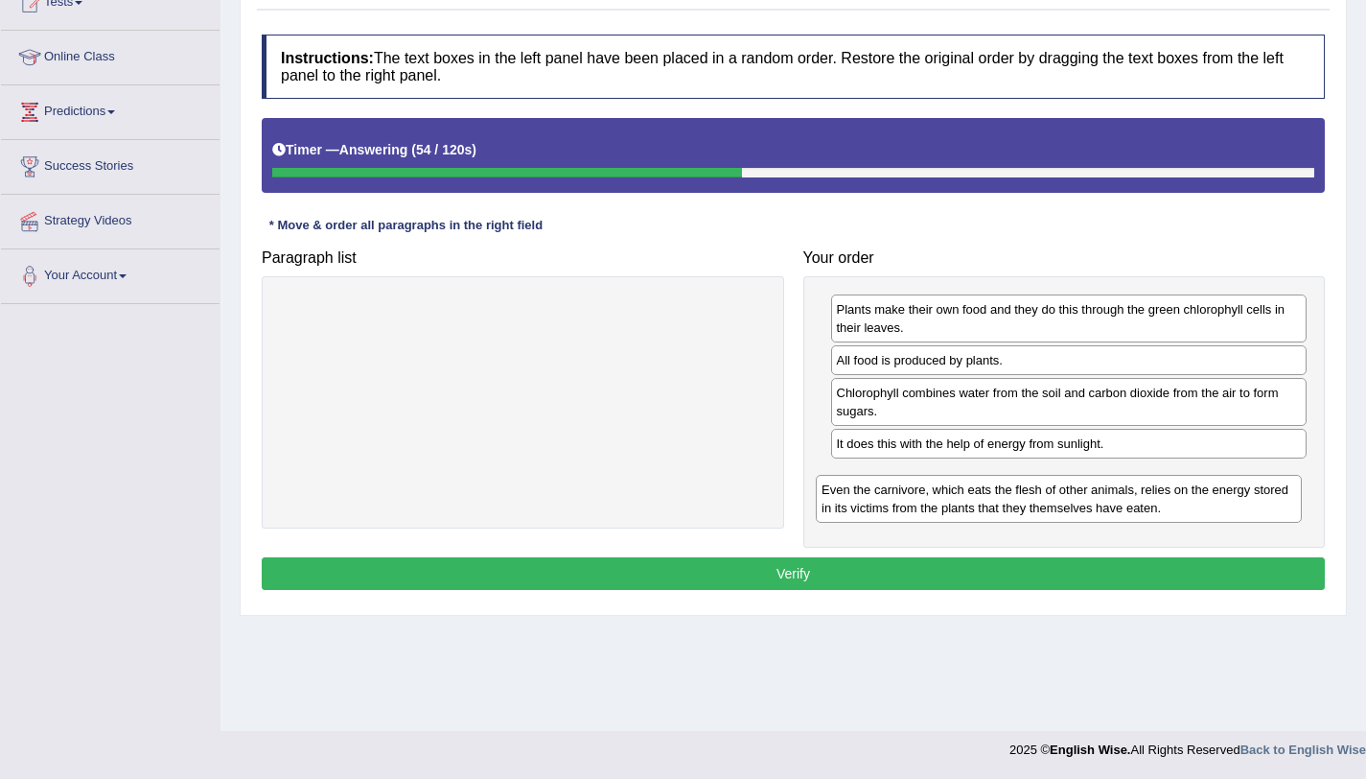
drag, startPoint x: 687, startPoint y: 320, endPoint x: 1227, endPoint y: 494, distance: 567.0
click at [1227, 494] on div "Even the carnivore, which eats the flesh of other animals, relies on the energy…" at bounding box center [1059, 499] width 486 height 48
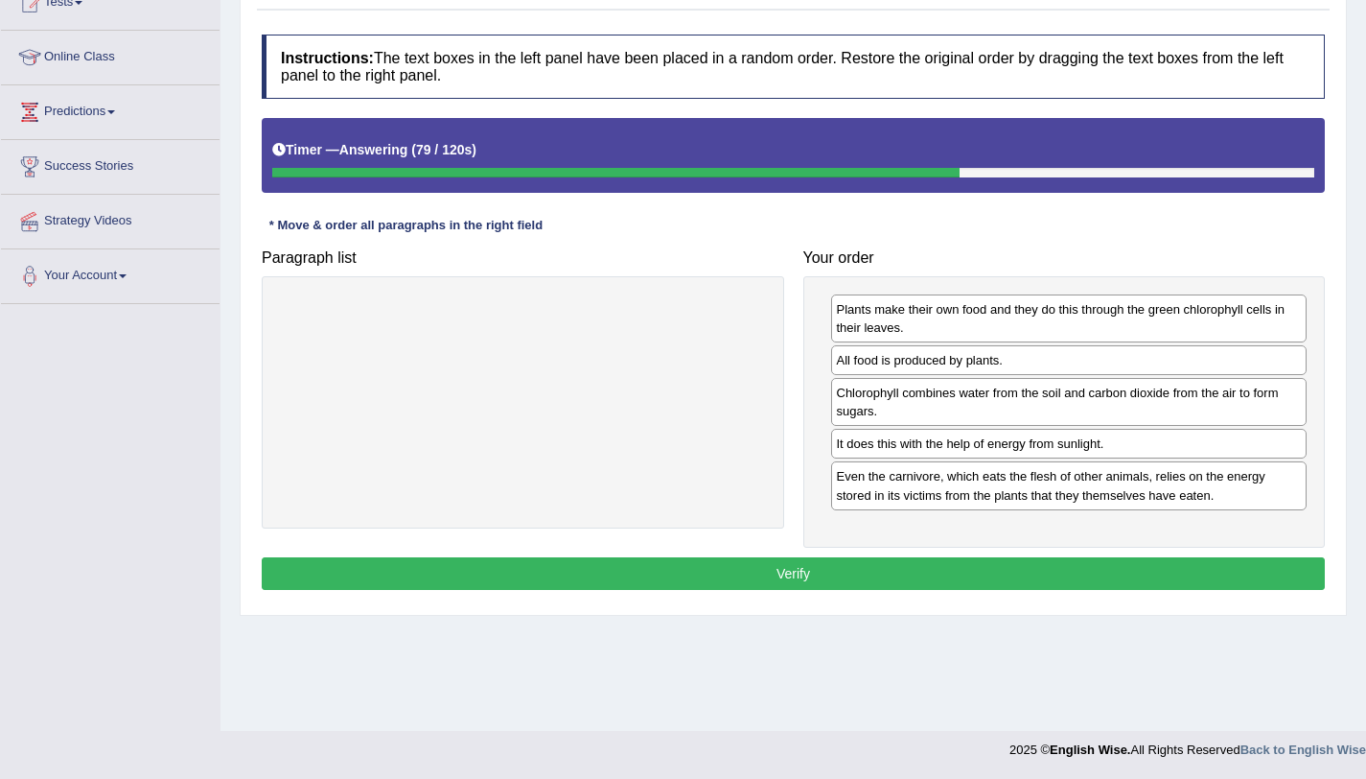
click at [932, 365] on div "All food is produced by plants." at bounding box center [1069, 360] width 477 height 30
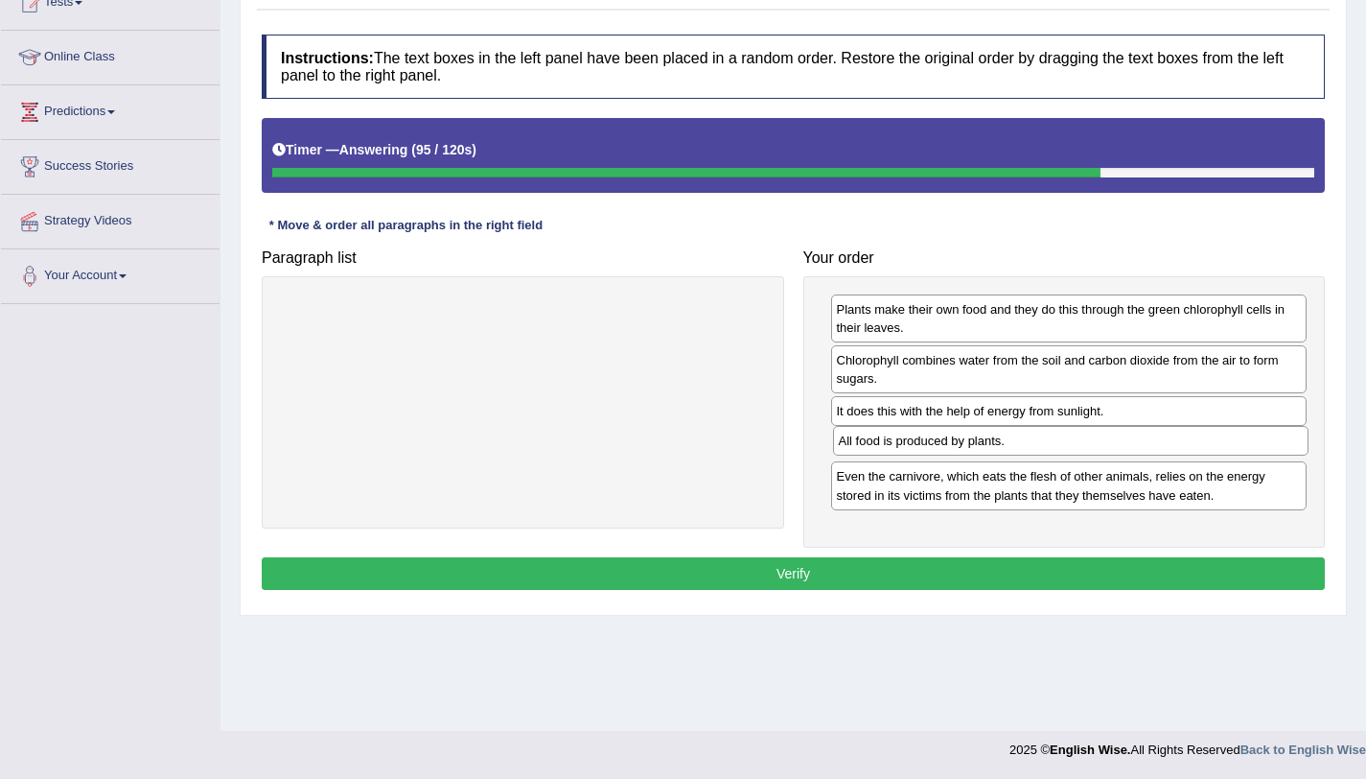
drag, startPoint x: 886, startPoint y: 359, endPoint x: 887, endPoint y: 436, distance: 77.7
click at [887, 436] on div "All food is produced by plants." at bounding box center [1071, 441] width 477 height 30
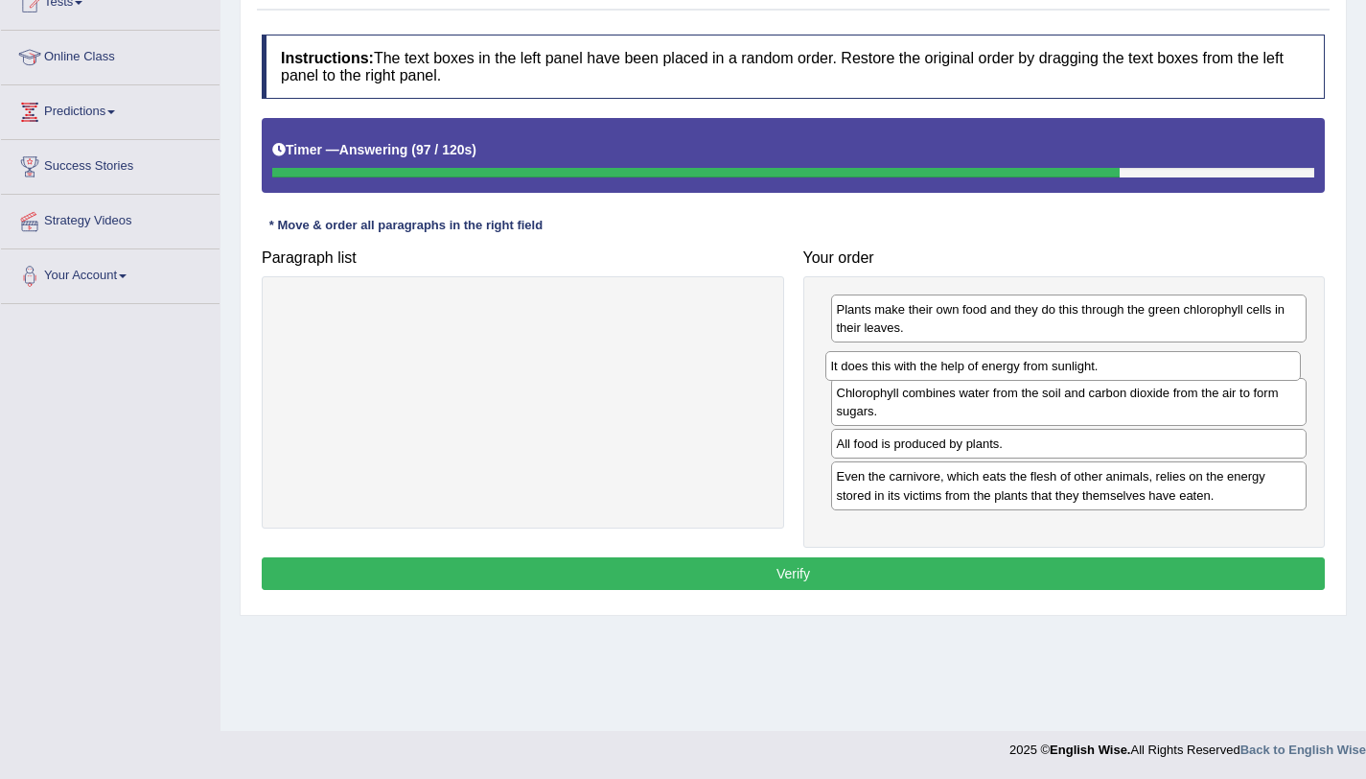
drag, startPoint x: 873, startPoint y: 414, endPoint x: 868, endPoint y: 361, distance: 54.0
click at [868, 361] on div "It does this with the help of energy from sunlight." at bounding box center [1064, 366] width 477 height 30
click at [854, 567] on button "Verify" at bounding box center [793, 573] width 1063 height 33
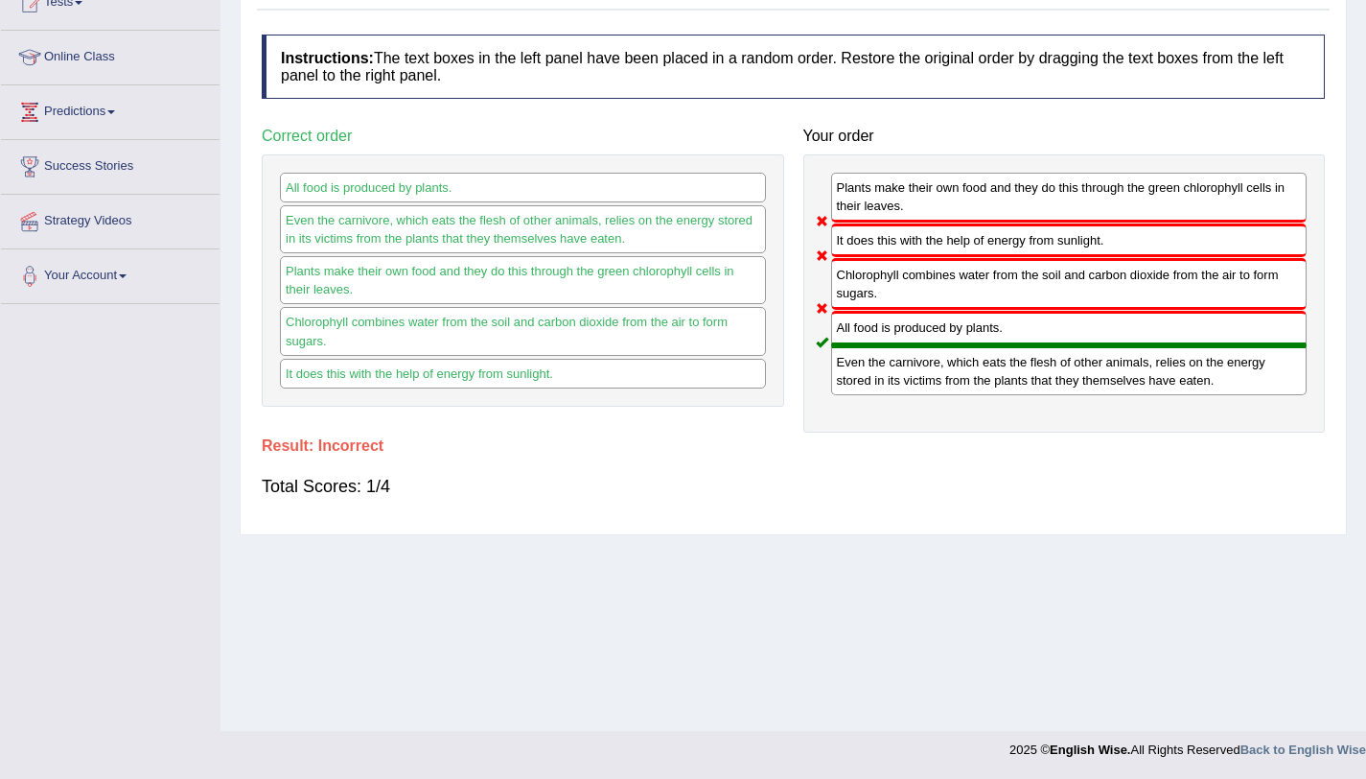
click at [406, 334] on div "Chlorophyll combines water from the soil and carbon dioxide from the air to for…" at bounding box center [523, 331] width 486 height 48
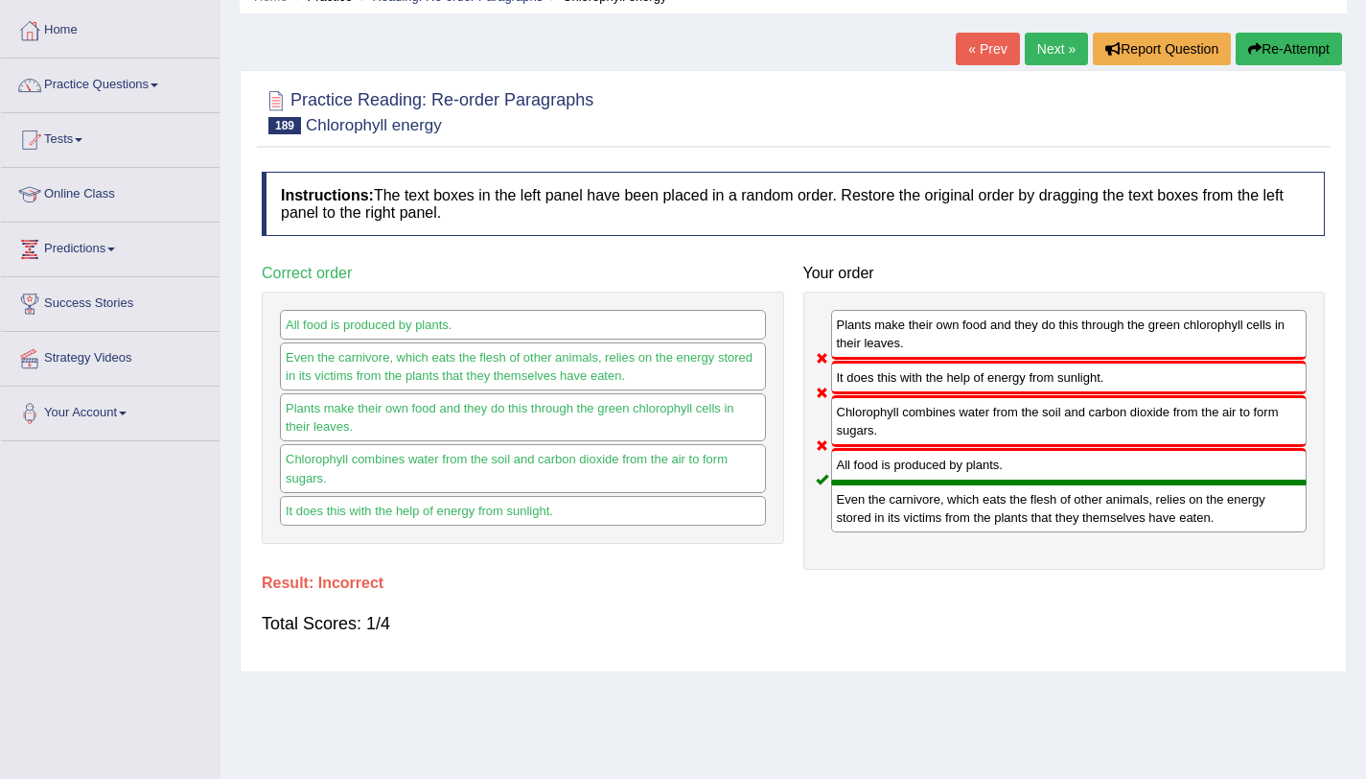
scroll to position [90, 0]
click at [1047, 55] on link "Next »" at bounding box center [1056, 50] width 63 height 33
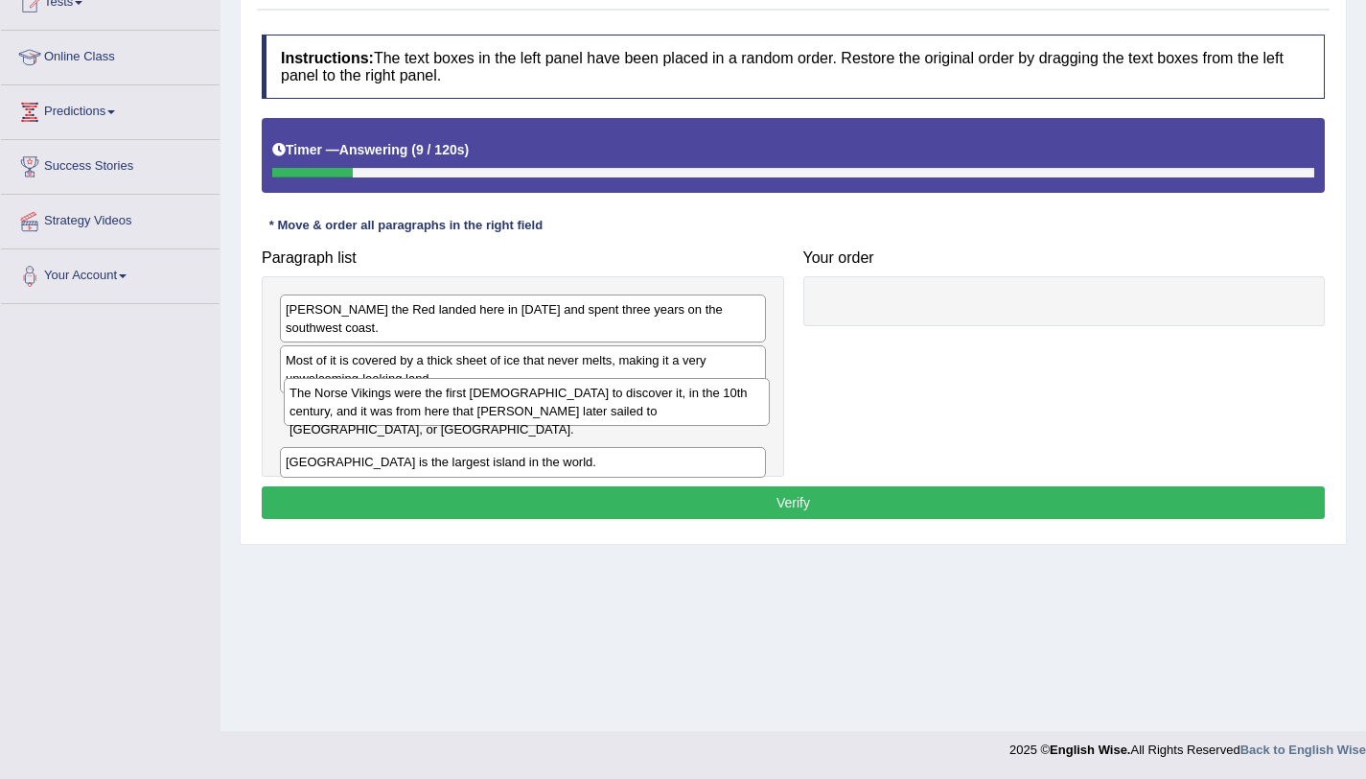
click at [505, 407] on div "The Norse Vikings were the first [DEMOGRAPHIC_DATA] to discover it, in the 10th…" at bounding box center [527, 402] width 486 height 48
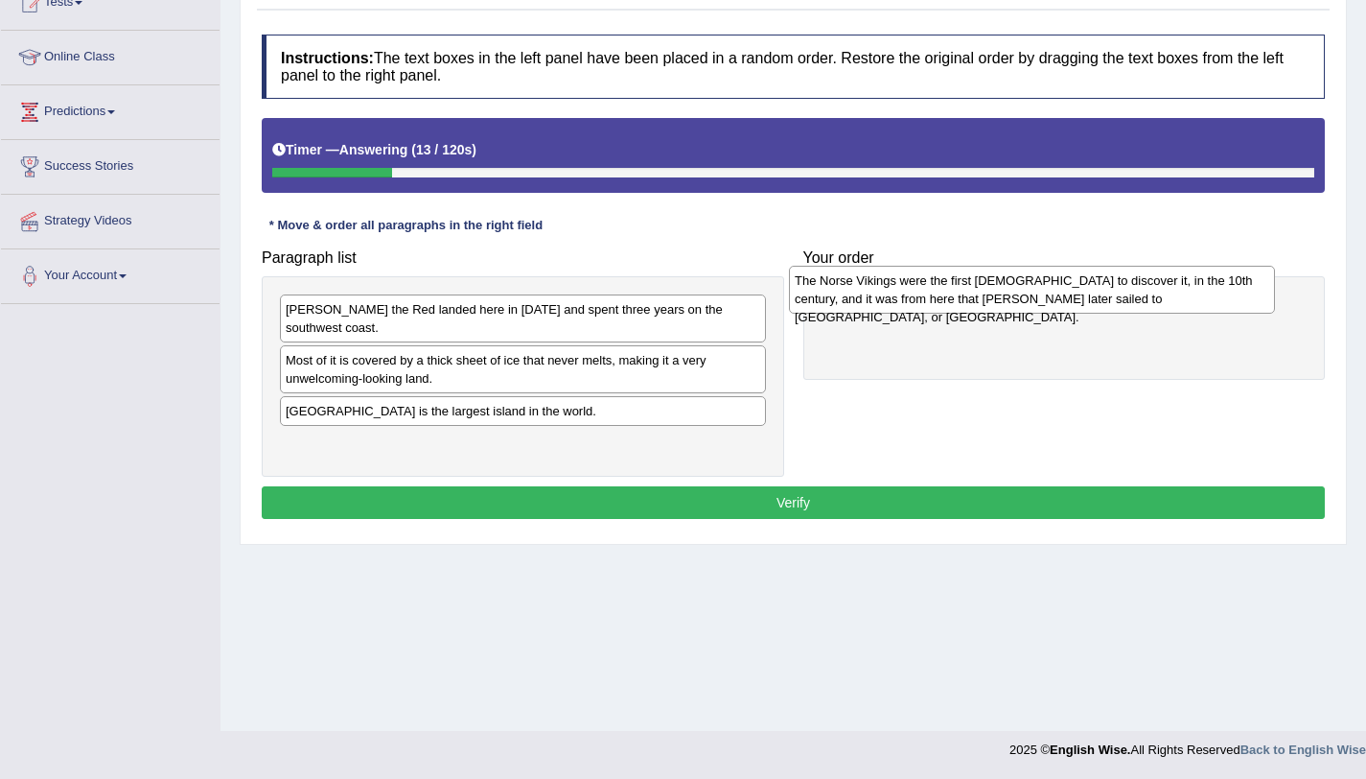
drag, startPoint x: 505, startPoint y: 407, endPoint x: 1014, endPoint y: 295, distance: 521.3
click at [1014, 295] on div "The Norse Vikings were the first [DEMOGRAPHIC_DATA] to discover it, in the 10th…" at bounding box center [1032, 290] width 486 height 48
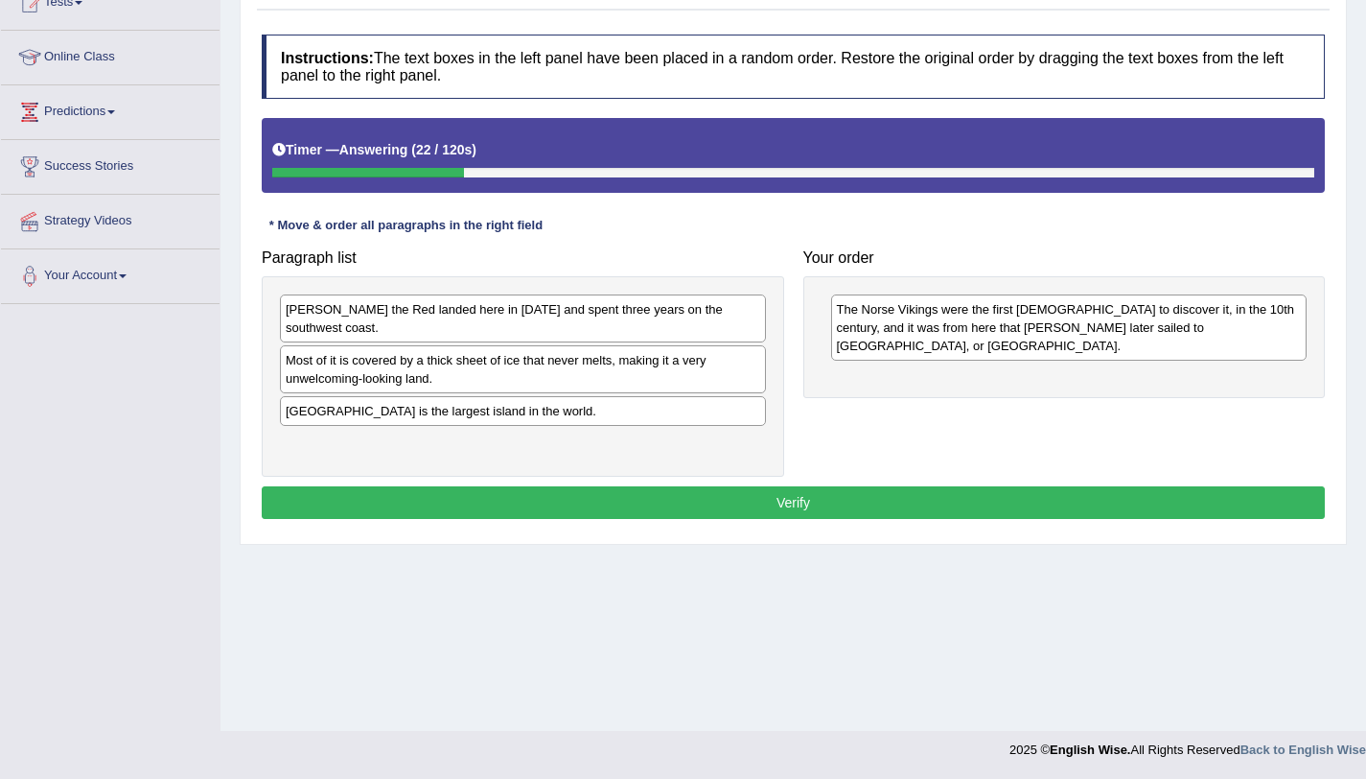
click at [485, 323] on div "Eric the Red landed here in AD 982 and spent three years on the southwest coast." at bounding box center [523, 318] width 486 height 48
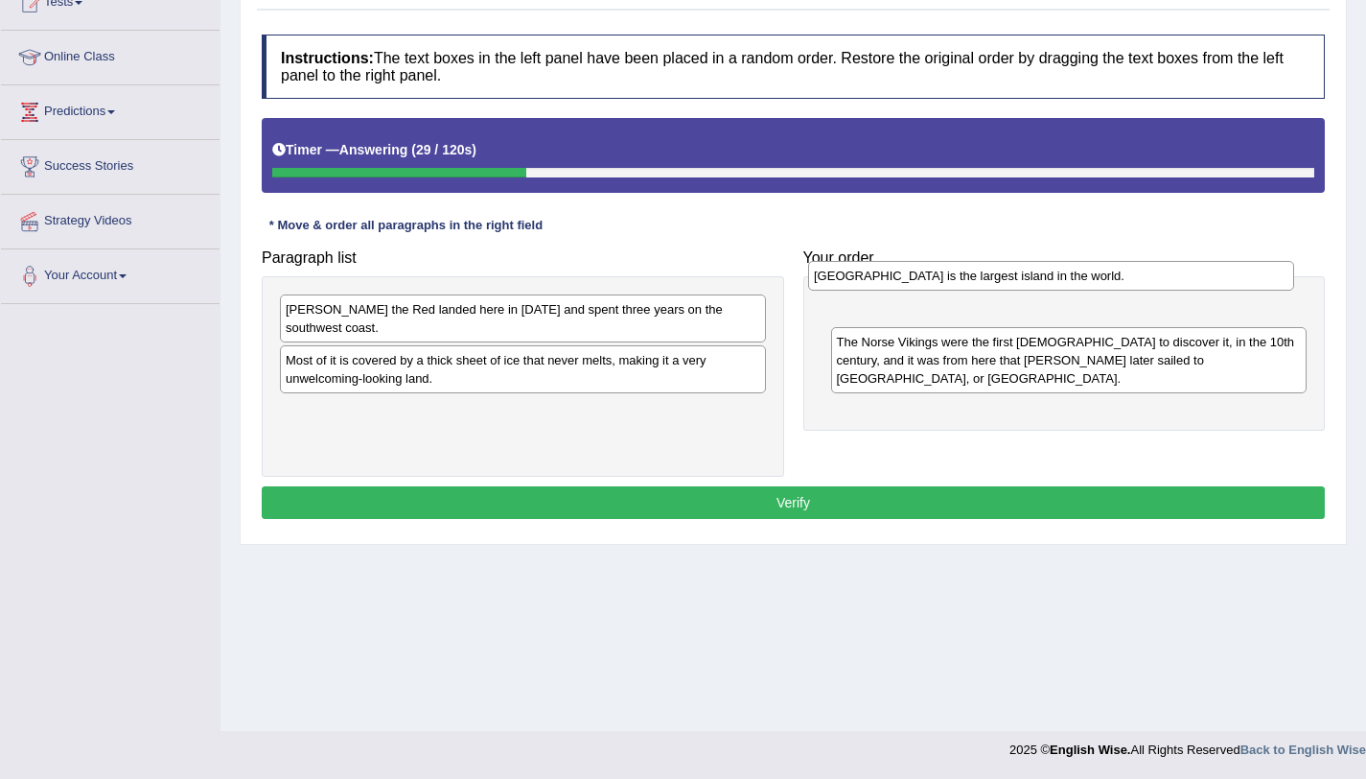
drag, startPoint x: 504, startPoint y: 406, endPoint x: 1033, endPoint y: 289, distance: 541.1
click at [1033, 289] on div "Greenland is the largest island in the world." at bounding box center [1051, 276] width 486 height 30
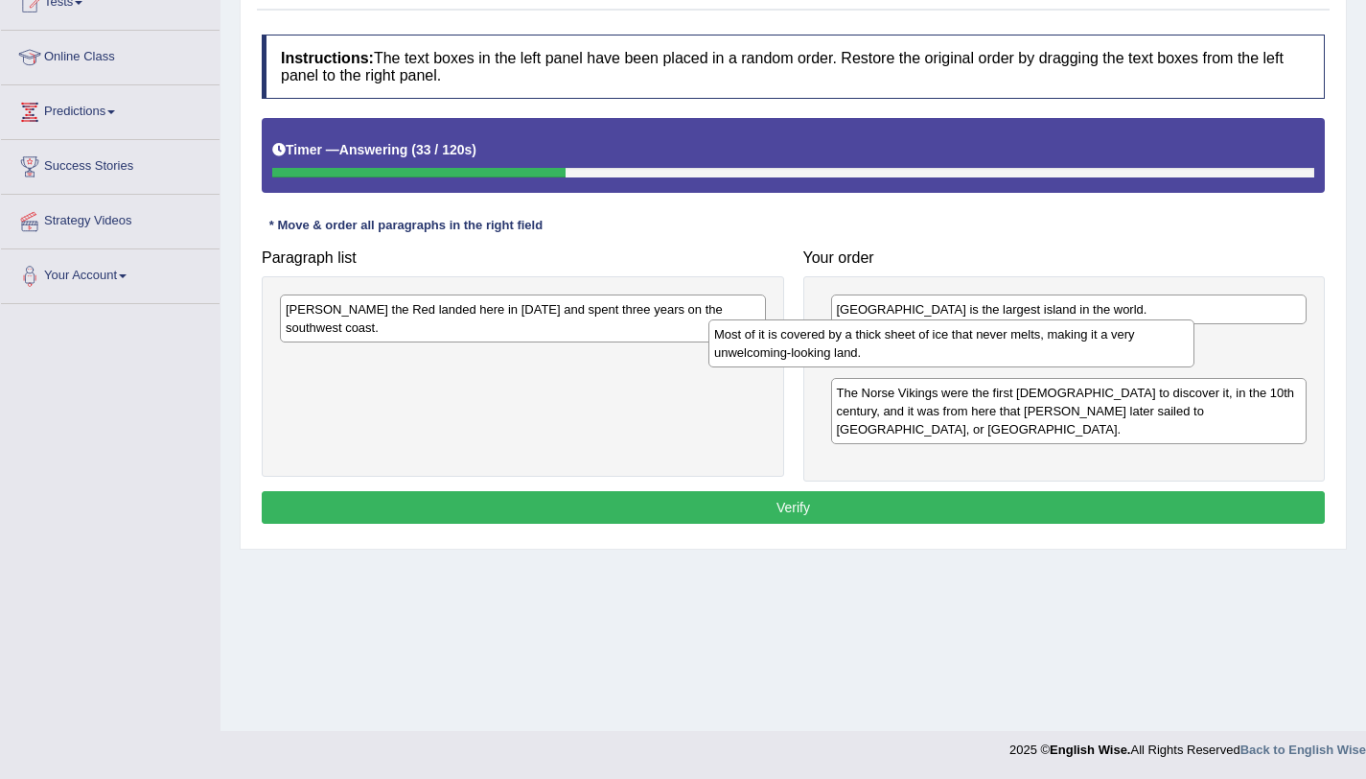
drag, startPoint x: 678, startPoint y: 359, endPoint x: 1121, endPoint y: 358, distance: 443.0
click at [1121, 358] on div "Most of it is covered by a thick sheet of ice that never melts, making it a ver…" at bounding box center [952, 343] width 486 height 48
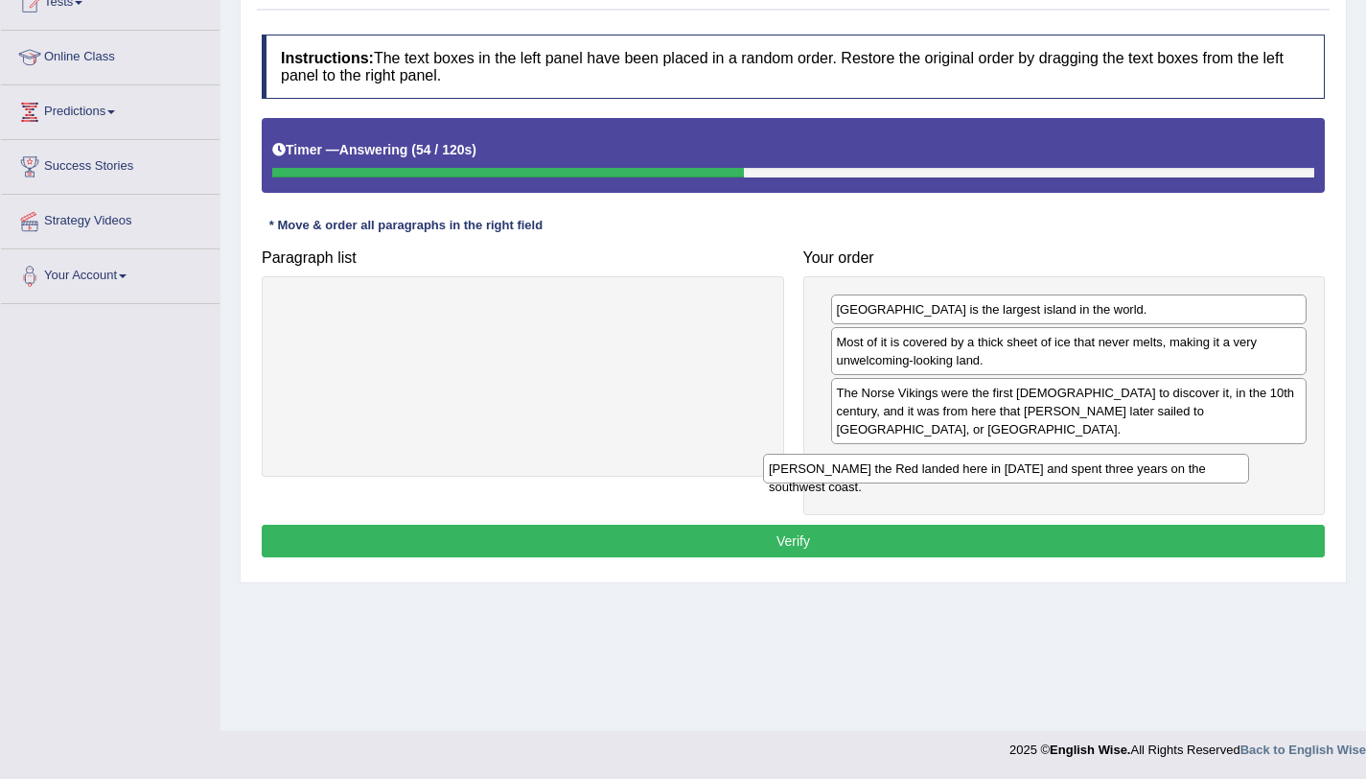
drag, startPoint x: 580, startPoint y: 316, endPoint x: 1068, endPoint y: 476, distance: 513.3
click at [1068, 476] on div "Eric the Red landed here in AD 982 and spent three years on the southwest coast." at bounding box center [1006, 469] width 486 height 30
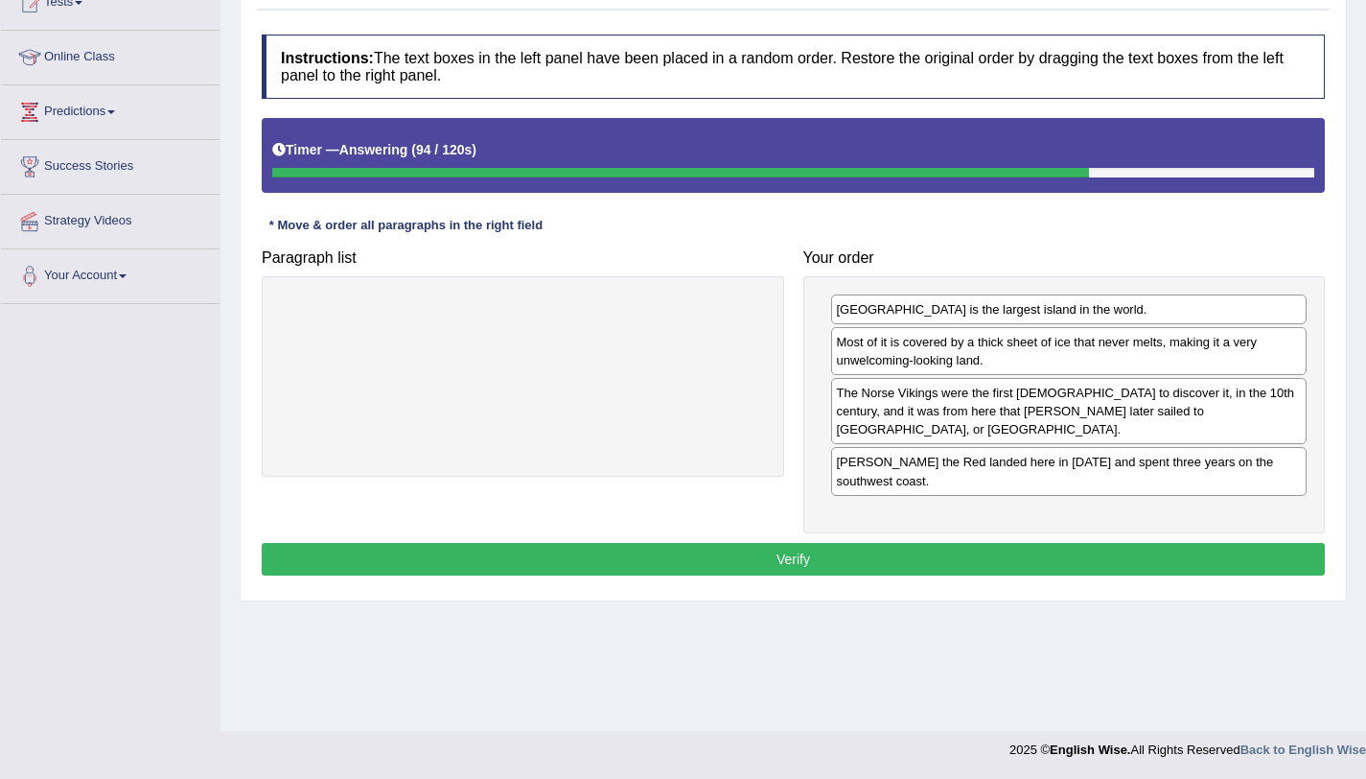
click at [921, 452] on div "Eric the Red landed here in AD 982 and spent three years on the southwest coast." at bounding box center [1069, 471] width 477 height 48
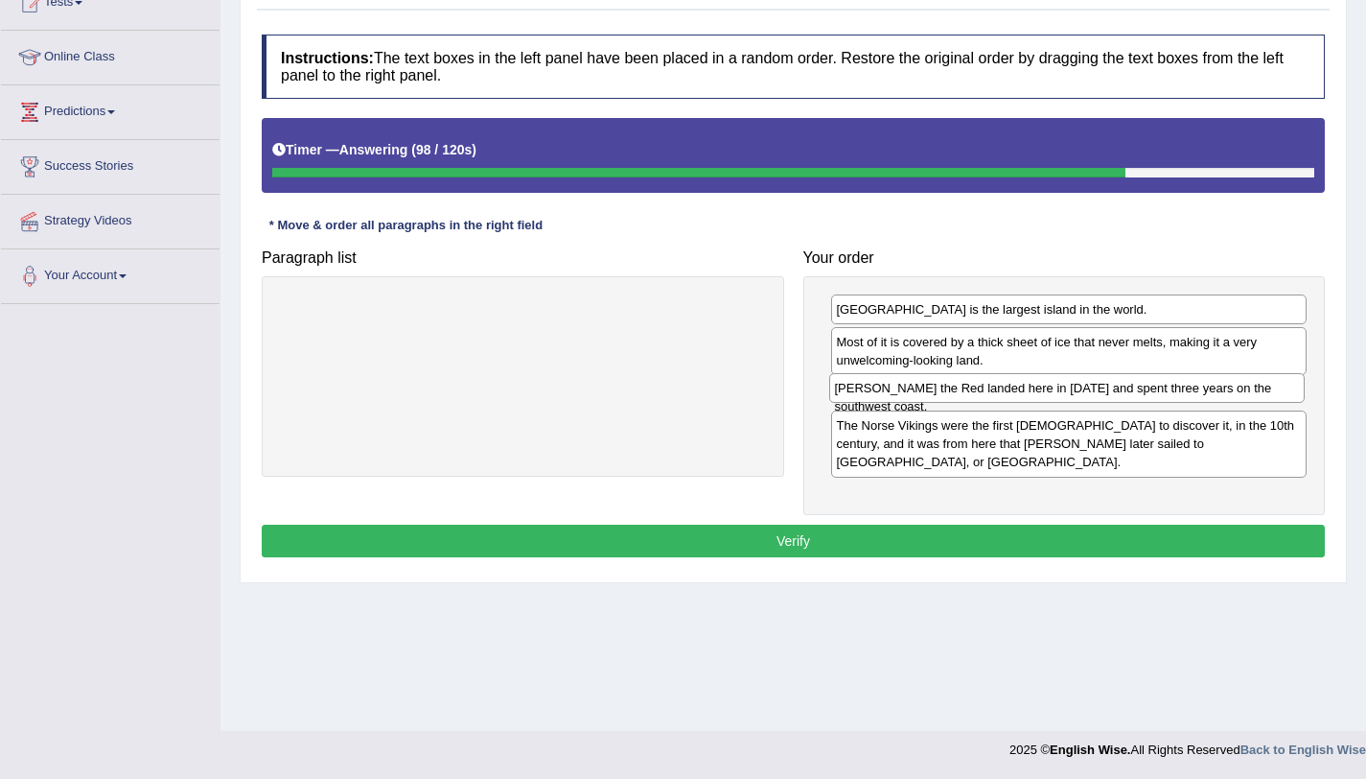
drag, startPoint x: 921, startPoint y: 452, endPoint x: 919, endPoint y: 396, distance: 55.6
click at [919, 396] on div "Eric the Red landed here in AD 982 and spent three years on the southwest coast." at bounding box center [1067, 388] width 477 height 30
click at [889, 399] on div "Eric the Red landed here in AD 982 and spent three years on the southwest coast." at bounding box center [1077, 393] width 477 height 30
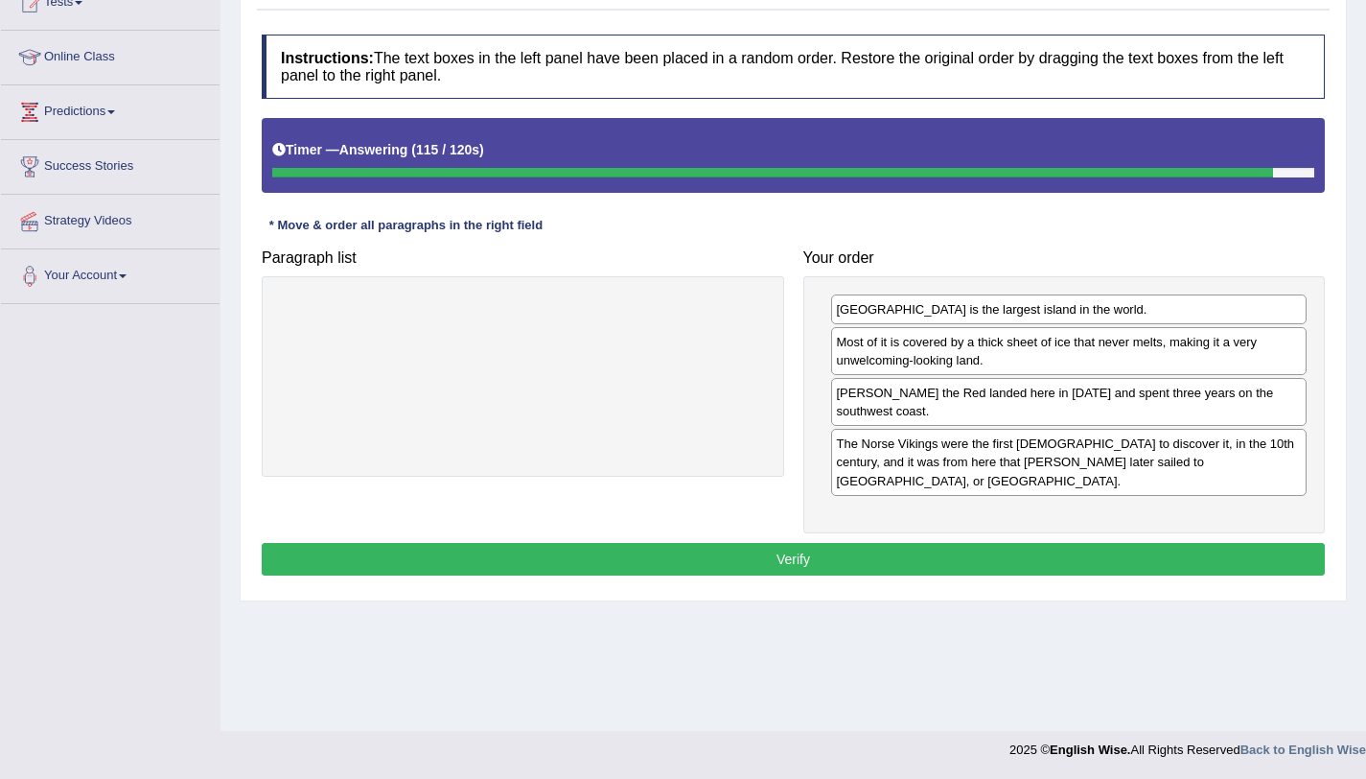
click at [926, 543] on button "Verify" at bounding box center [793, 559] width 1063 height 33
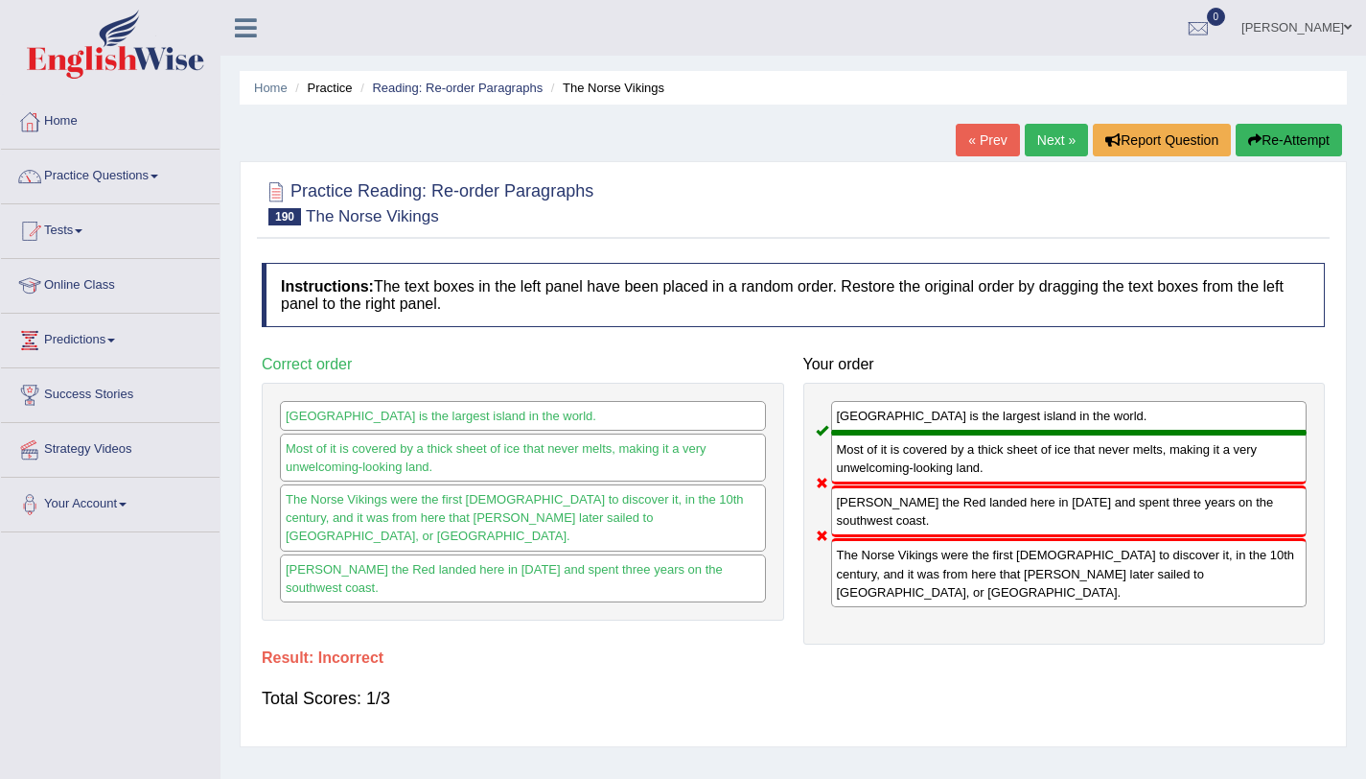
click at [1050, 136] on link "Next »" at bounding box center [1056, 140] width 63 height 33
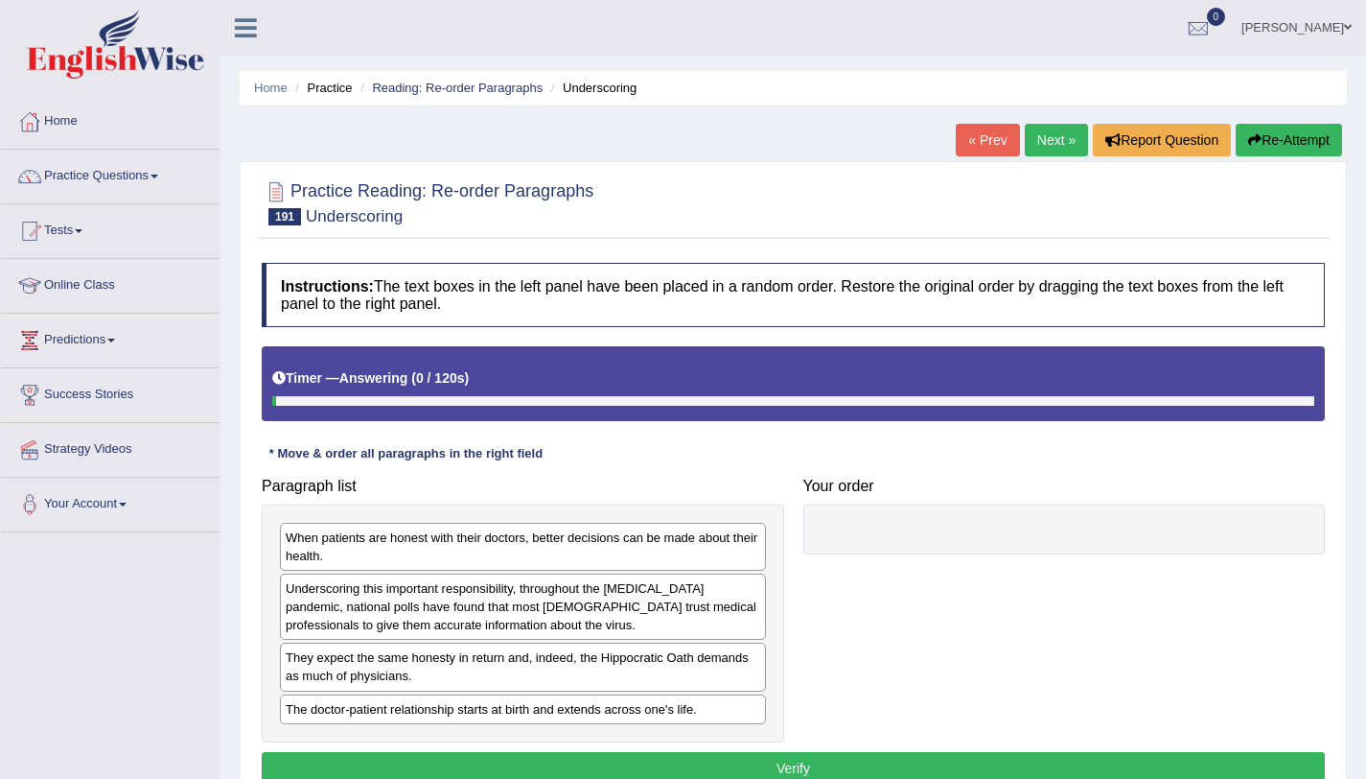
click at [585, 319] on h4 "Instructions: The text boxes in the left panel have been placed in a random ord…" at bounding box center [793, 295] width 1063 height 64
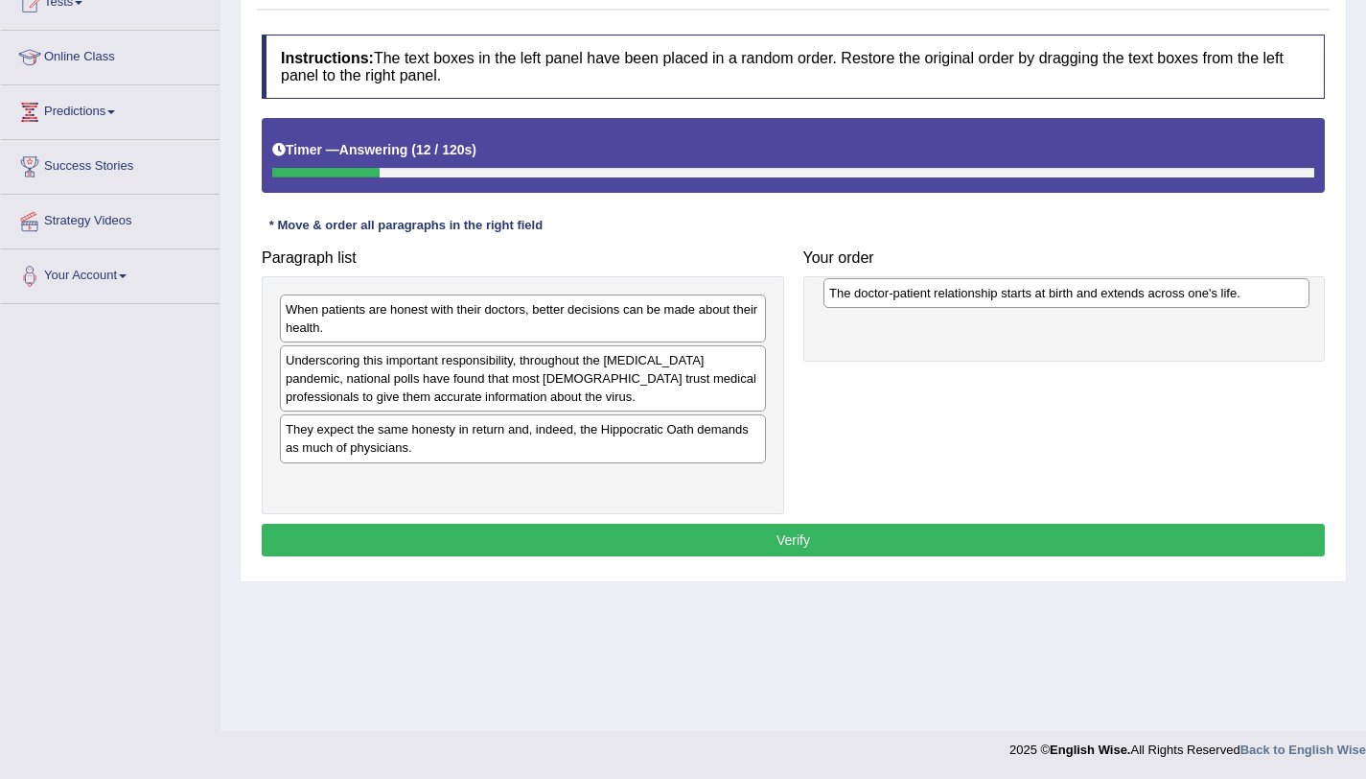
drag, startPoint x: 527, startPoint y: 491, endPoint x: 1071, endPoint y: 303, distance: 575.2
click at [1071, 303] on div "The doctor-patient relationship starts at birth and extends across one's life." at bounding box center [1067, 293] width 486 height 30
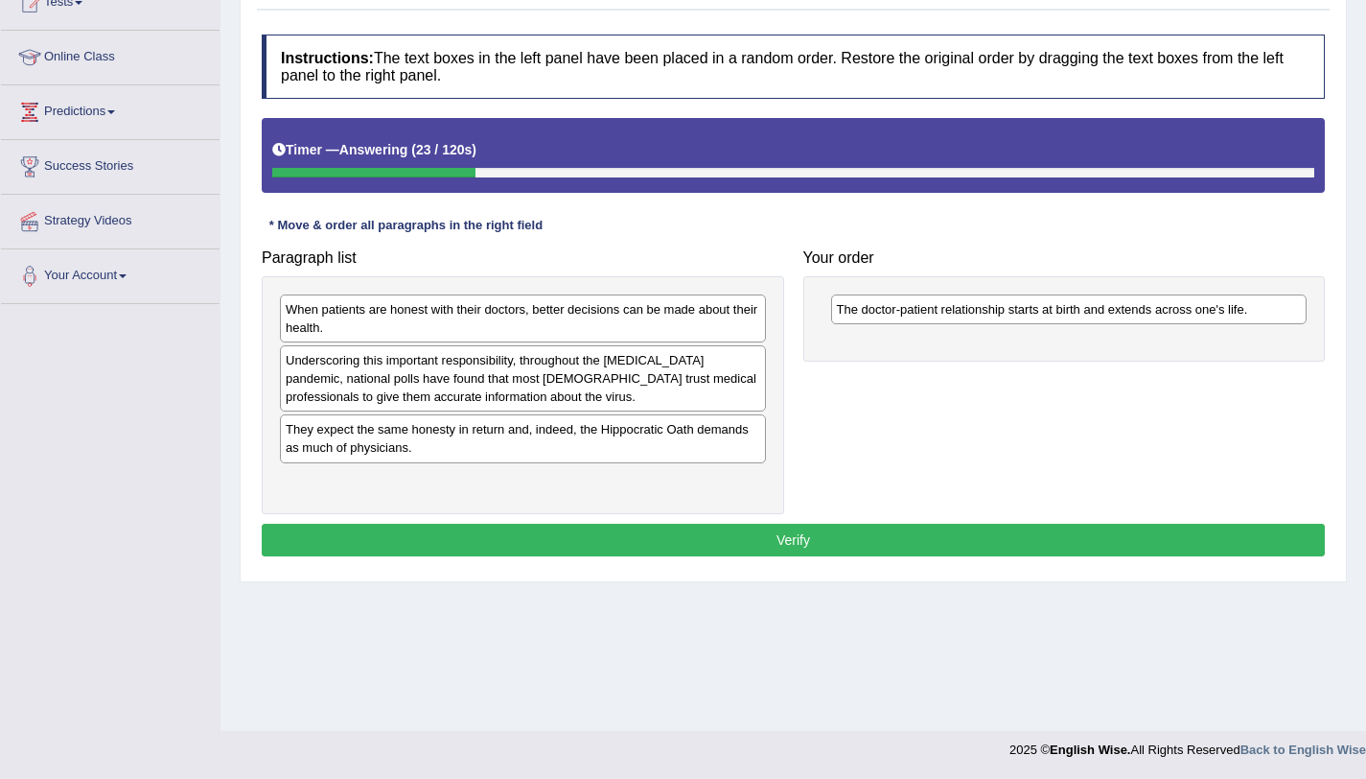
click at [662, 382] on div "Underscoring this important responsibility, throughout the Covid-19 pandemic, n…" at bounding box center [523, 378] width 486 height 66
click at [622, 438] on div "They expect the same honesty in return and, indeed, the Hippocratic Oath demand…" at bounding box center [523, 438] width 486 height 48
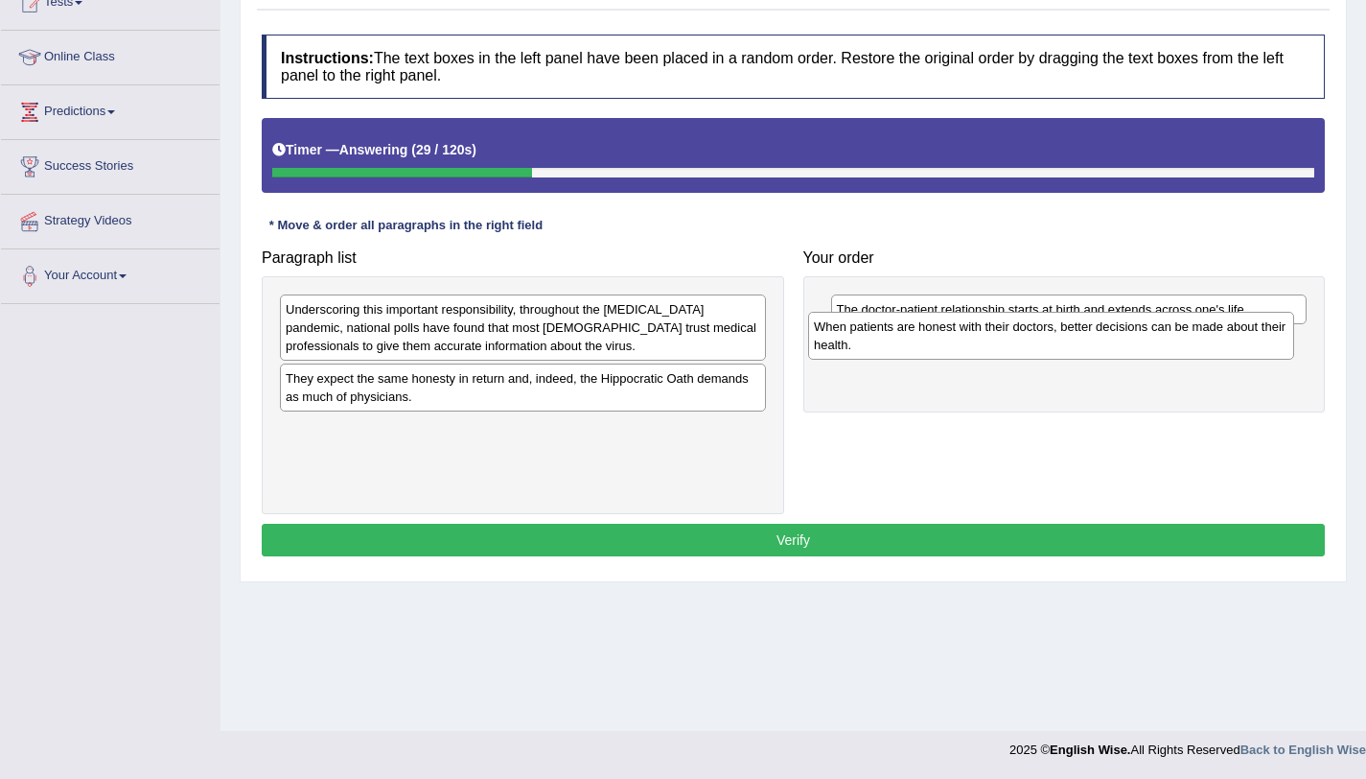
drag, startPoint x: 616, startPoint y: 322, endPoint x: 1144, endPoint y: 339, distance: 528.6
click at [1144, 339] on div "When patients are honest with their doctors, better decisions can be made about…" at bounding box center [1051, 336] width 486 height 48
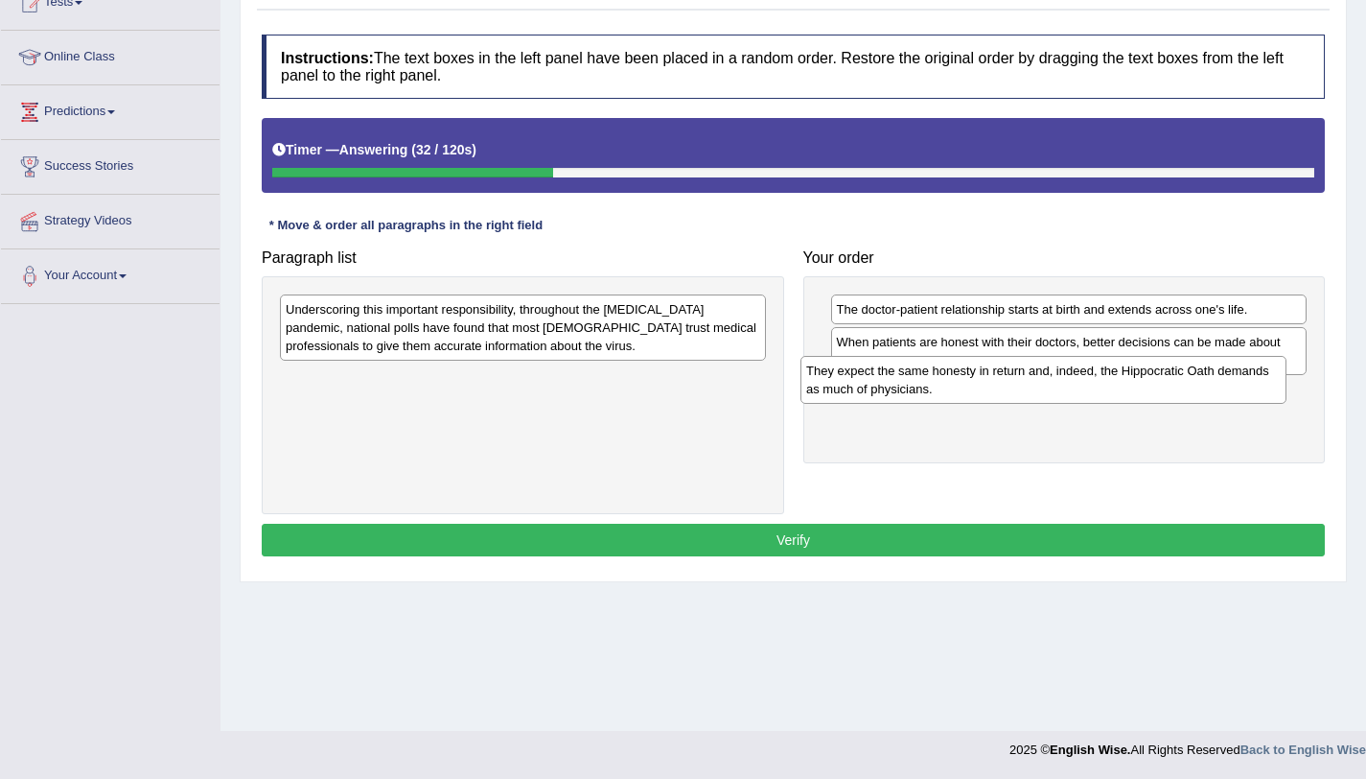
drag, startPoint x: 695, startPoint y: 382, endPoint x: 1221, endPoint y: 373, distance: 525.5
click at [1221, 373] on div "They expect the same honesty in return and, indeed, the Hippocratic Oath demand…" at bounding box center [1044, 380] width 486 height 48
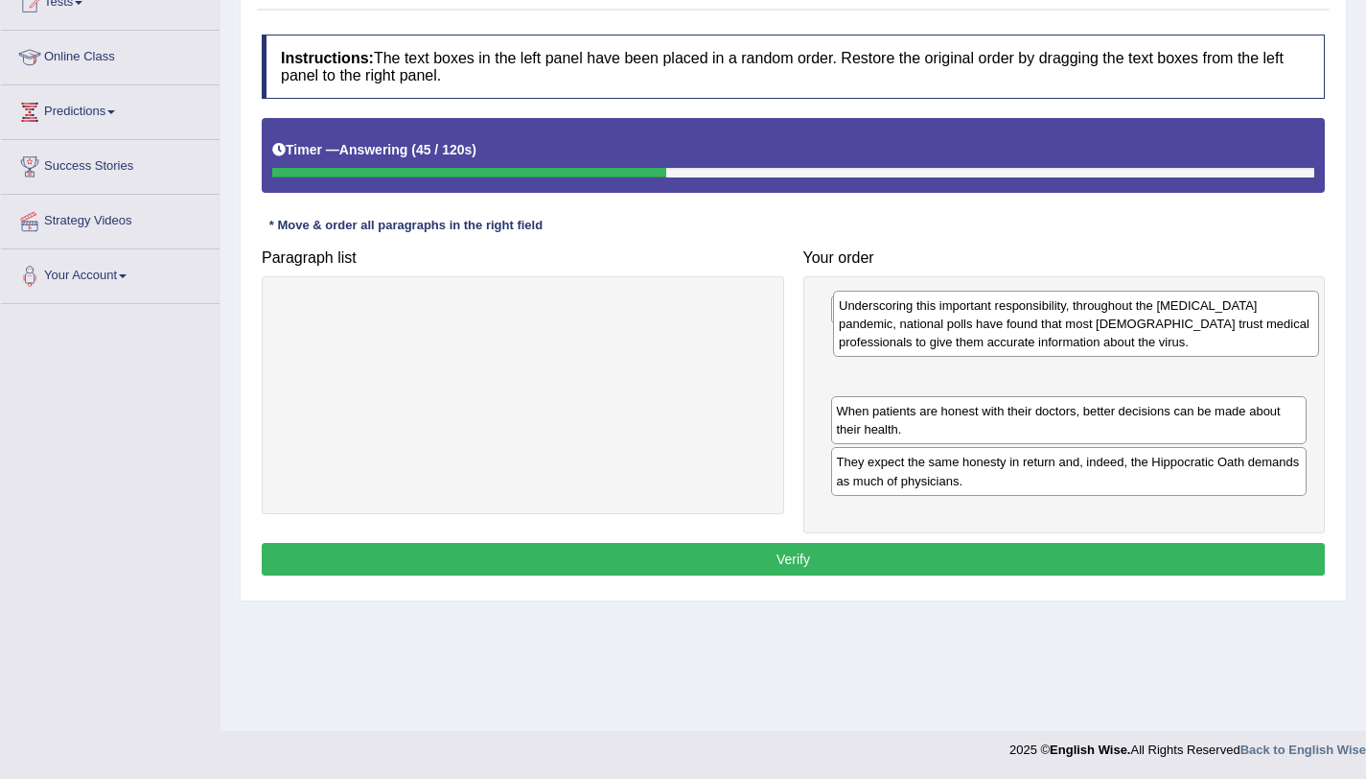
drag, startPoint x: 343, startPoint y: 357, endPoint x: 896, endPoint y: 360, distance: 553.2
click at [896, 357] on div "Underscoring this important responsibility, throughout the Covid-19 pandemic, n…" at bounding box center [1076, 324] width 486 height 66
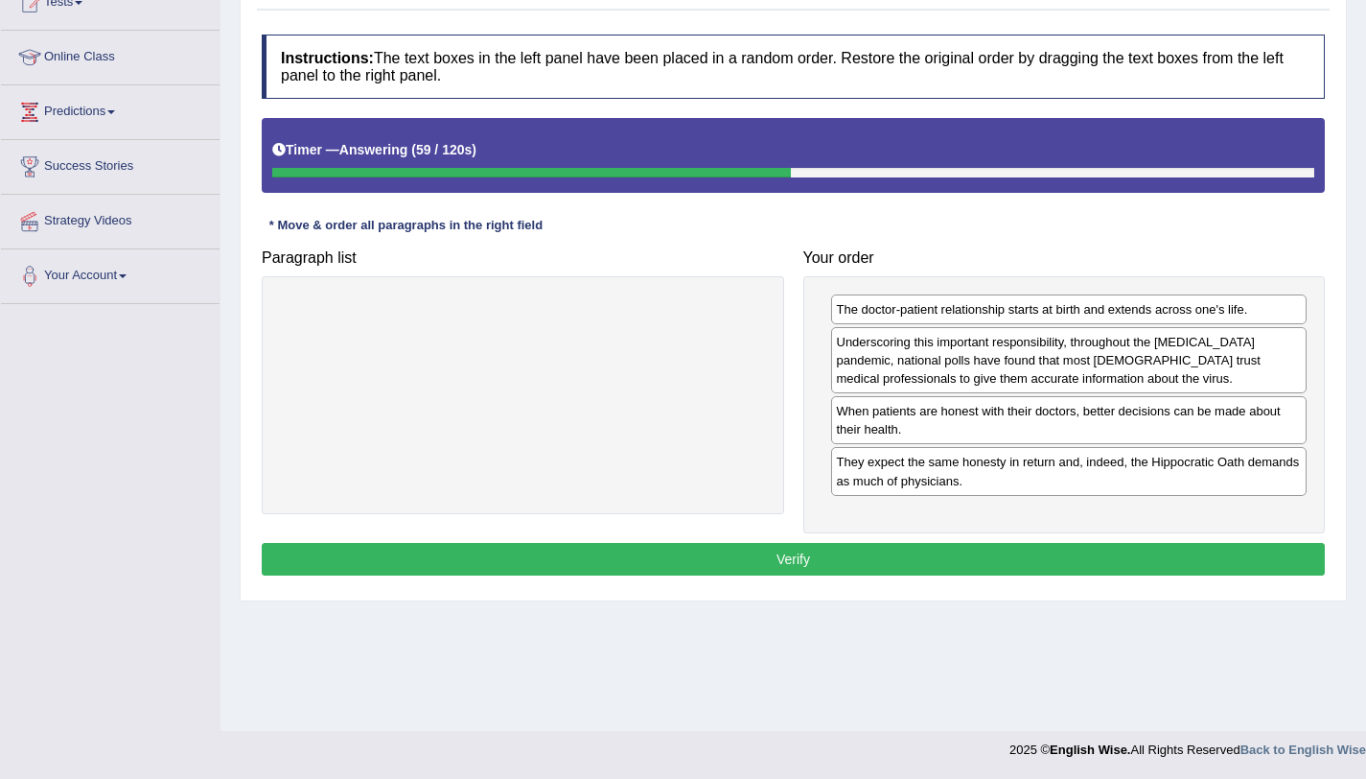
click at [1085, 347] on div "Underscoring this important responsibility, throughout the Covid-19 pandemic, n…" at bounding box center [1069, 360] width 477 height 66
click at [1085, 348] on div "Underscoring this important responsibility, throughout the Covid-19 pandemic, n…" at bounding box center [1069, 361] width 477 height 66
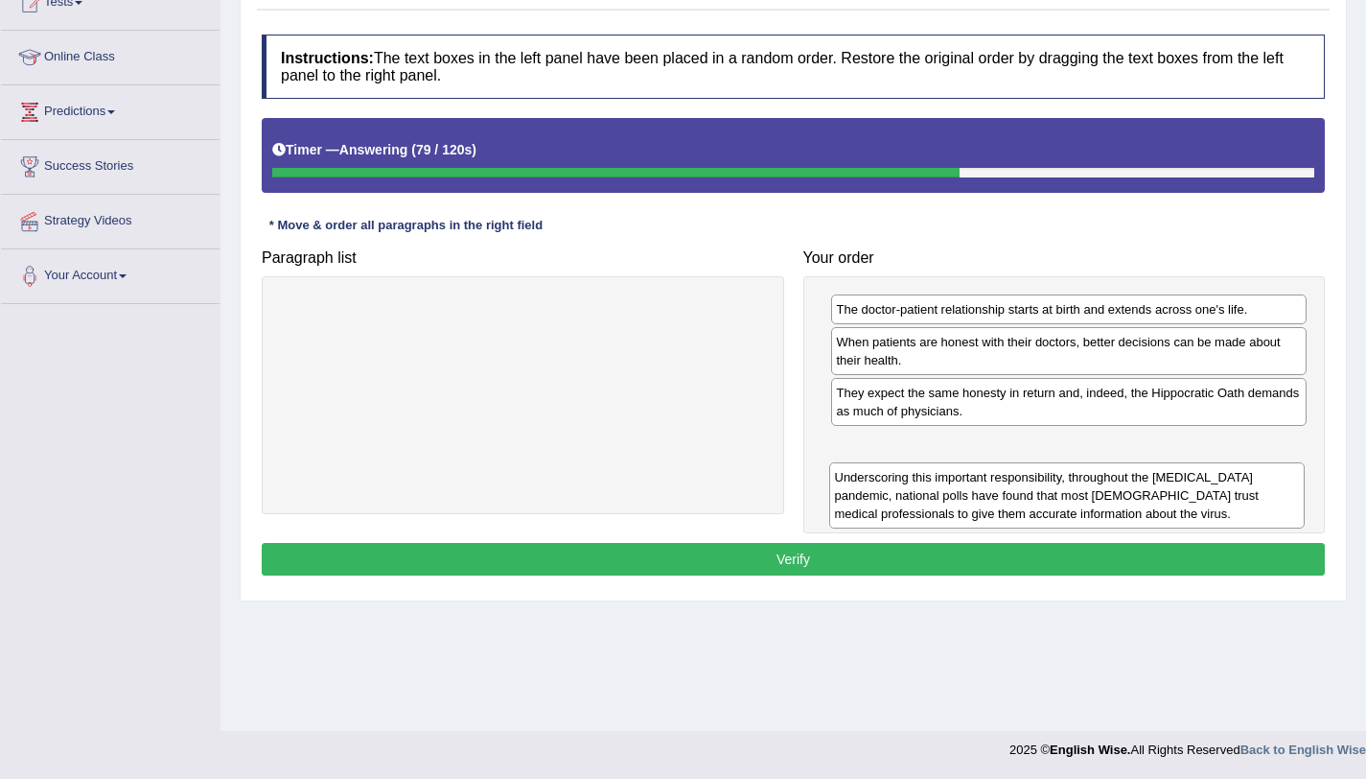
drag, startPoint x: 1063, startPoint y: 366, endPoint x: 1055, endPoint y: 469, distance: 103.0
click at [1055, 469] on div "Underscoring this important responsibility, throughout the Covid-19 pandemic, n…" at bounding box center [1067, 495] width 477 height 66
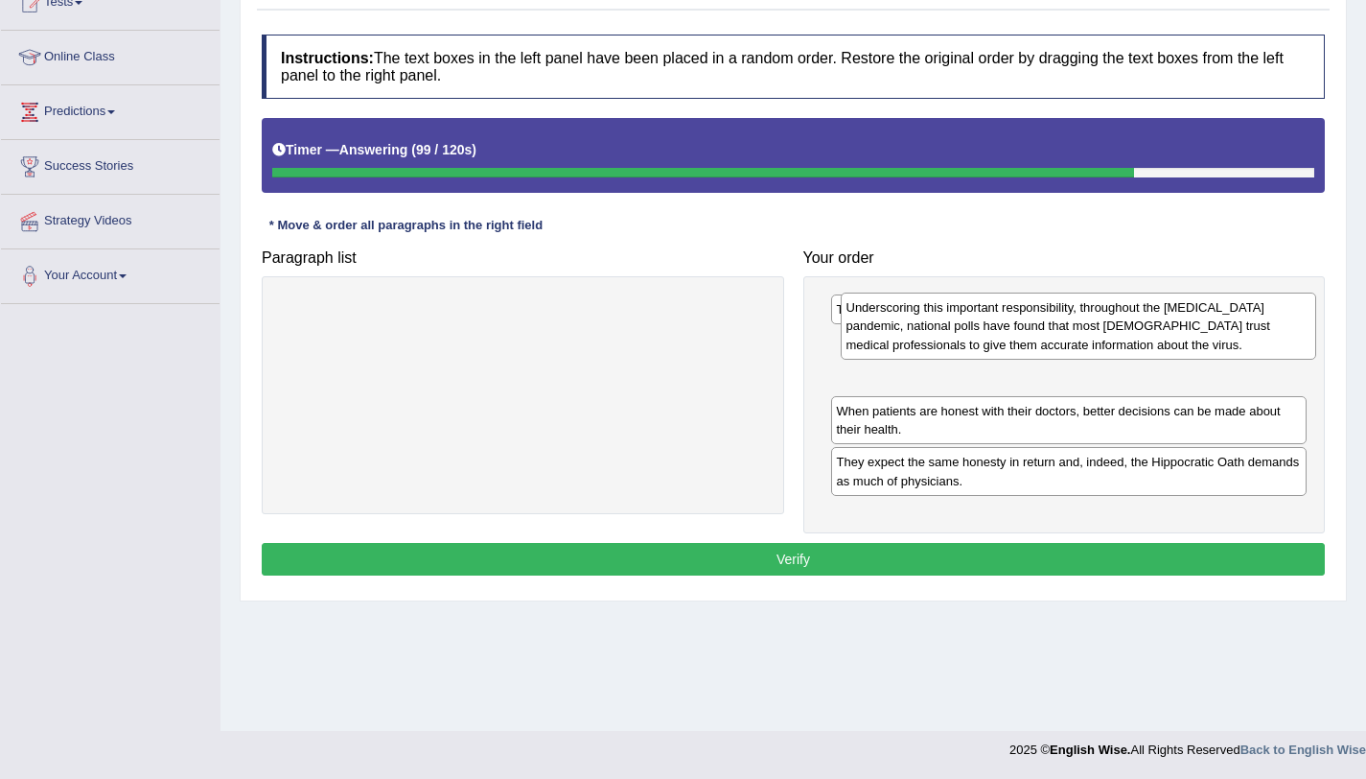
drag, startPoint x: 982, startPoint y: 482, endPoint x: 988, endPoint y: 354, distance: 128.7
click at [988, 354] on div "Underscoring this important responsibility, throughout the Covid-19 pandemic, n…" at bounding box center [1079, 325] width 477 height 66
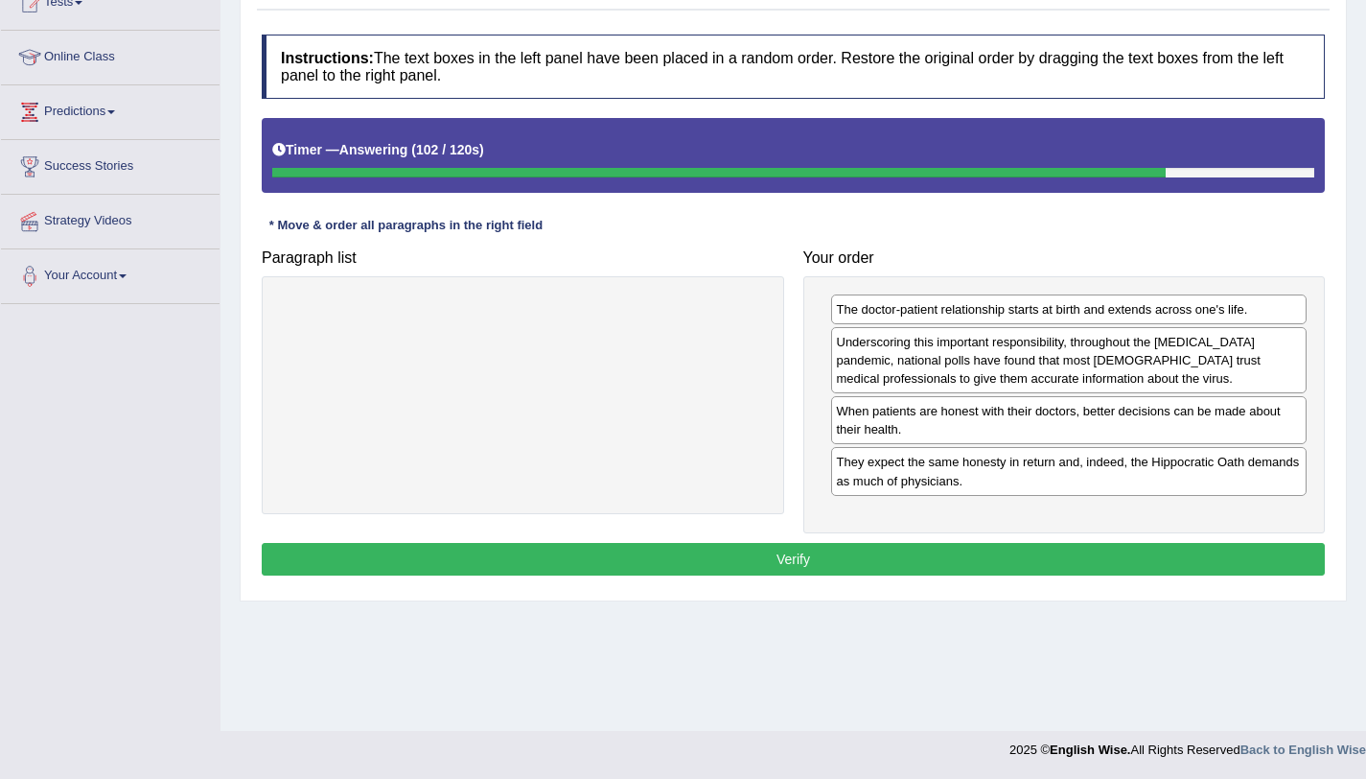
click at [845, 555] on button "Verify" at bounding box center [793, 559] width 1063 height 33
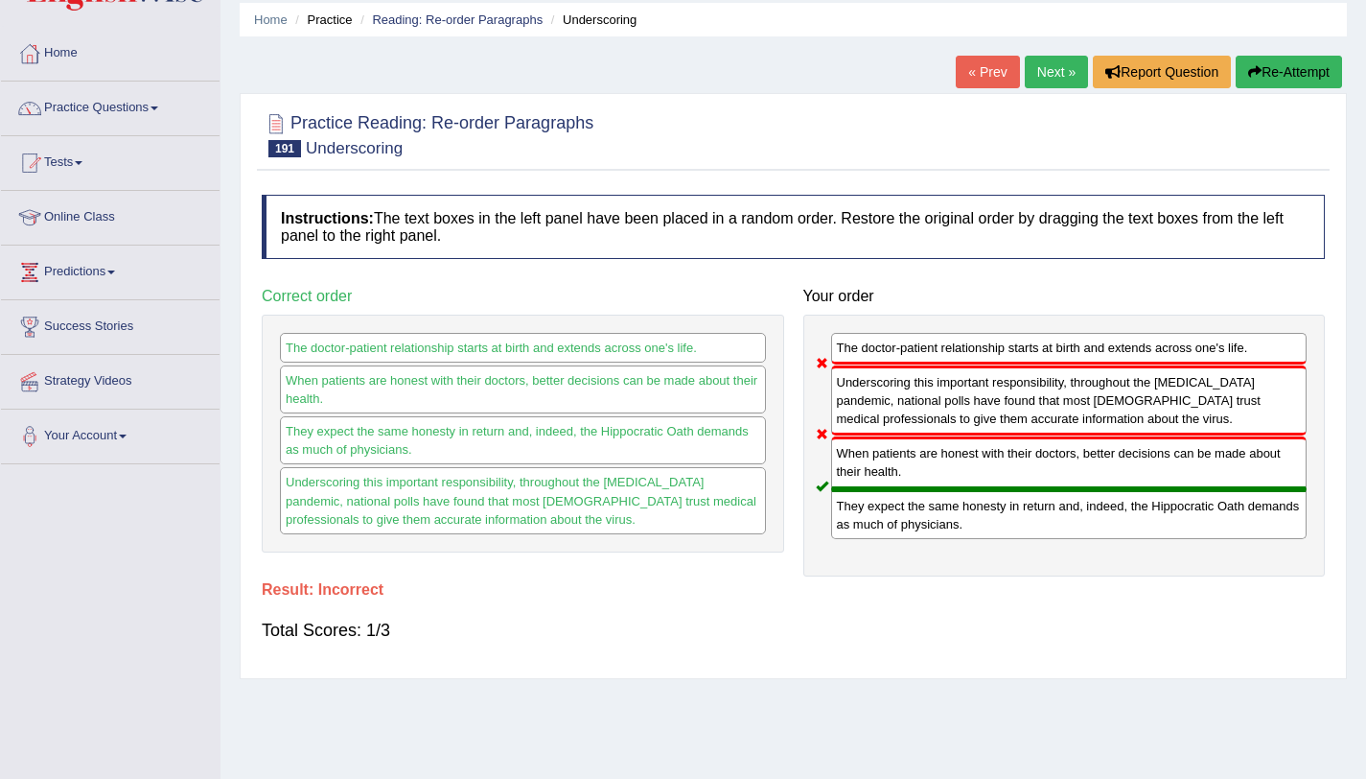
scroll to position [67, 0]
click at [1052, 64] on link "Next »" at bounding box center [1056, 73] width 63 height 33
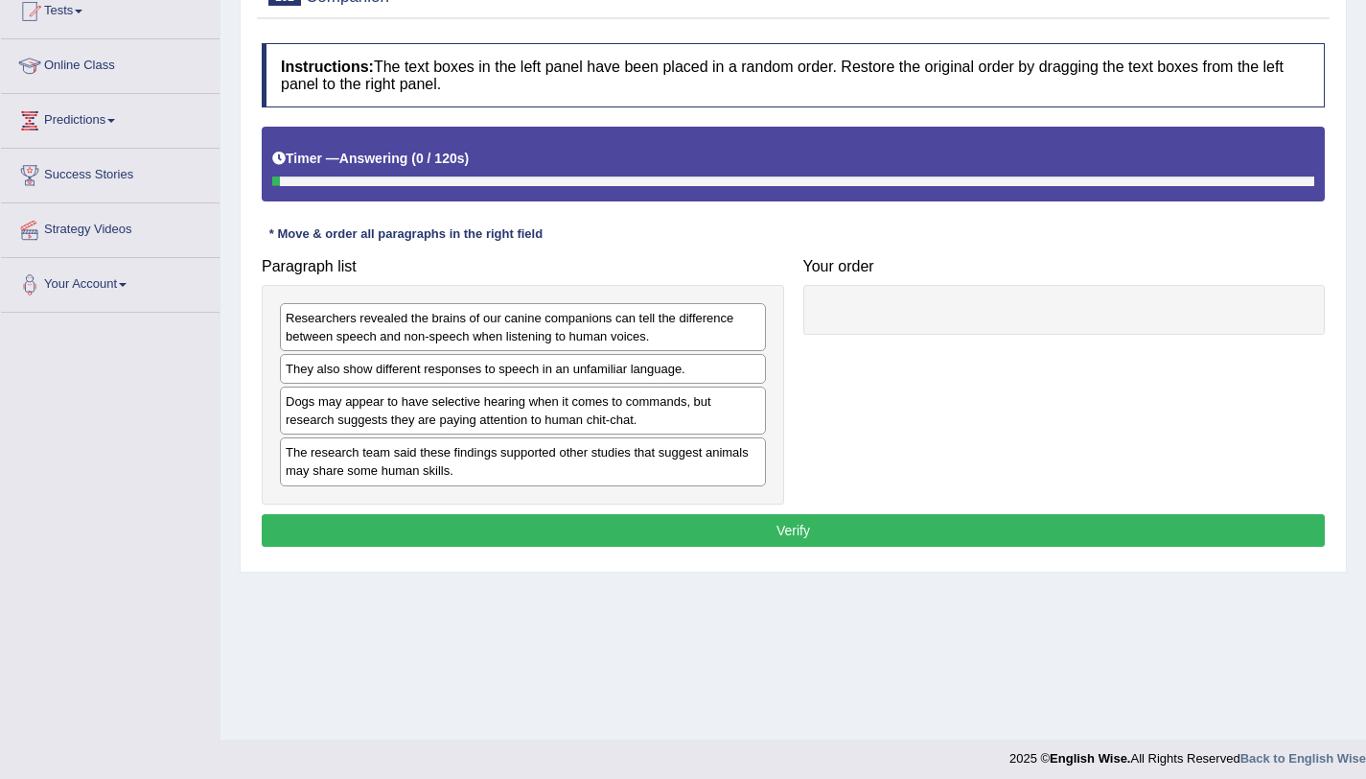
scroll to position [228, 0]
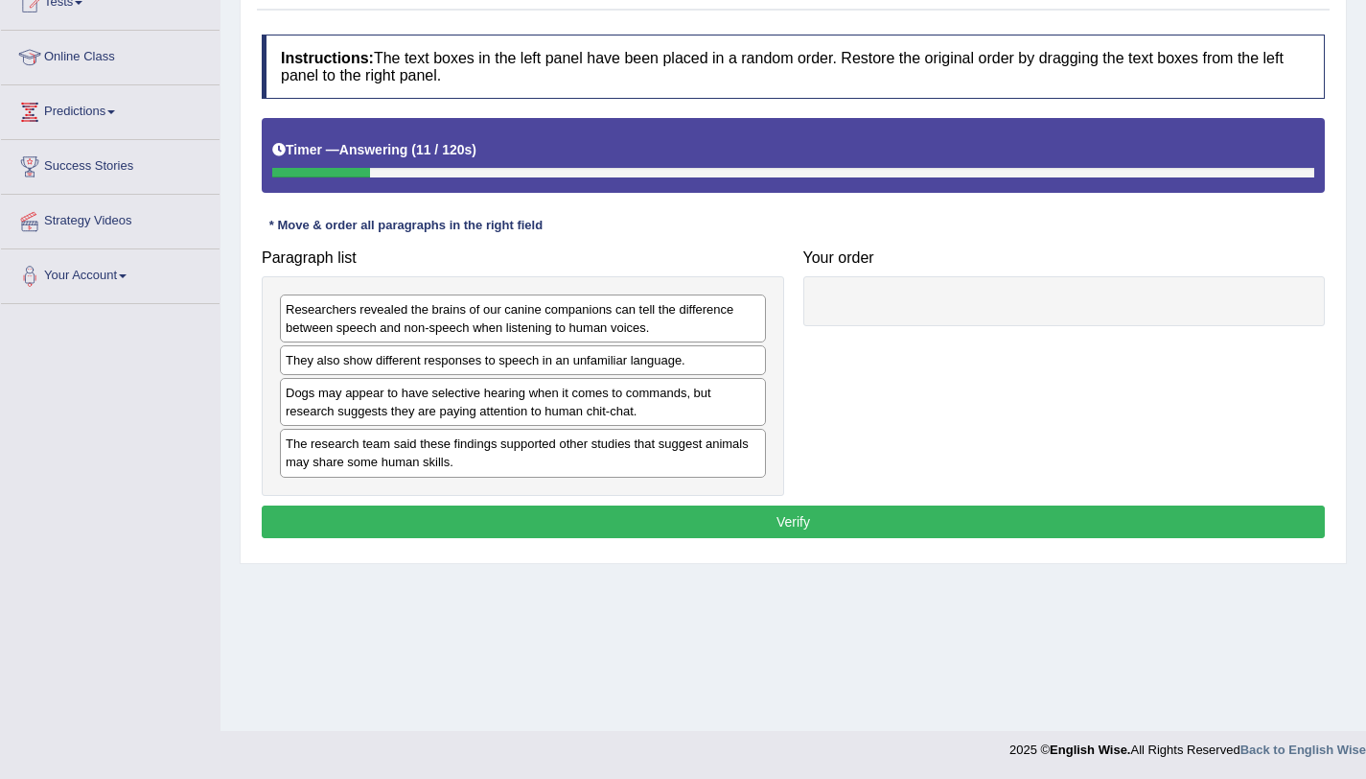
click at [447, 404] on div "Dogs may appear to have selective hearing when it comes to commands, but resear…" at bounding box center [523, 402] width 486 height 48
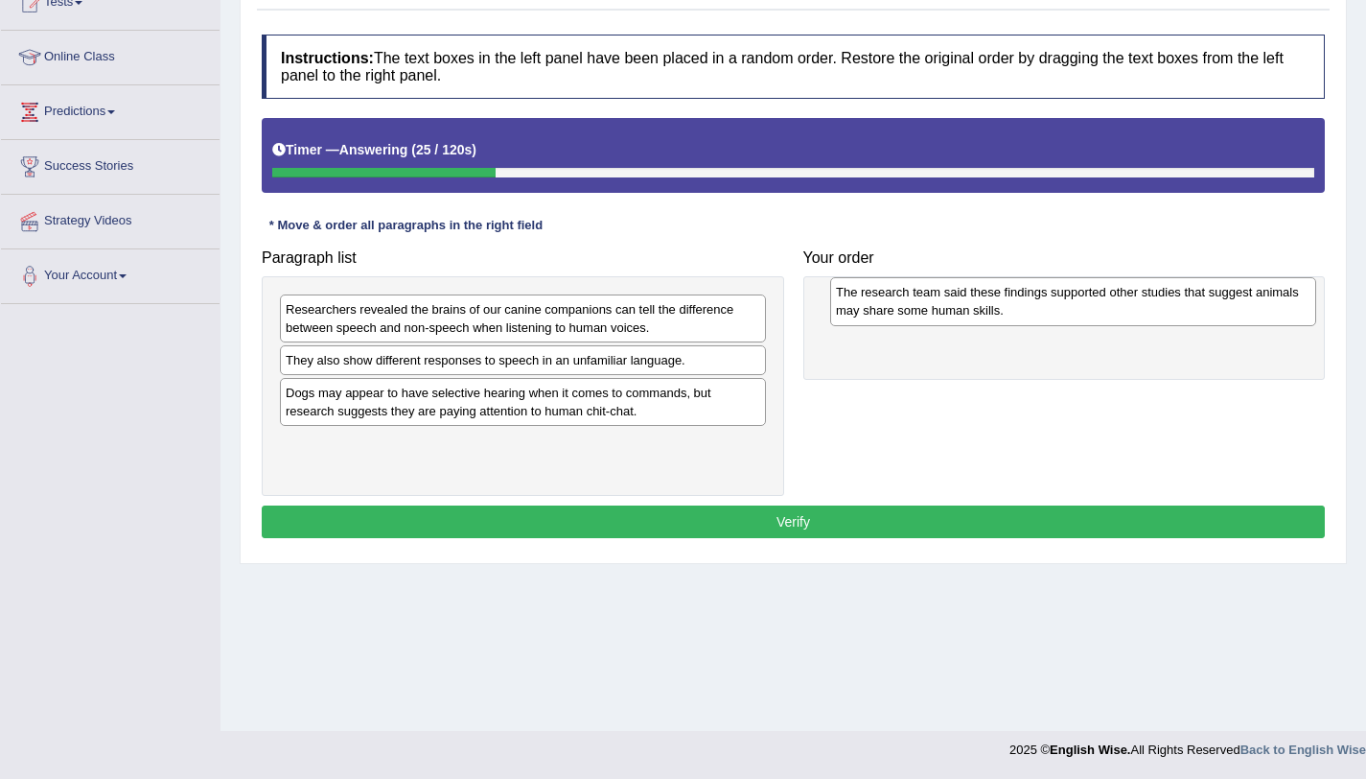
drag, startPoint x: 486, startPoint y: 460, endPoint x: 1036, endPoint y: 309, distance: 570.8
click at [1036, 309] on div "The research team said these findings supported other studies that suggest anim…" at bounding box center [1073, 301] width 486 height 48
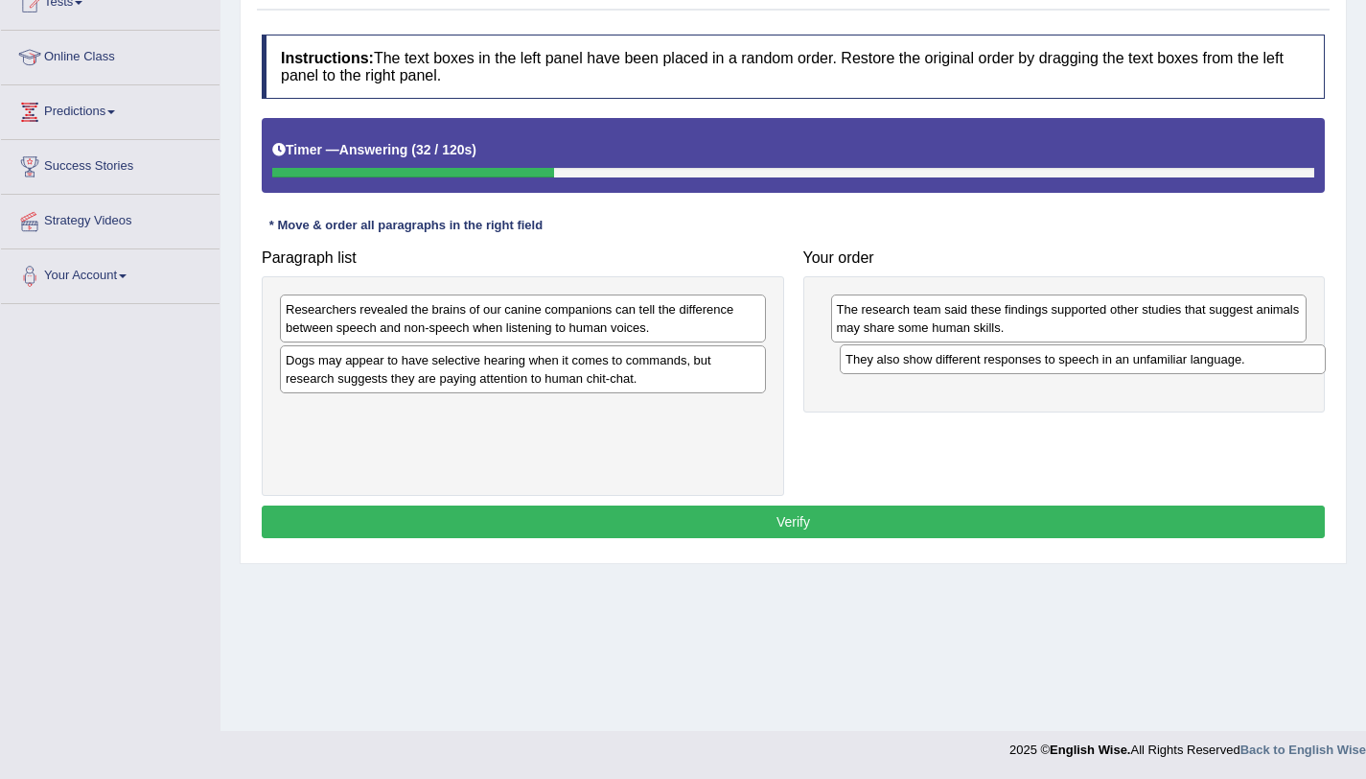
drag, startPoint x: 483, startPoint y: 367, endPoint x: 1043, endPoint y: 366, distance: 559.9
click at [1043, 366] on div "They also show different responses to speech in an unfamiliar language." at bounding box center [1083, 359] width 486 height 30
click at [666, 368] on div "Dogs may appear to have selective hearing when it comes to commands, but resear…" at bounding box center [523, 369] width 486 height 48
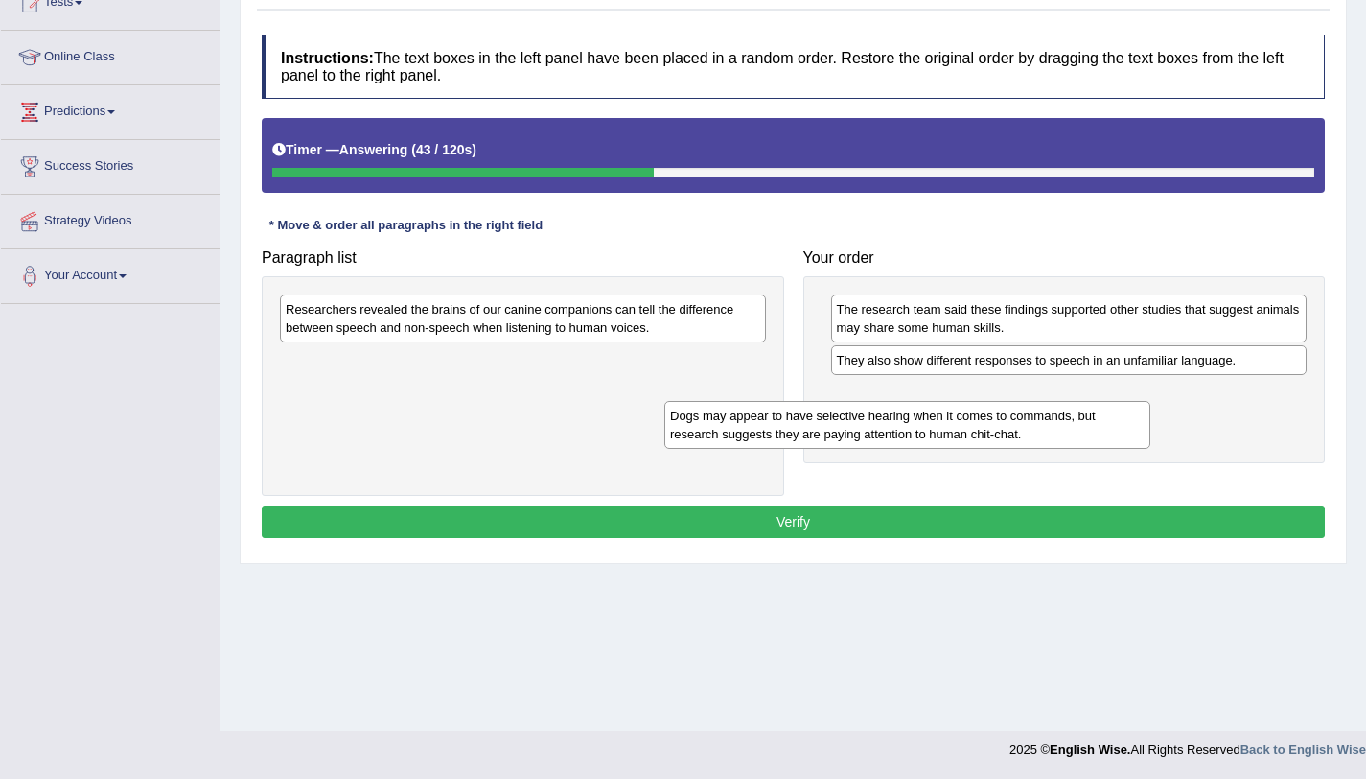
drag, startPoint x: 666, startPoint y: 368, endPoint x: 1099, endPoint y: 407, distance: 434.1
click at [1099, 407] on div "Dogs may appear to have selective hearing when it comes to commands, but resear…" at bounding box center [907, 425] width 486 height 48
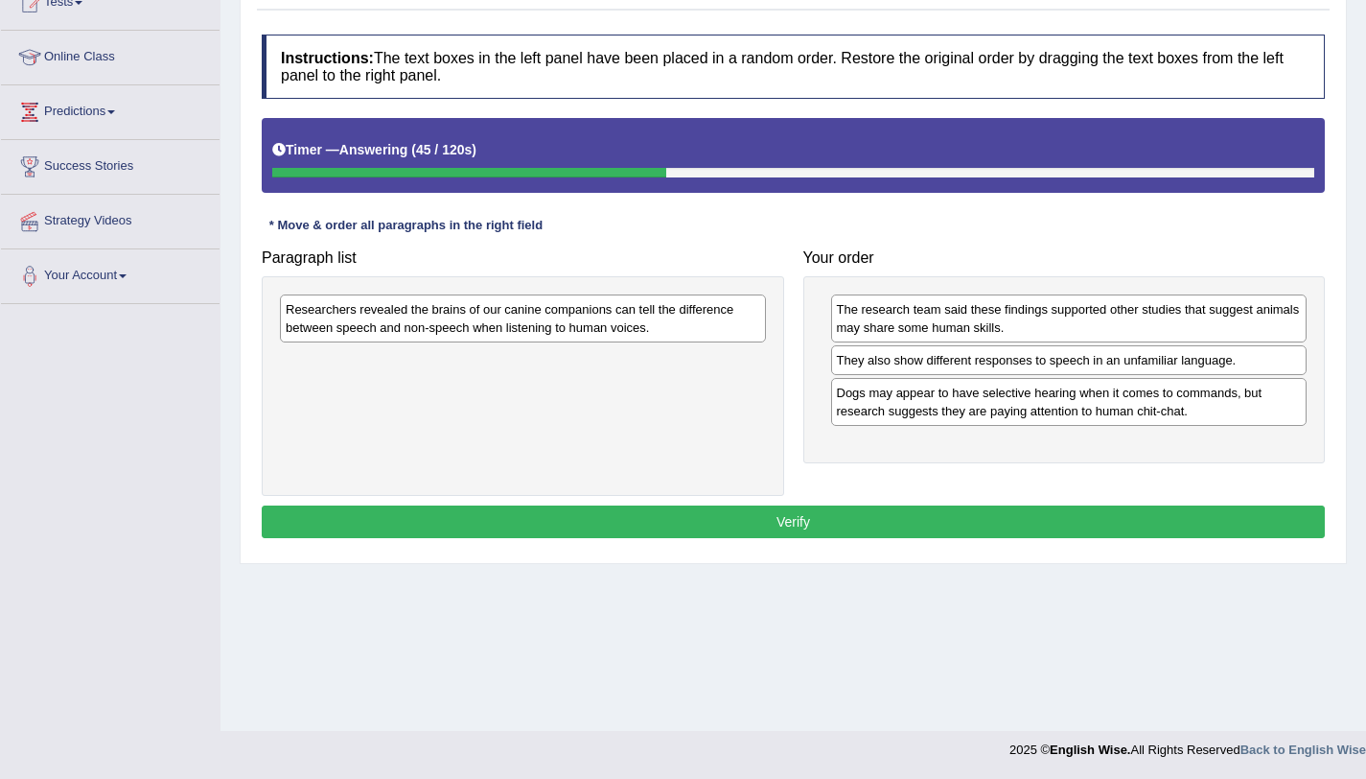
click at [601, 330] on div "Researchers revealed the brains of our canine companions can tell the differenc…" at bounding box center [523, 318] width 486 height 48
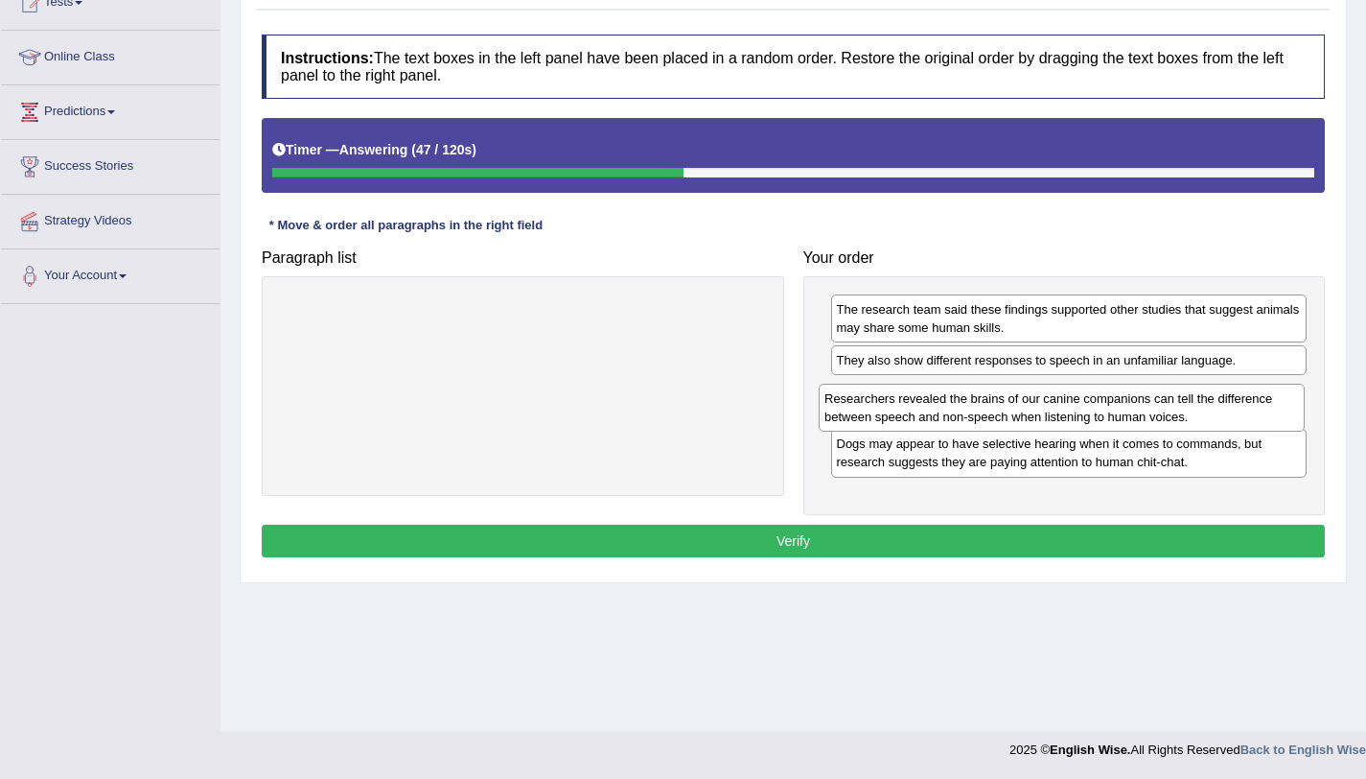
drag, startPoint x: 601, startPoint y: 330, endPoint x: 1140, endPoint y: 419, distance: 546.2
click at [1140, 419] on div "Researchers revealed the brains of our canine companions can tell the differenc…" at bounding box center [1062, 408] width 486 height 48
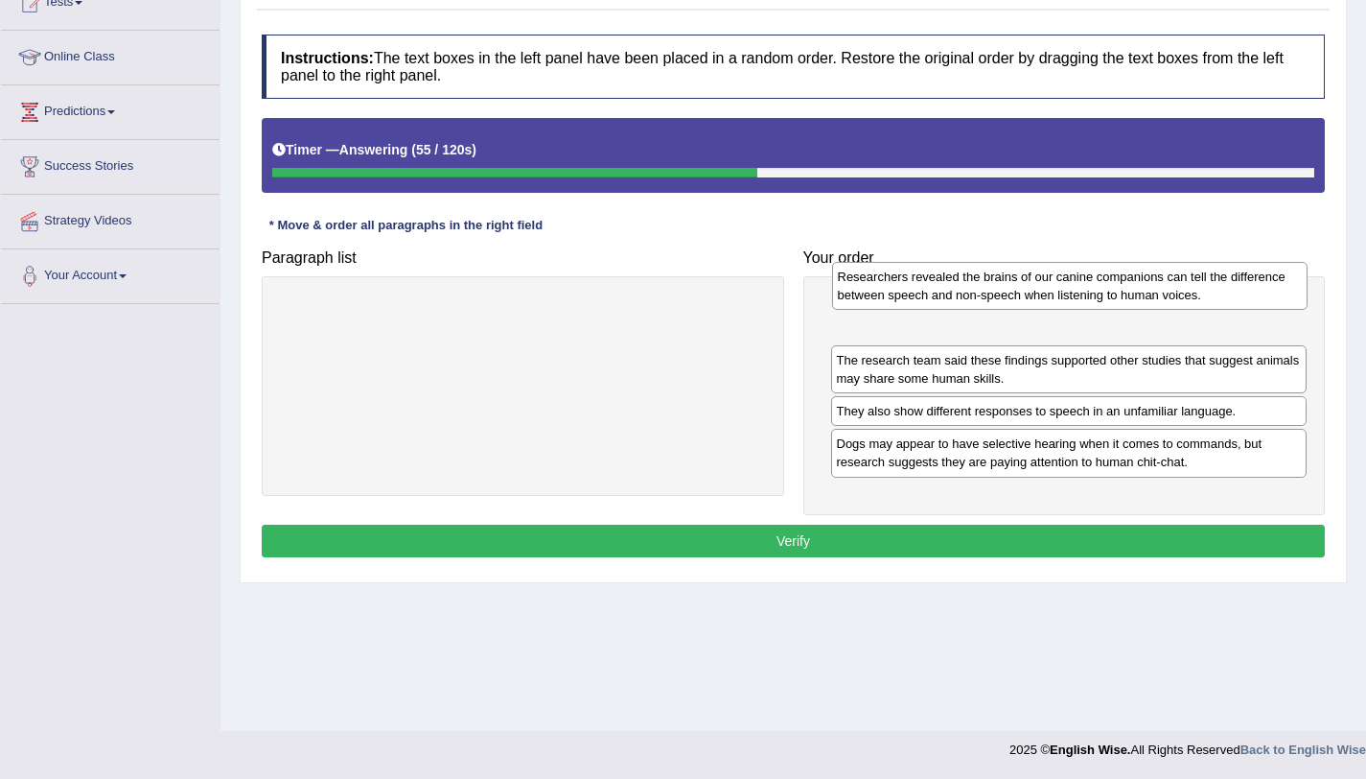
drag, startPoint x: 963, startPoint y: 416, endPoint x: 964, endPoint y: 300, distance: 116.0
click at [964, 300] on div "Researchers revealed the brains of our canine companions can tell the differenc…" at bounding box center [1070, 286] width 477 height 48
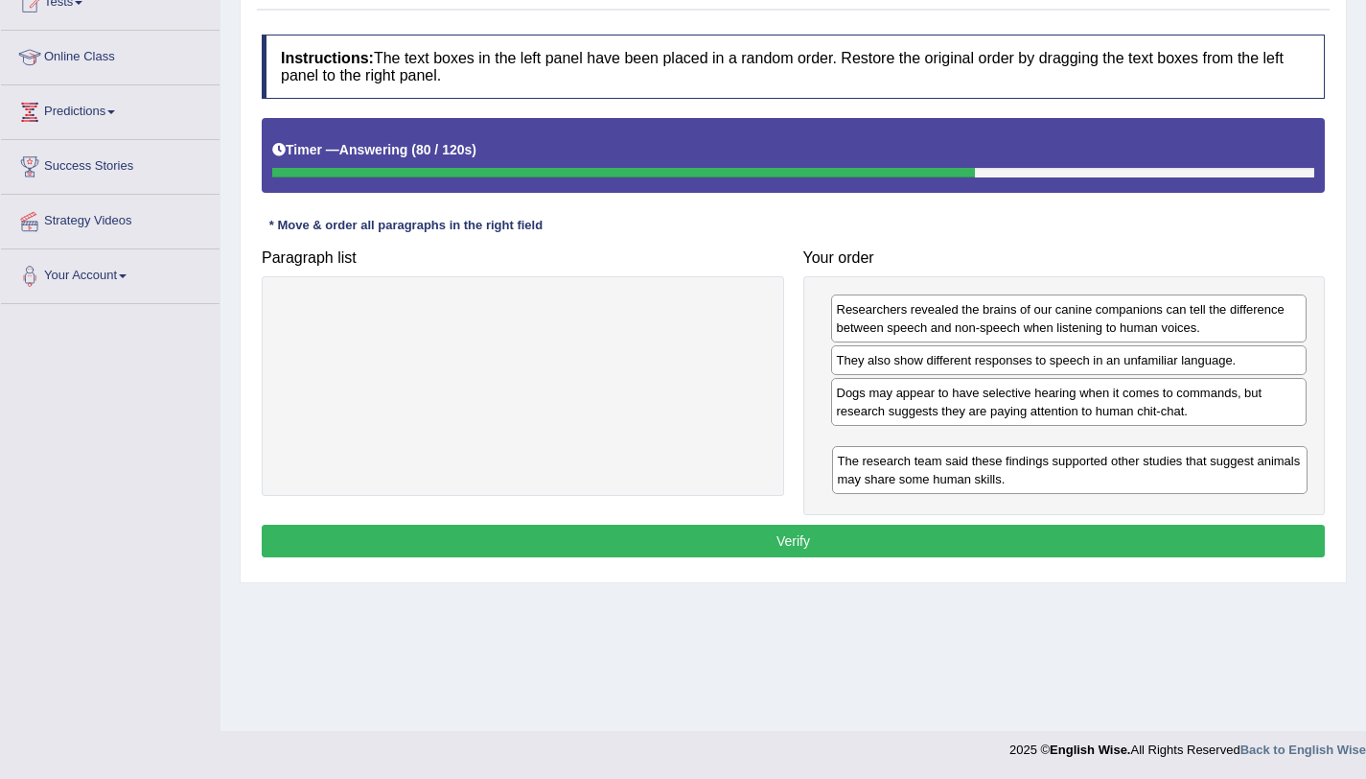
drag, startPoint x: 997, startPoint y: 372, endPoint x: 998, endPoint y: 473, distance: 100.7
click at [998, 473] on div "The research team said these findings supported other studies that suggest anim…" at bounding box center [1070, 470] width 477 height 48
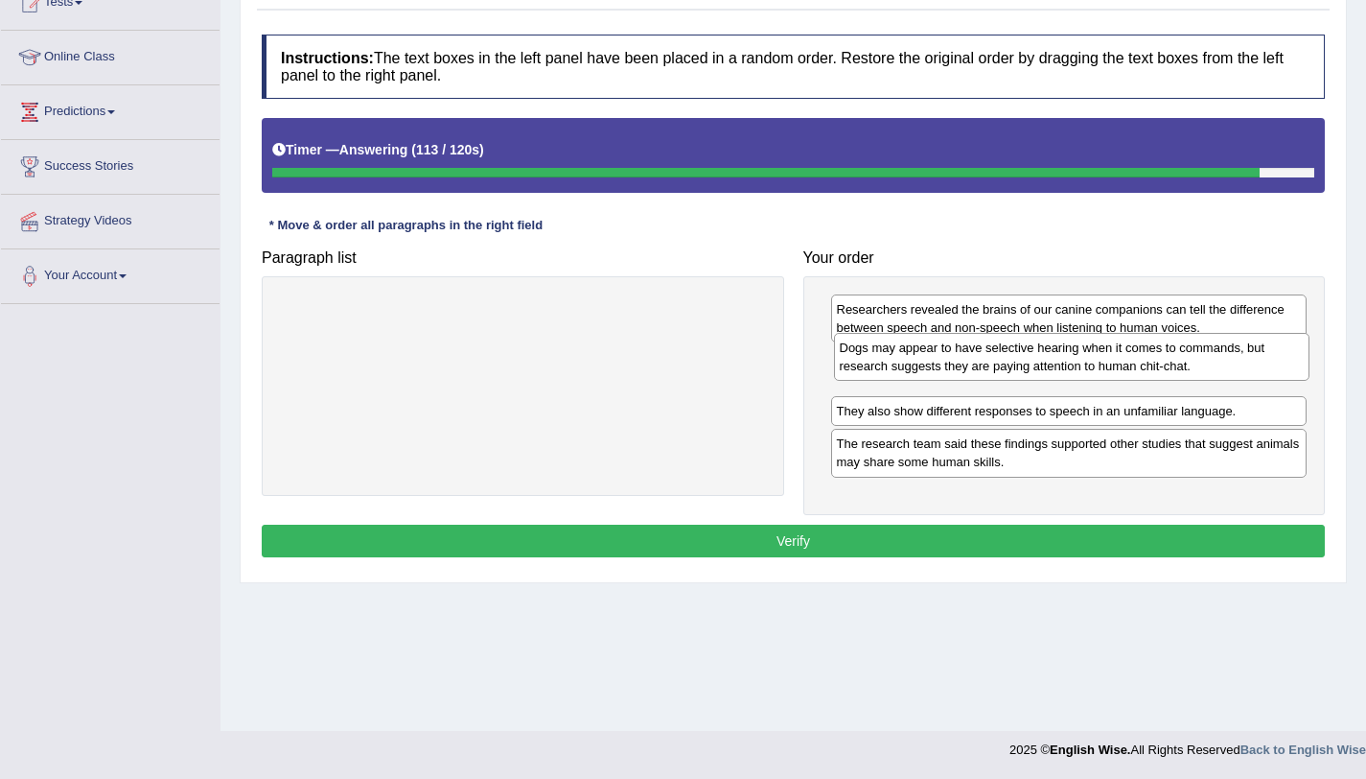
drag, startPoint x: 962, startPoint y: 416, endPoint x: 965, endPoint y: 371, distance: 45.2
click at [965, 371] on div "Dogs may appear to have selective hearing when it comes to commands, but resear…" at bounding box center [1072, 357] width 477 height 48
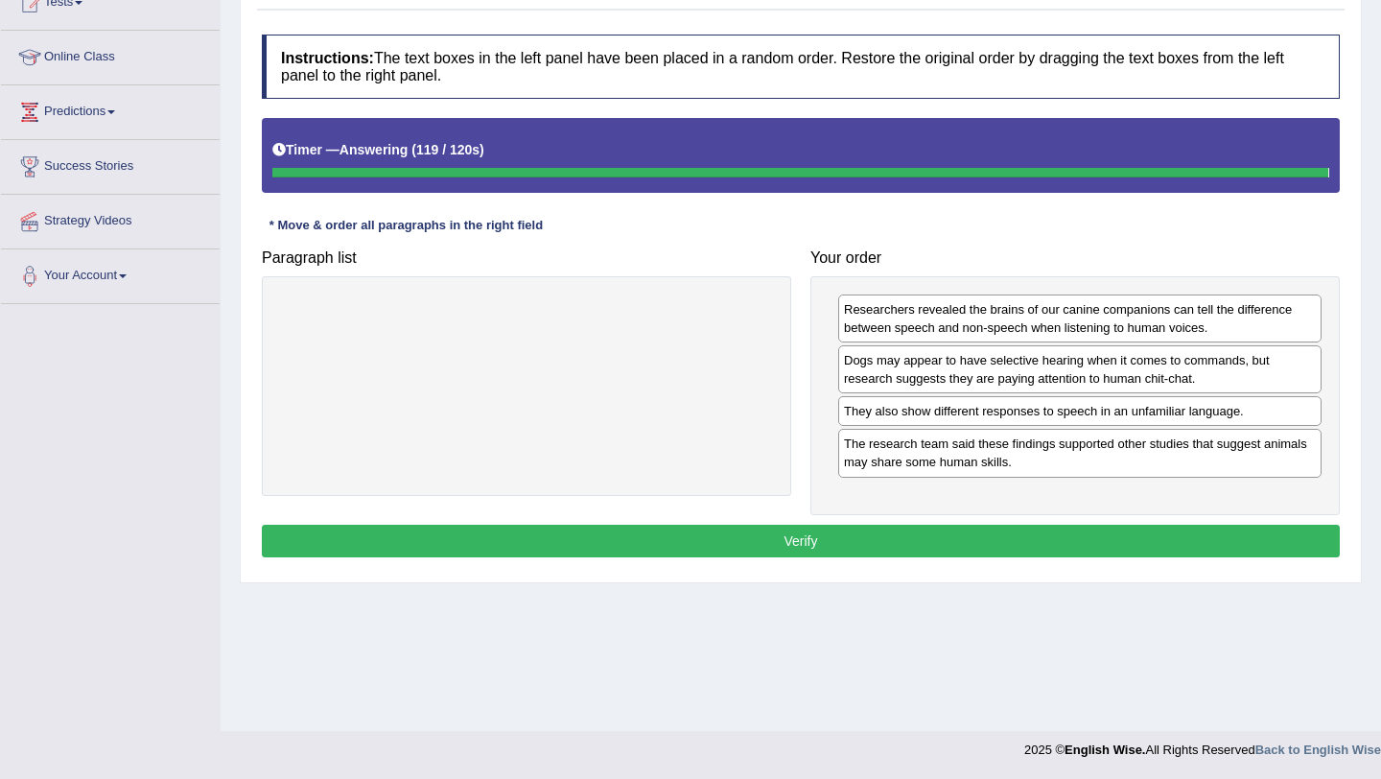
click at [860, 531] on div "Instructions: The text boxes in the left panel have been placed in a random ord…" at bounding box center [800, 298] width 1087 height 547
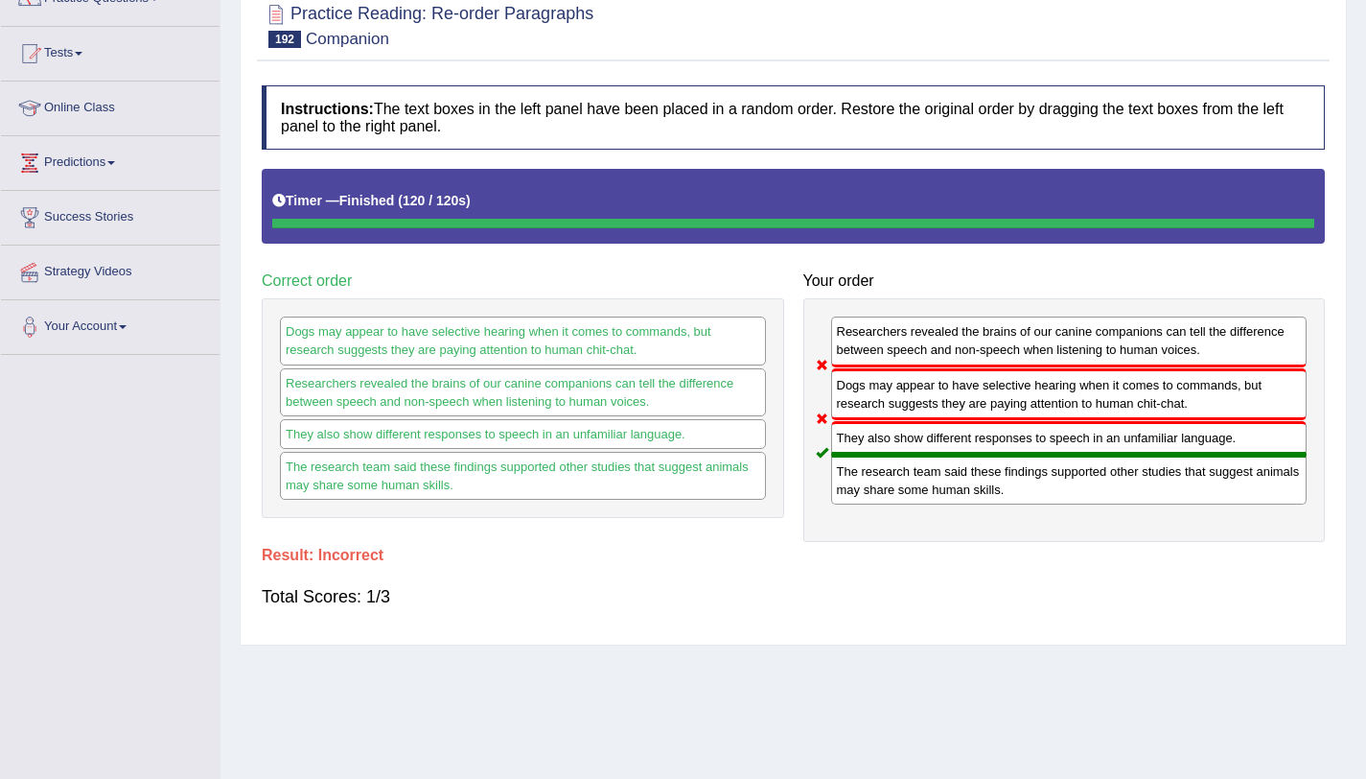
scroll to position [176, 0]
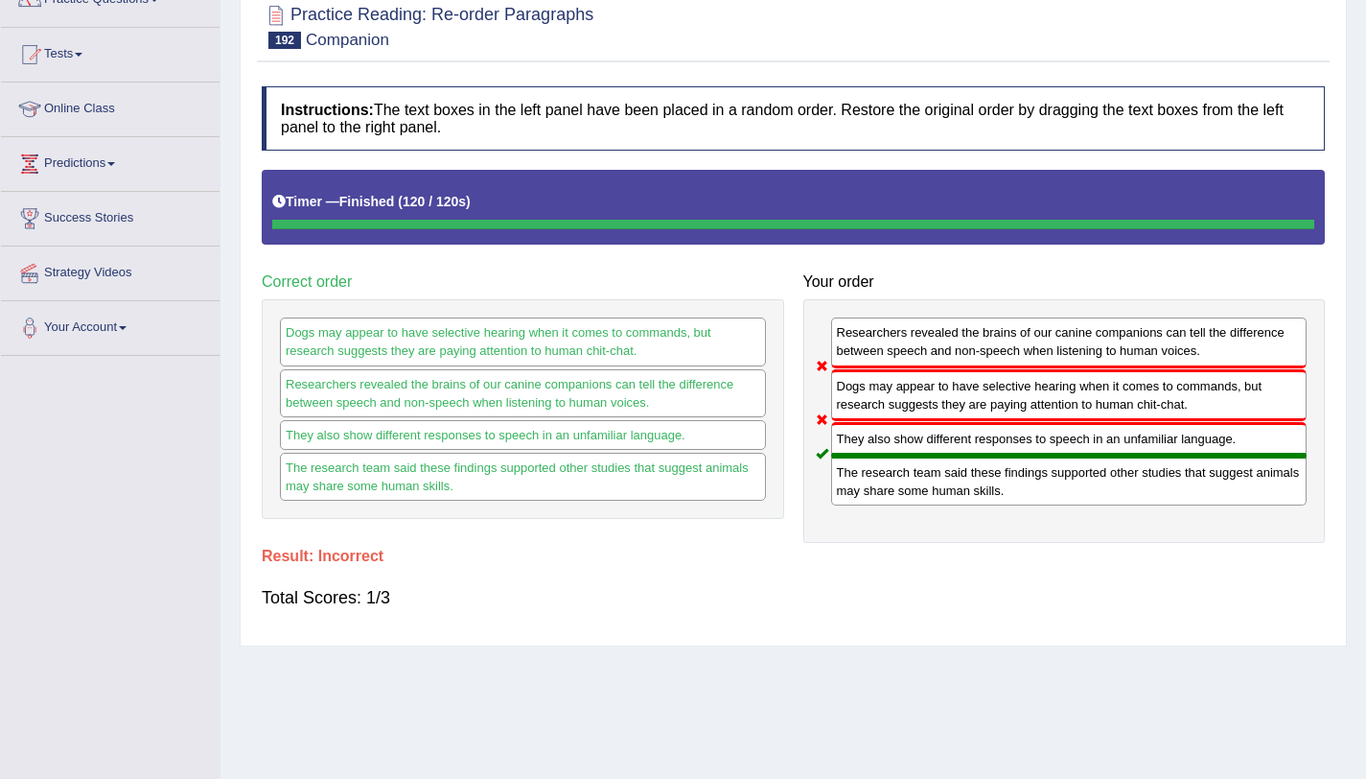
drag, startPoint x: 892, startPoint y: 390, endPoint x: 904, endPoint y: 357, distance: 35.8
click at [904, 357] on div "Researchers revealed the brains of our canine companions can tell the differenc…" at bounding box center [1064, 421] width 523 height 244
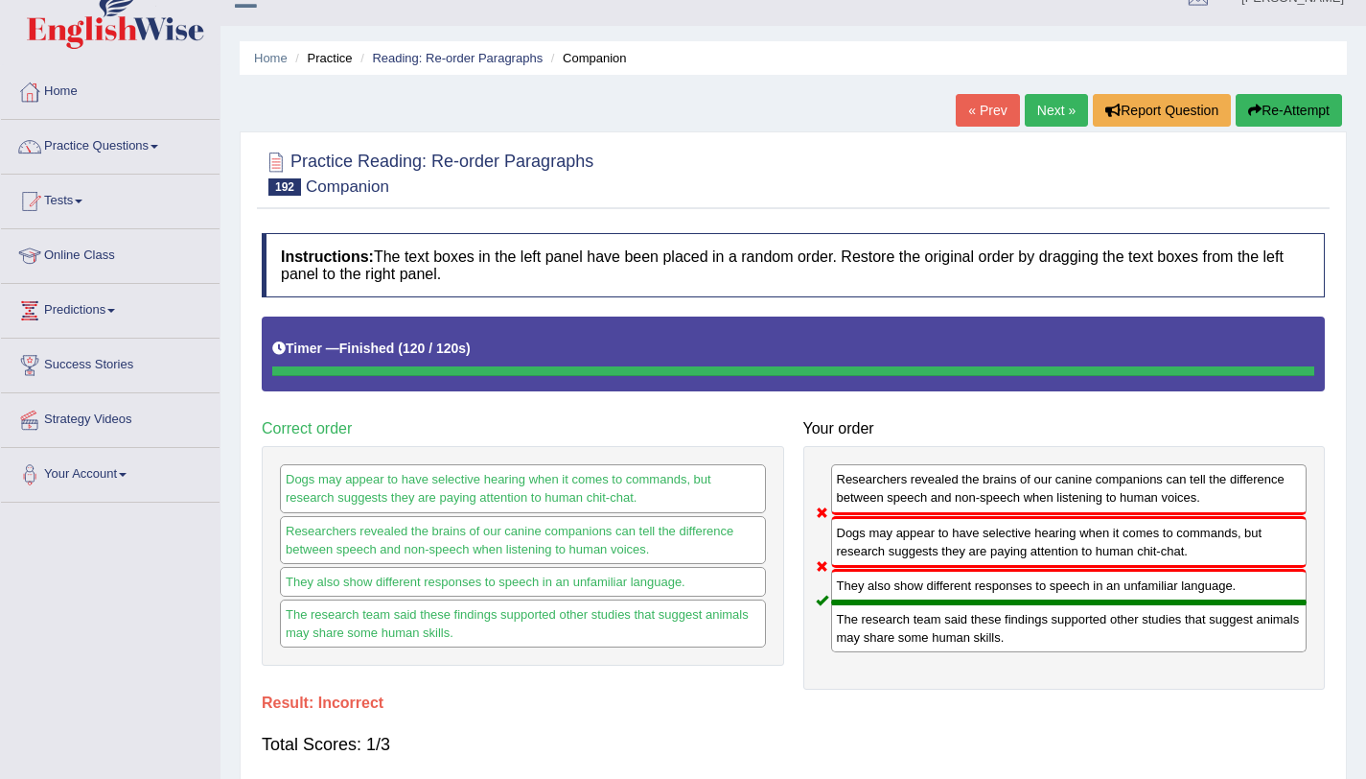
scroll to position [29, 0]
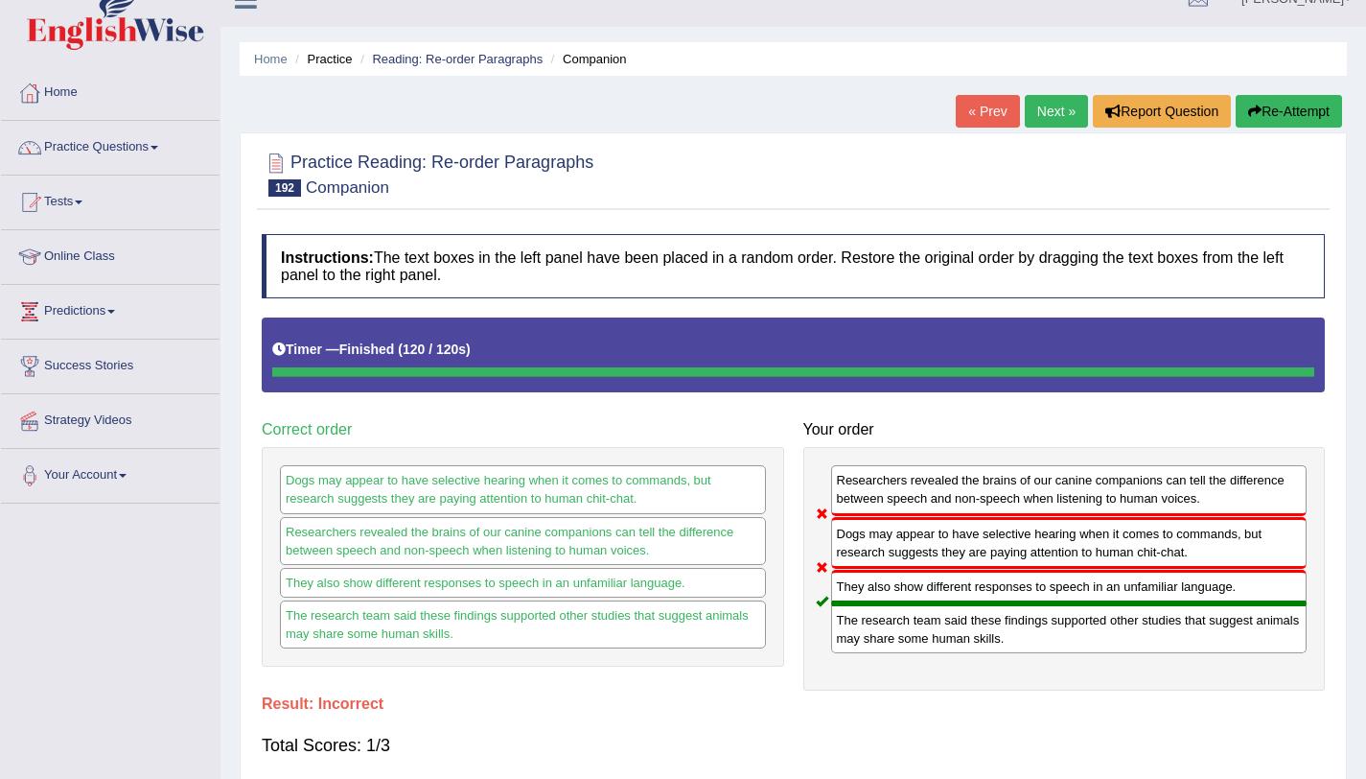
click at [1032, 120] on link "Next »" at bounding box center [1056, 111] width 63 height 33
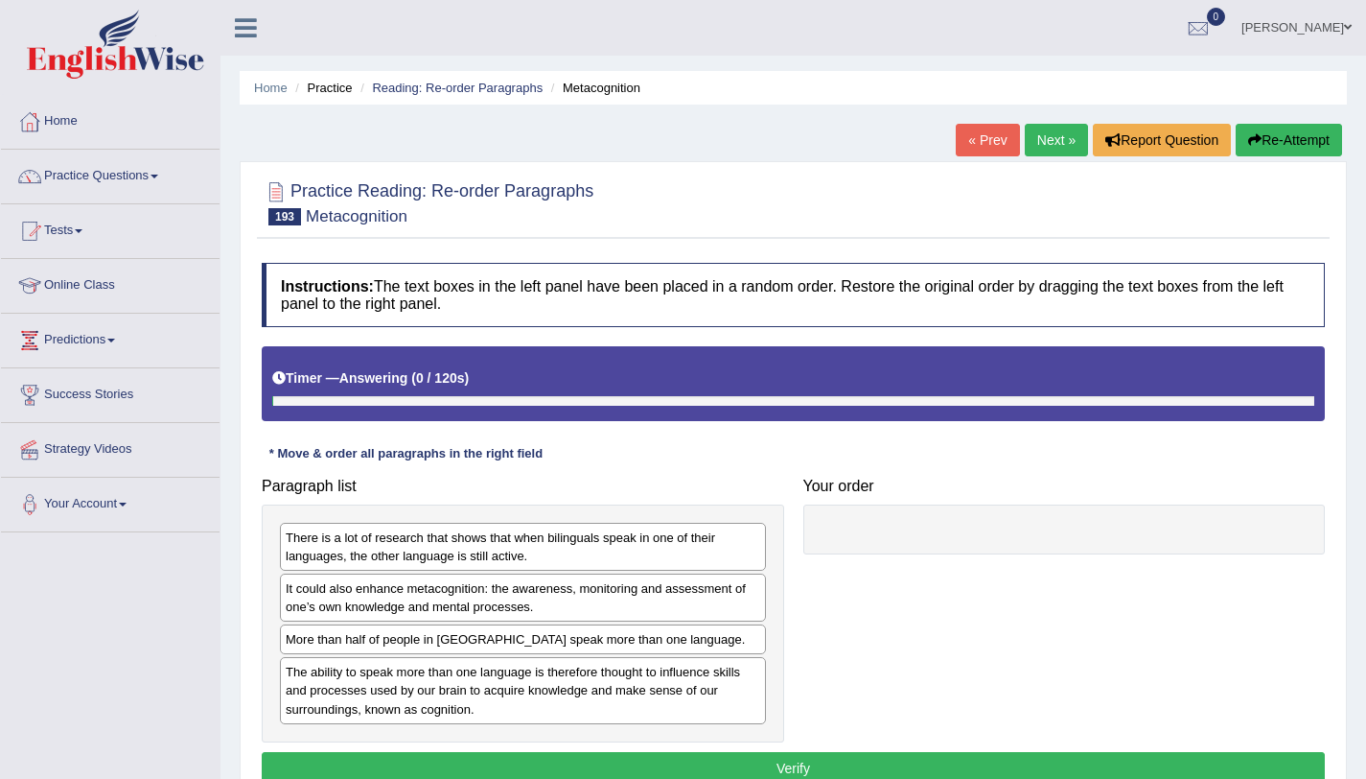
scroll to position [228, 0]
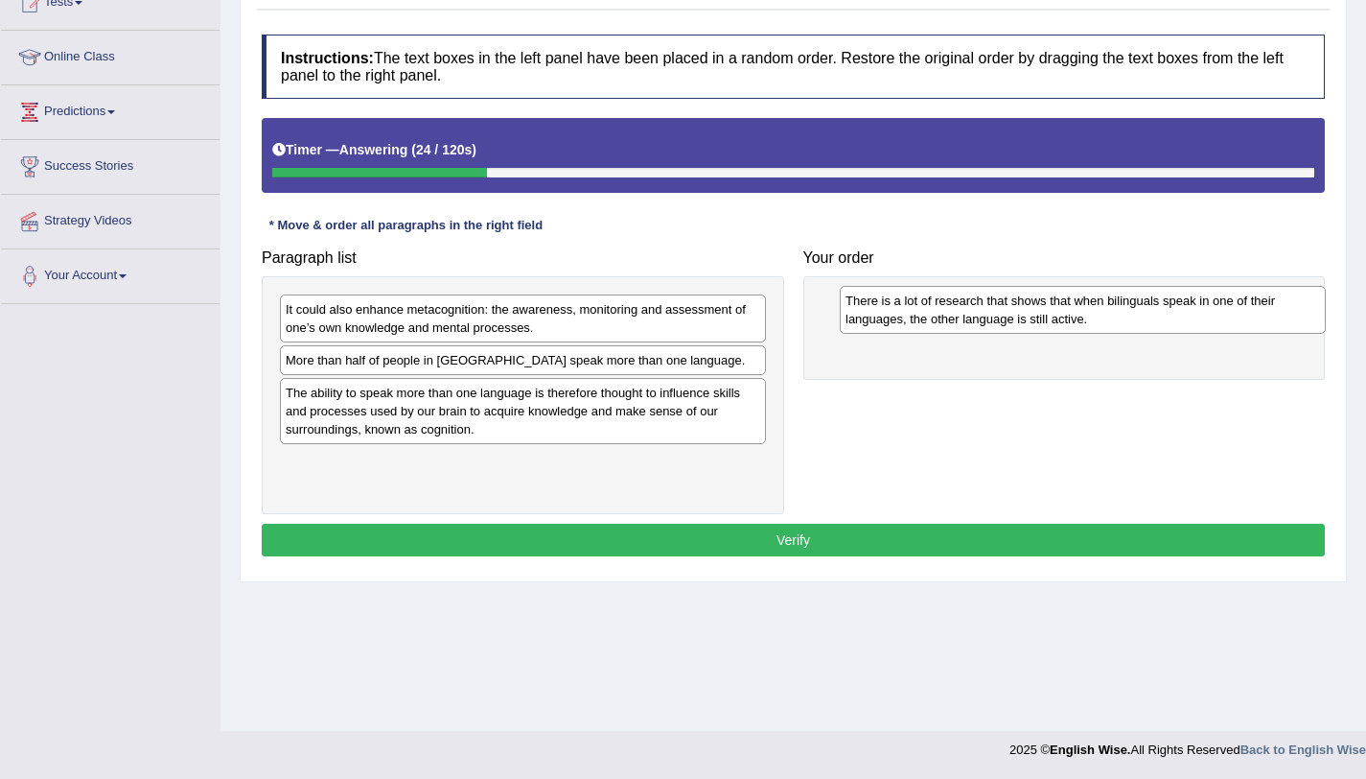
drag, startPoint x: 532, startPoint y: 313, endPoint x: 1090, endPoint y: 305, distance: 558.1
click at [1090, 305] on div "There is a lot of research that shows that when bilinguals speak in one of thei…" at bounding box center [1083, 310] width 486 height 48
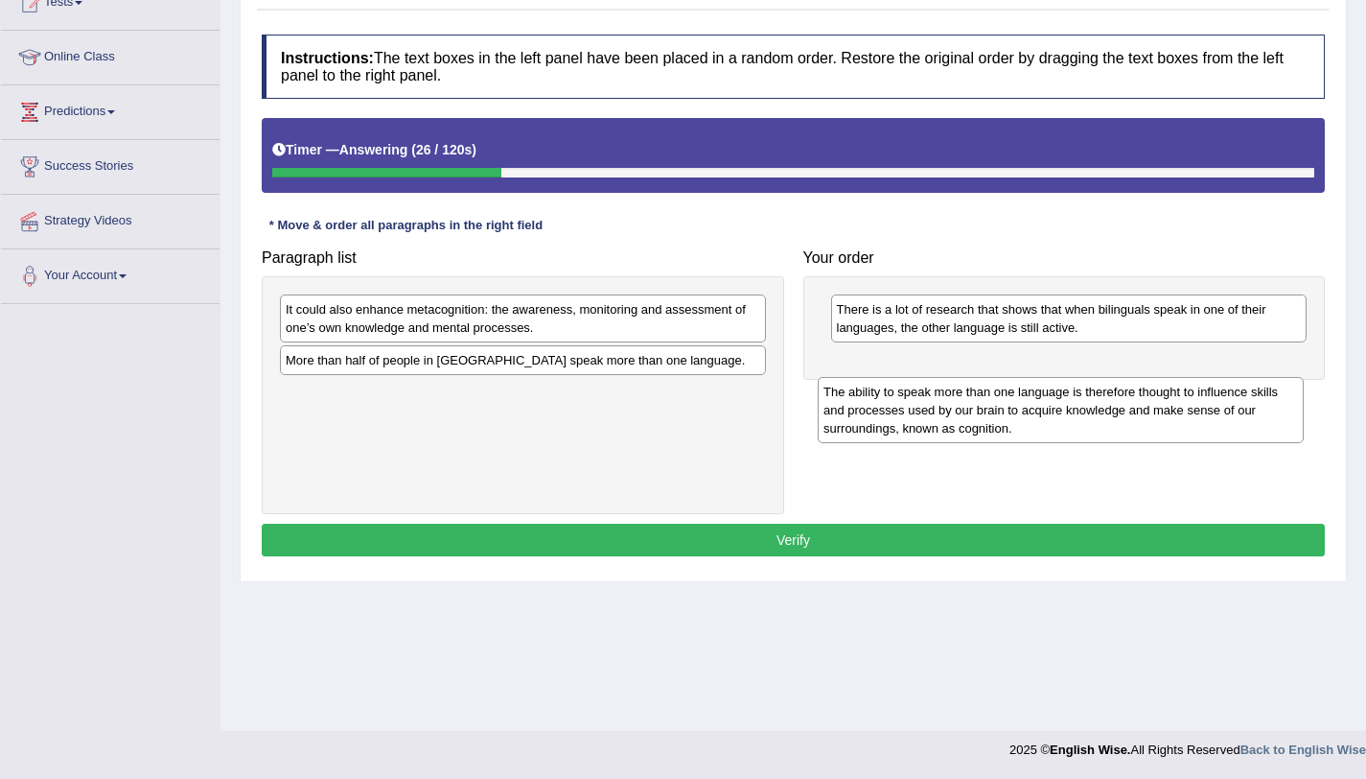
drag, startPoint x: 671, startPoint y: 411, endPoint x: 1256, endPoint y: 423, distance: 585.0
click at [1256, 423] on div "The ability to speak more than one language is therefore thought to influence s…" at bounding box center [1061, 410] width 486 height 66
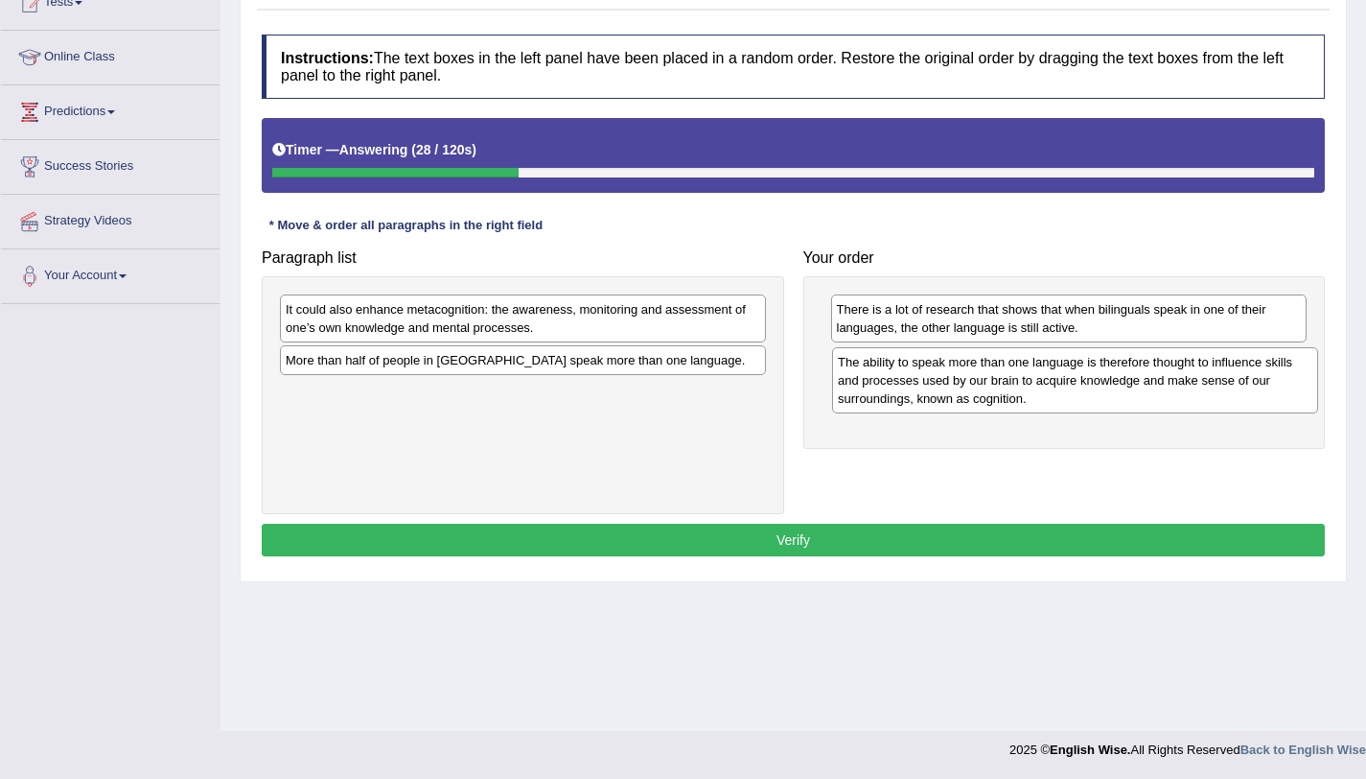
drag, startPoint x: 706, startPoint y: 421, endPoint x: 1258, endPoint y: 387, distance: 553.3
click at [1258, 387] on div "The ability to speak more than one language is therefore thought to influence s…" at bounding box center [1075, 380] width 486 height 66
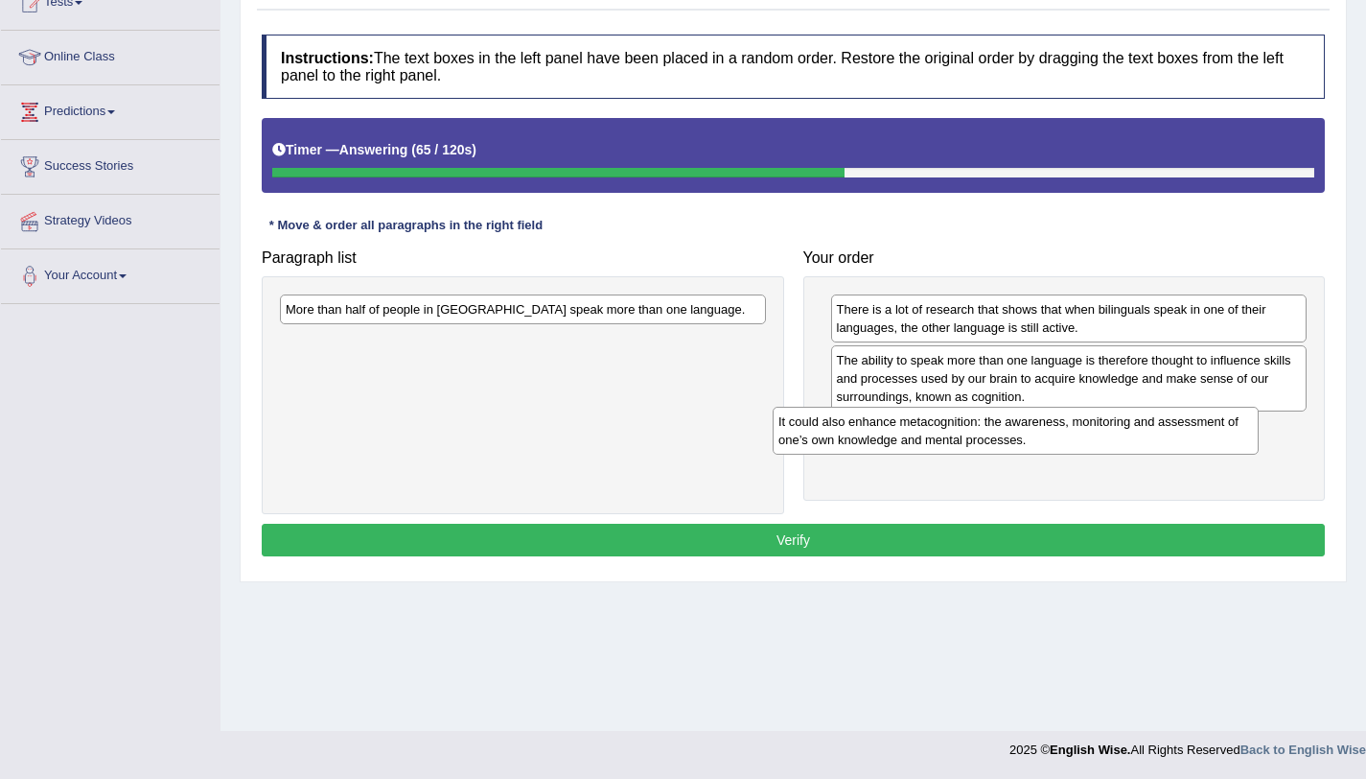
drag, startPoint x: 626, startPoint y: 322, endPoint x: 1120, endPoint y: 434, distance: 506.4
click at [1120, 434] on div "It could also enhance metacognition: the awareness, monitoring and assessment o…" at bounding box center [1016, 431] width 486 height 48
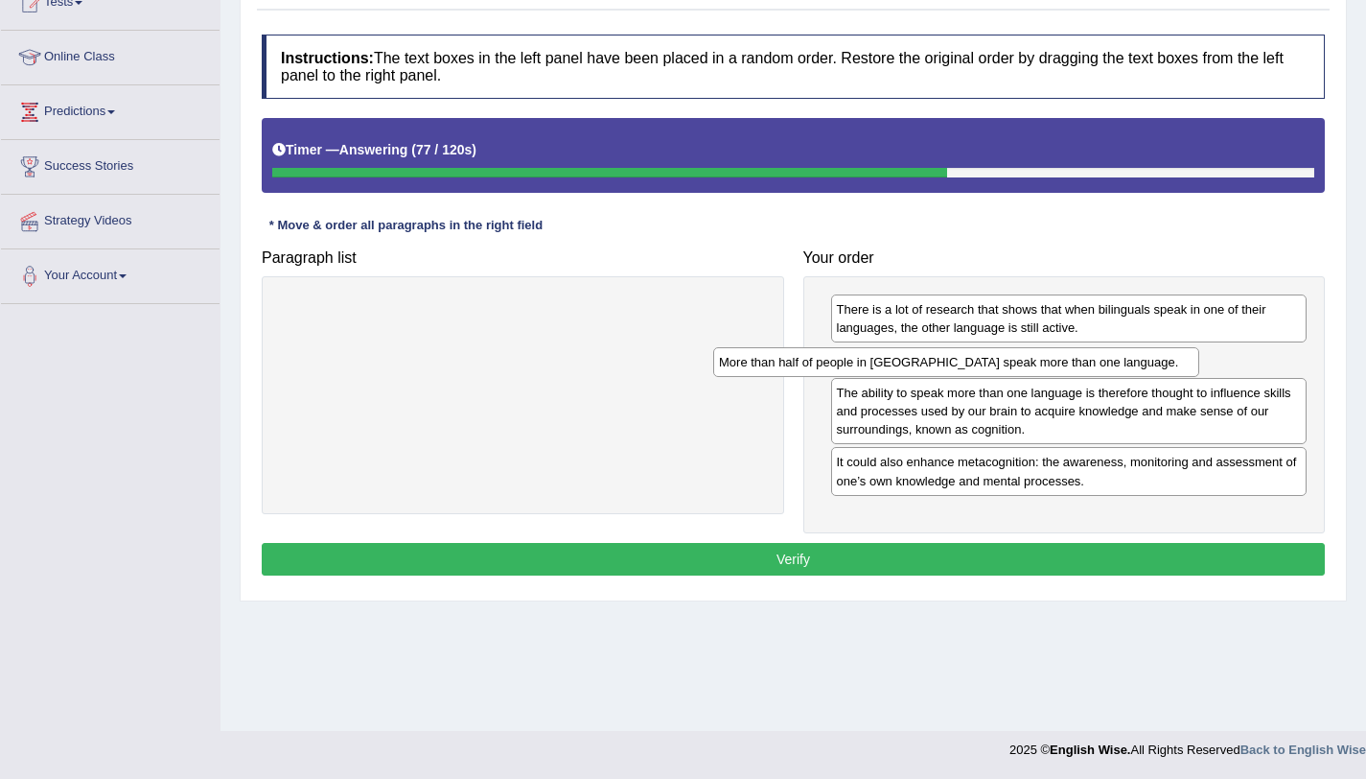
drag, startPoint x: 663, startPoint y: 313, endPoint x: 1118, endPoint y: 362, distance: 457.2
click at [1118, 362] on div "More than half of people in [GEOGRAPHIC_DATA] speak more than one language." at bounding box center [956, 362] width 486 height 30
click at [864, 554] on button "Verify" at bounding box center [793, 559] width 1063 height 33
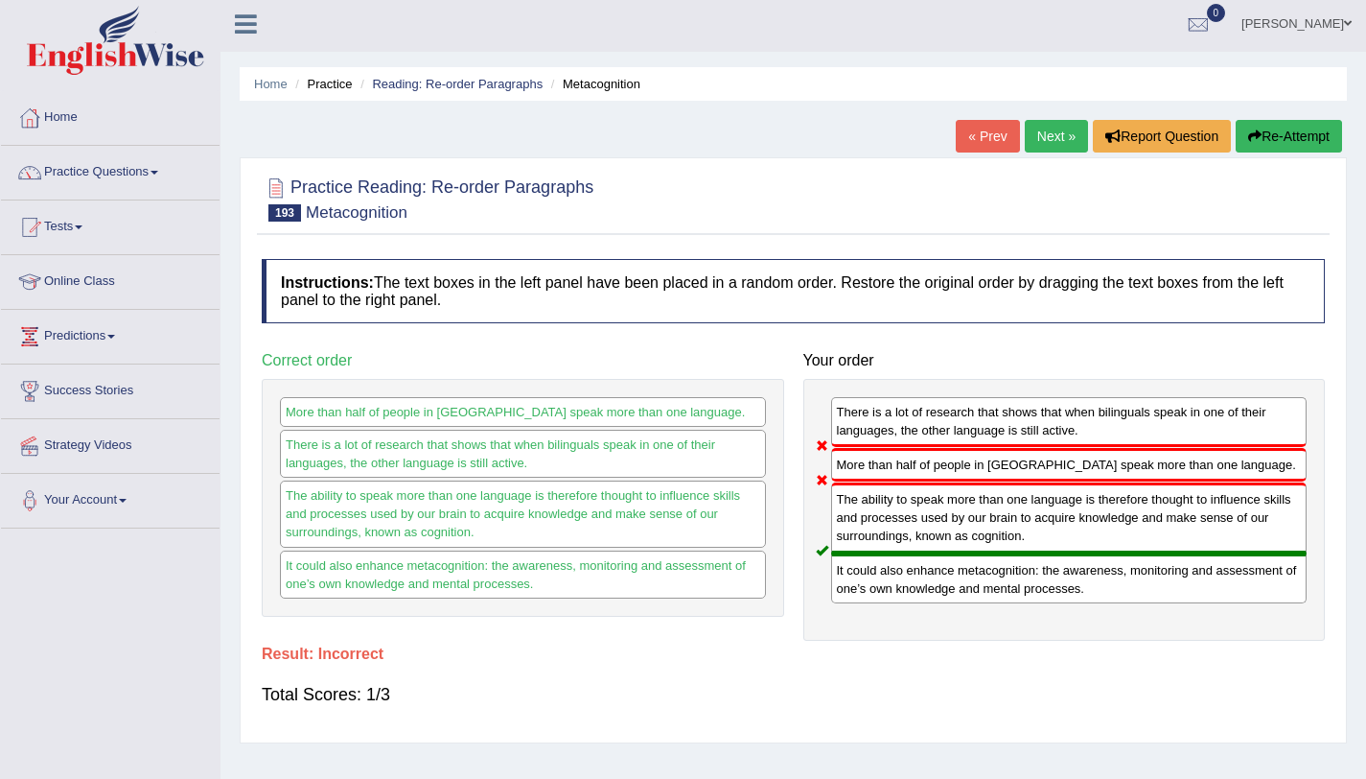
scroll to position [3, 0]
